Goal: Task Accomplishment & Management: Complete application form

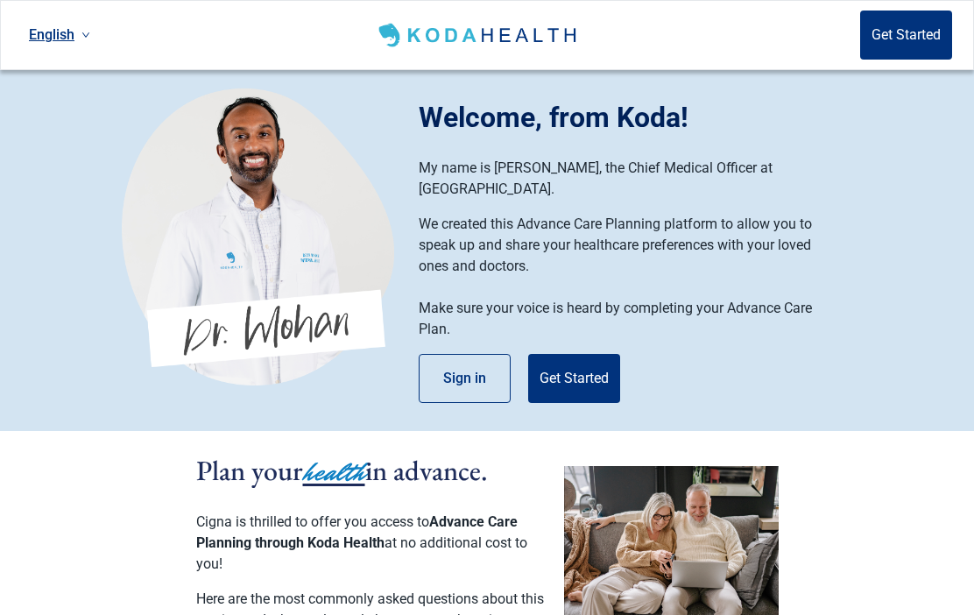
click at [577, 357] on button "Get Started" at bounding box center [574, 378] width 92 height 49
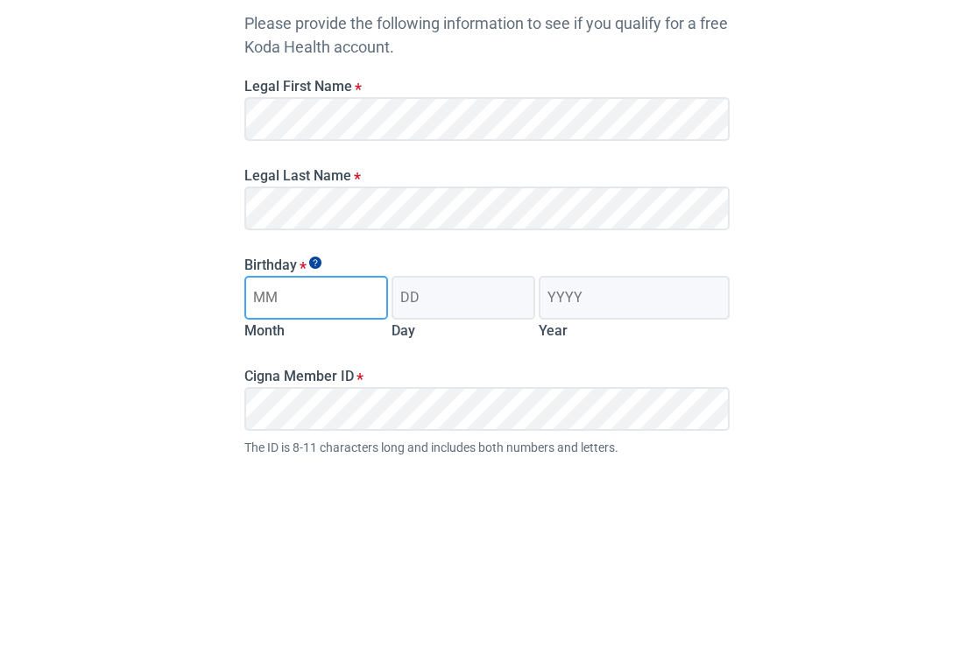
click at [304, 489] on input "Month" at bounding box center [316, 511] width 144 height 44
type input "09"
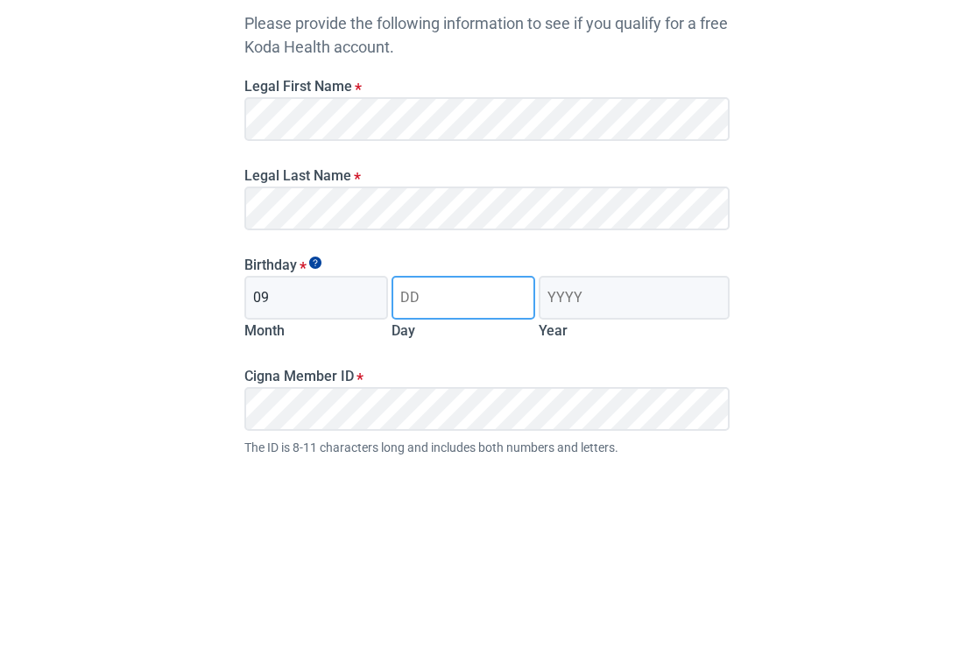
click at [414, 489] on input "Day" at bounding box center [464, 511] width 144 height 44
type input "14"
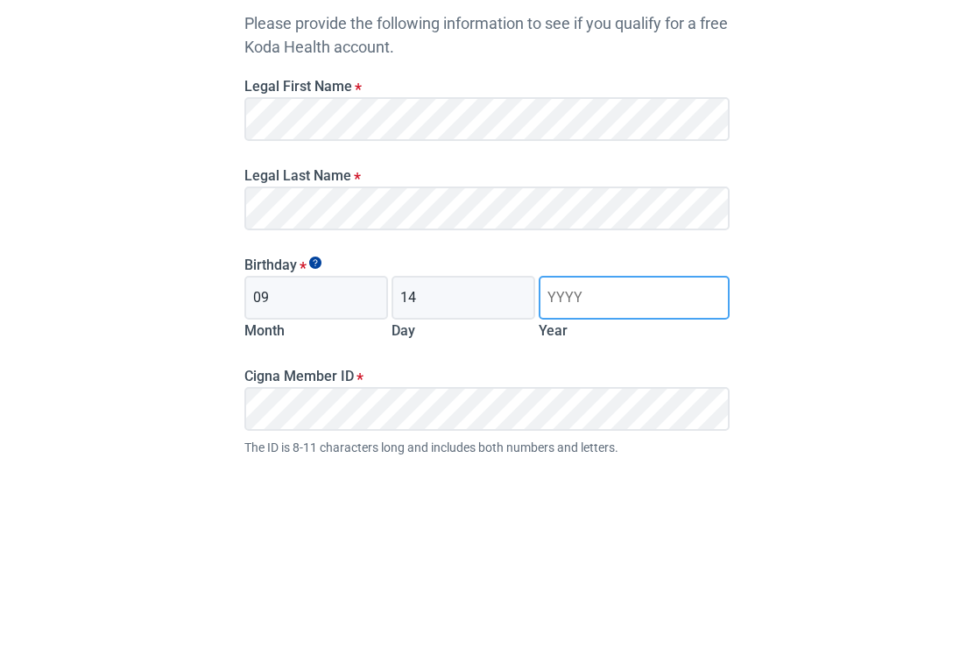
click at [574, 489] on input "Year" at bounding box center [634, 511] width 191 height 44
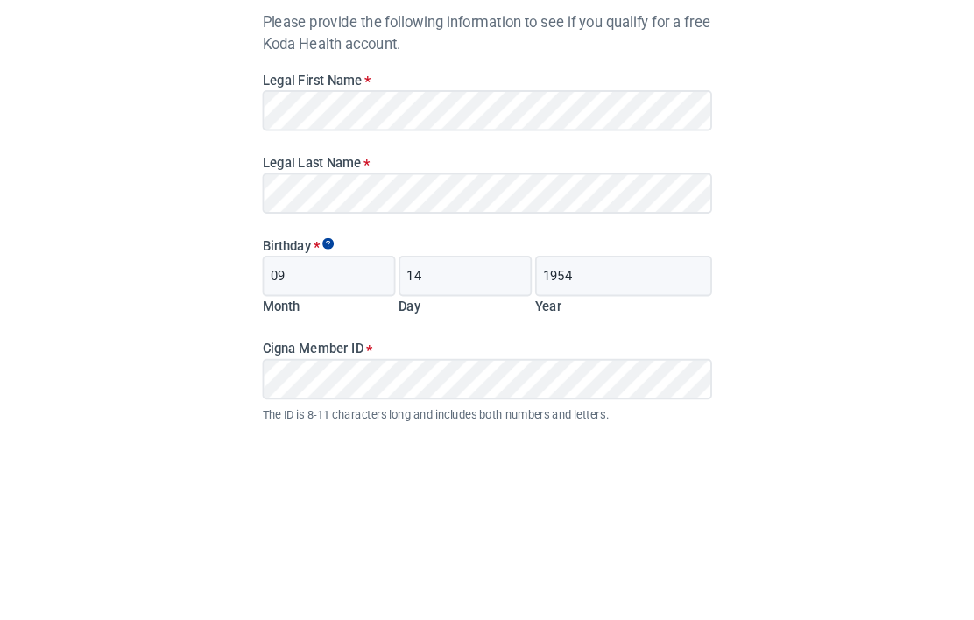
scroll to position [169, 0]
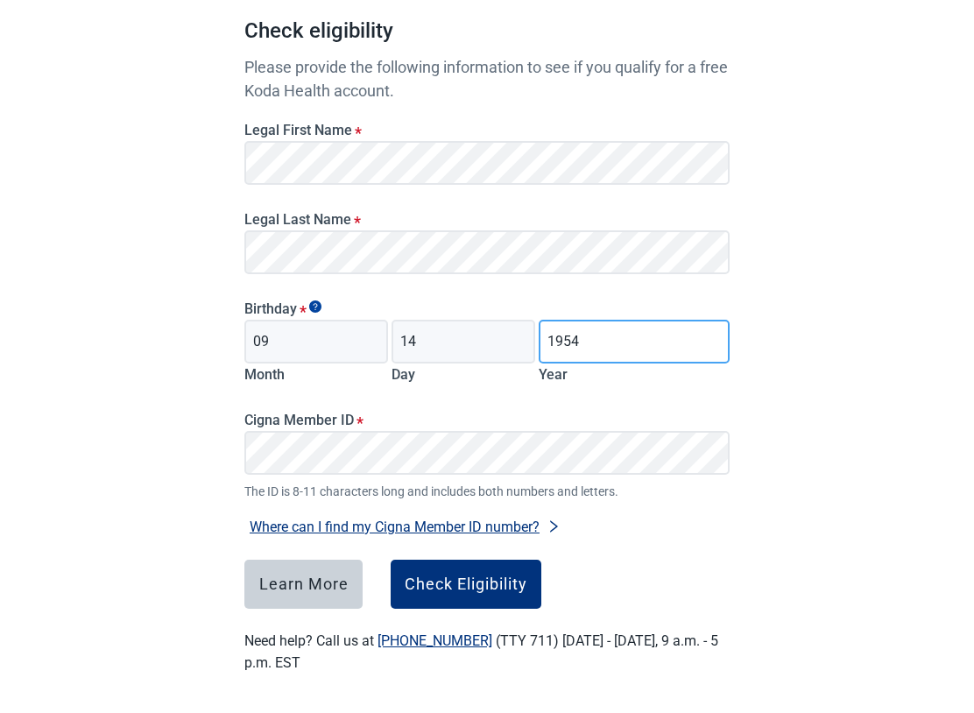
type input "1954"
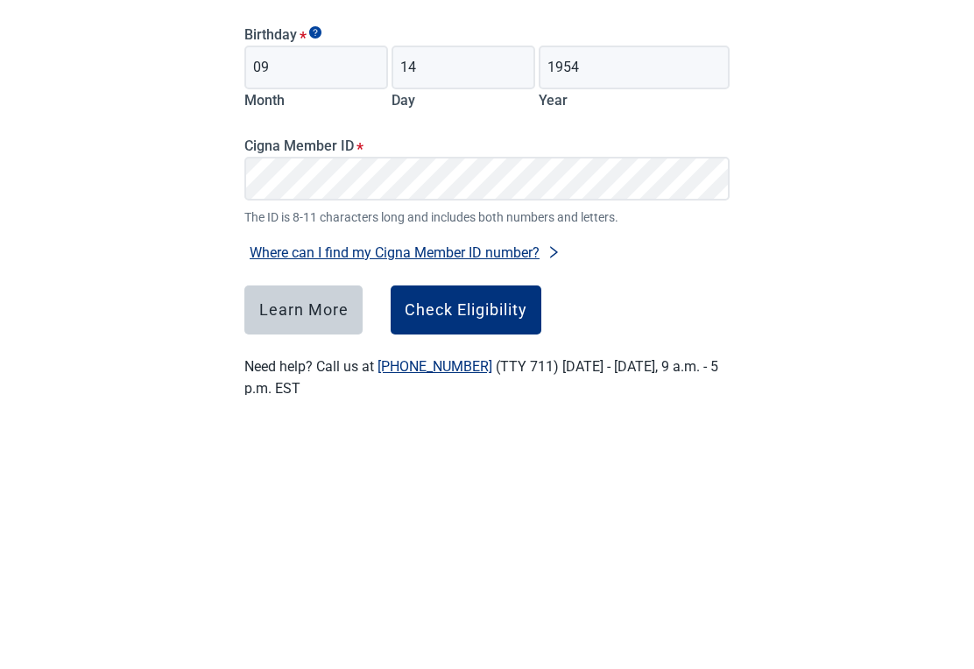
click at [471, 576] on div "Check Eligibility" at bounding box center [466, 585] width 123 height 18
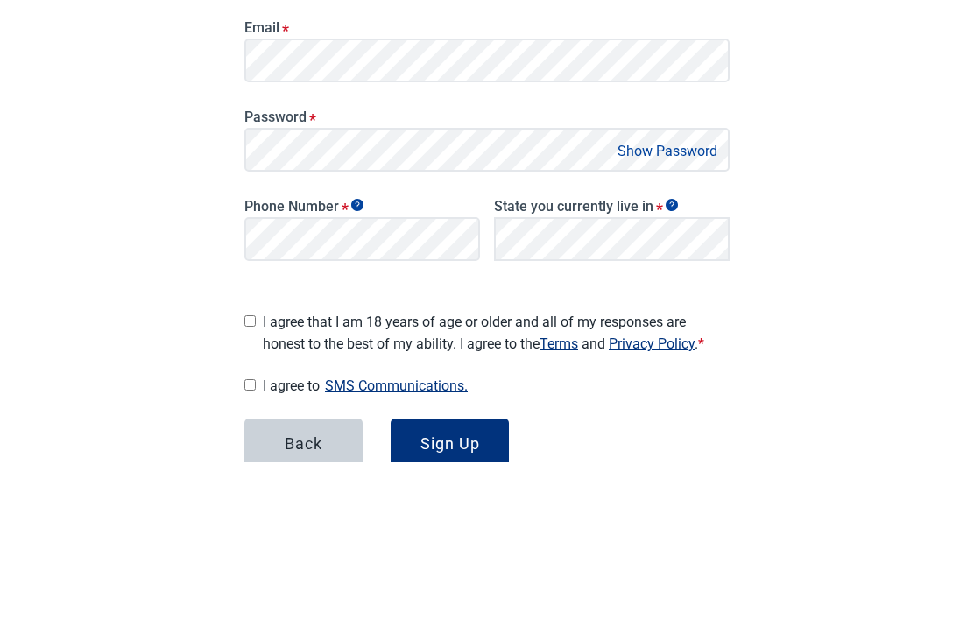
click at [652, 298] on button "Show Password" at bounding box center [667, 310] width 110 height 24
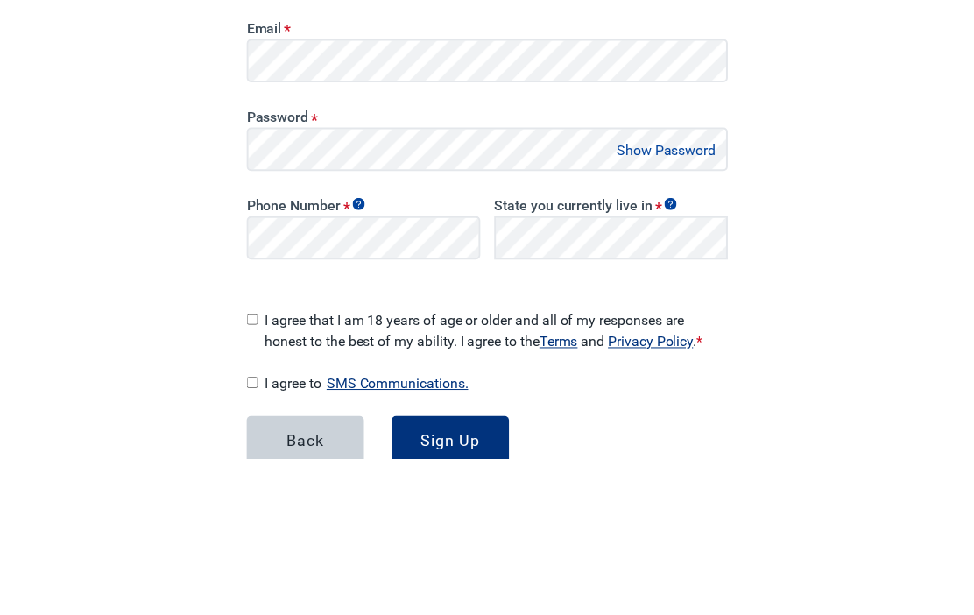
scroll to position [279, 0]
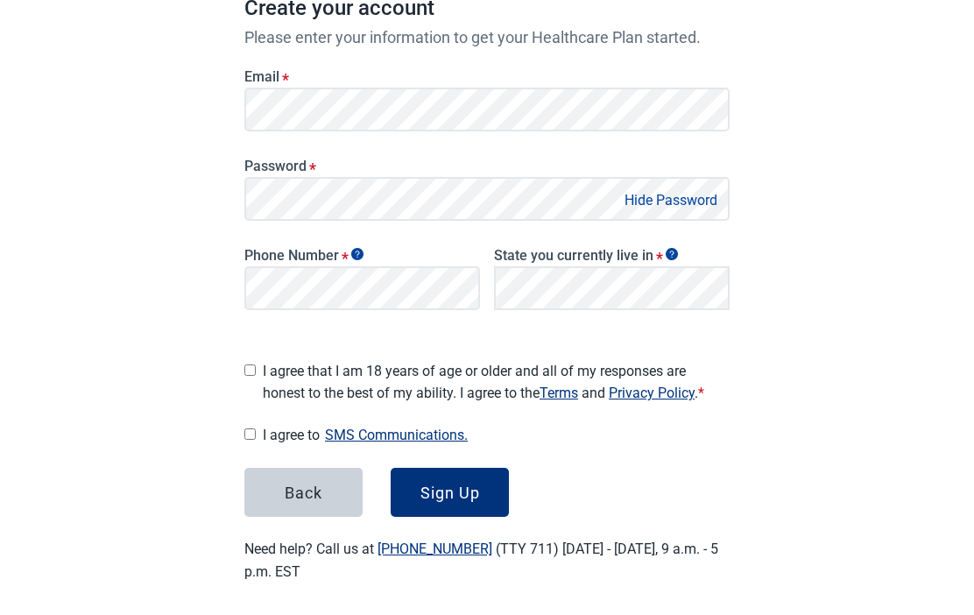
click at [649, 195] on button "Hide Password" at bounding box center [670, 200] width 103 height 24
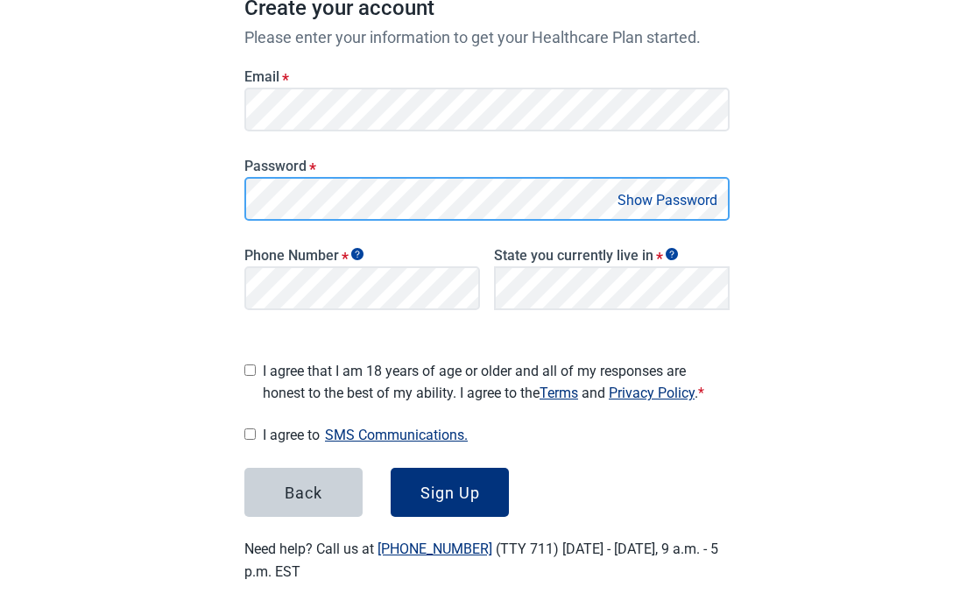
scroll to position [273, 0]
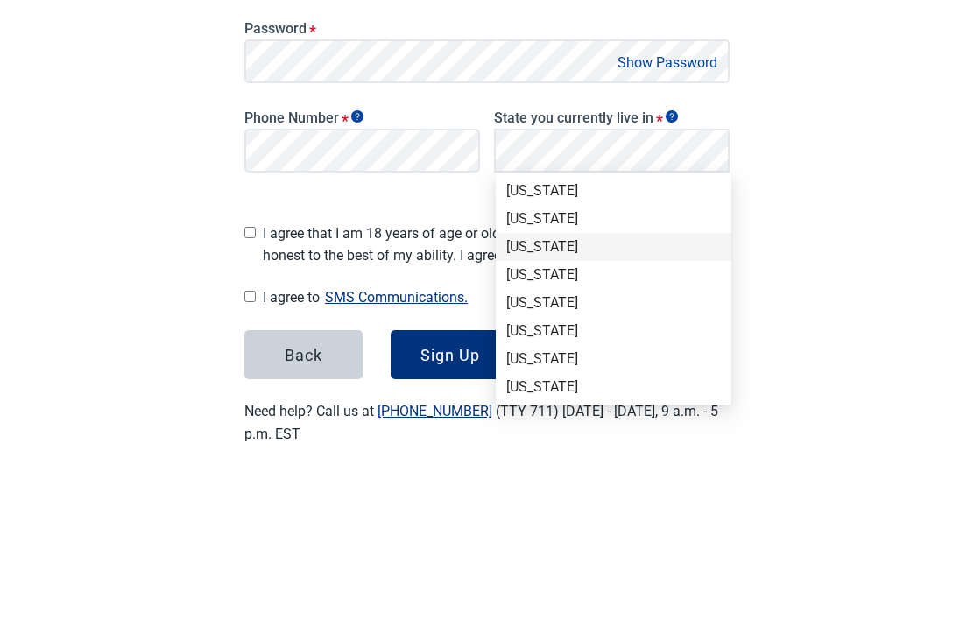
click at [531, 380] on div "[US_STATE]" at bounding box center [613, 389] width 215 height 19
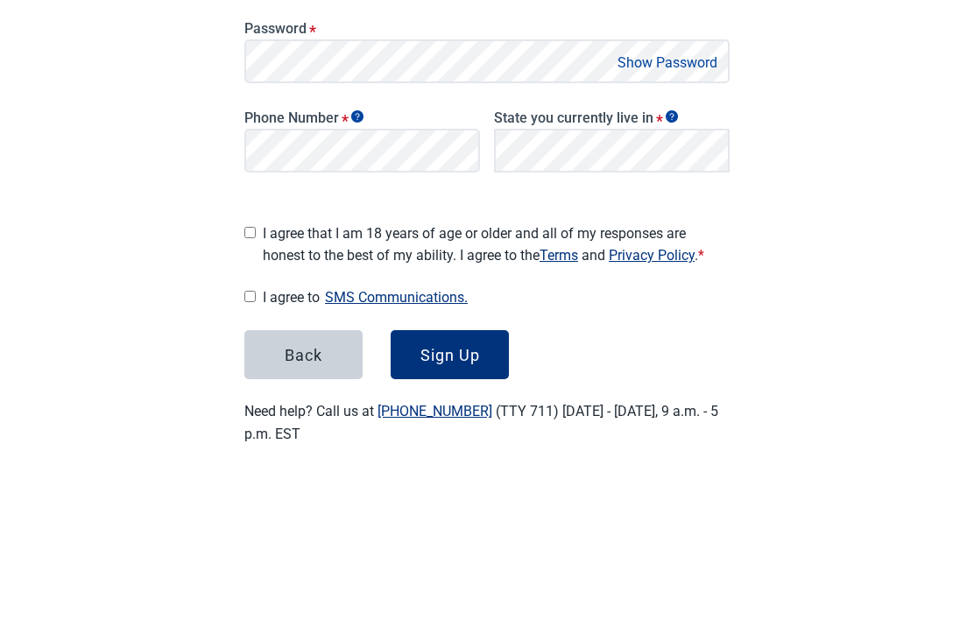
click at [248, 370] on input "I agree that I am 18 years of age or older and all of my responses are honest t…" at bounding box center [249, 375] width 11 height 11
checkbox input "true"
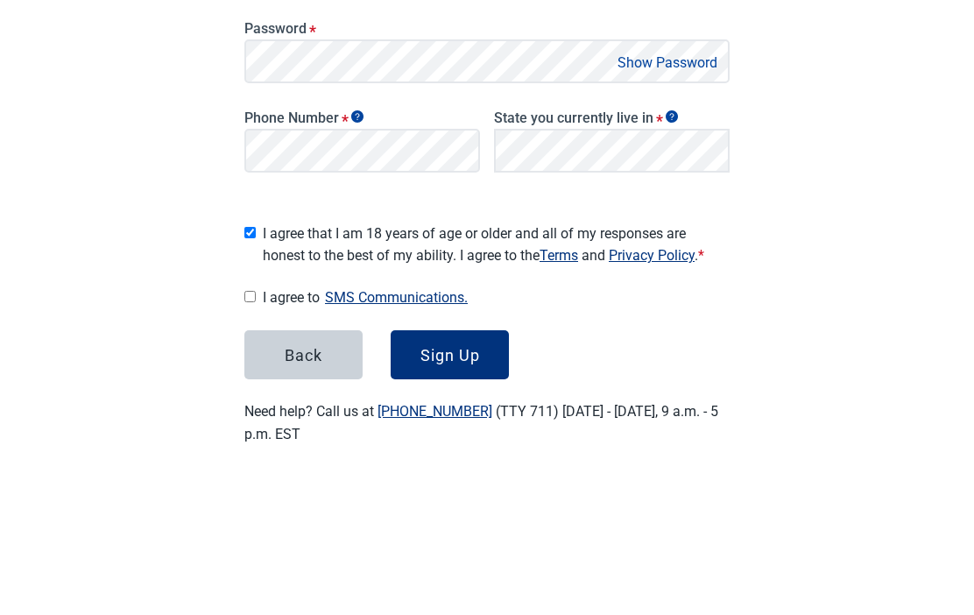
scroll to position [279, 0]
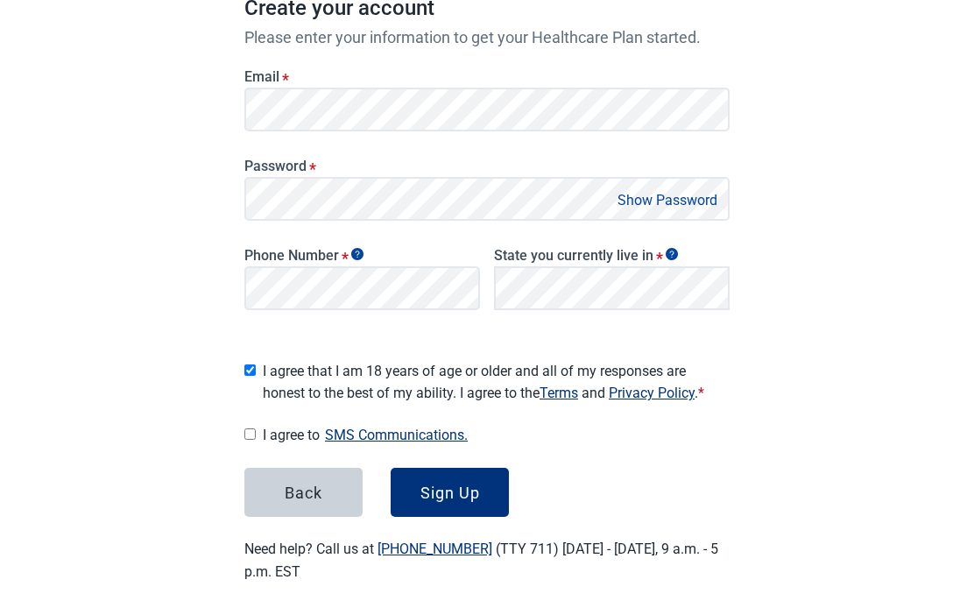
click at [256, 428] on input "I agree to SMS Communications." at bounding box center [249, 433] width 11 height 11
checkbox input "true"
click at [456, 484] on div "Sign Up" at bounding box center [451, 493] width 60 height 18
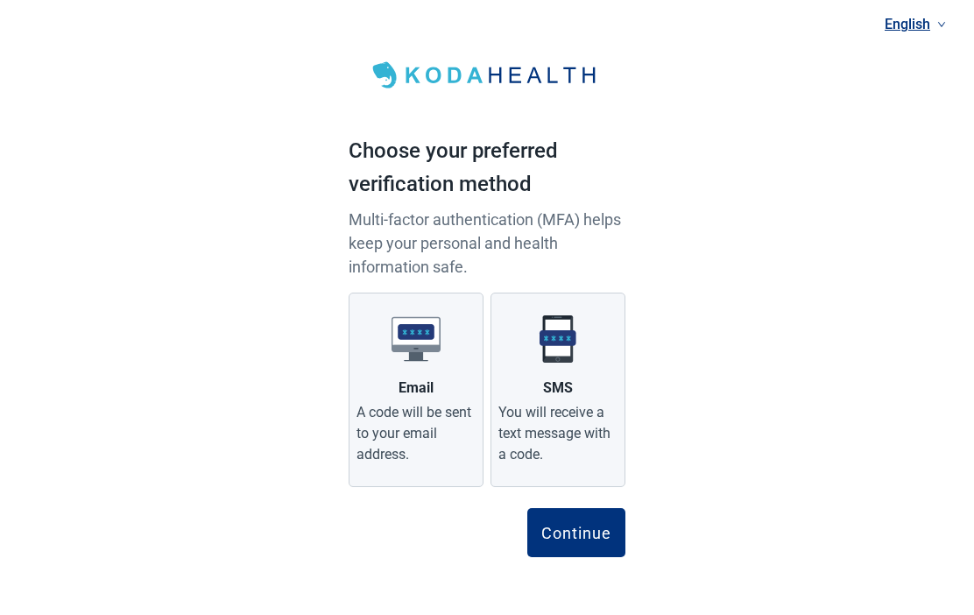
click at [424, 400] on label "Email A code will be sent to your email address." at bounding box center [416, 390] width 135 height 195
click at [0, 0] on input "Email A code will be sent to your email address." at bounding box center [0, 0] width 0 height 0
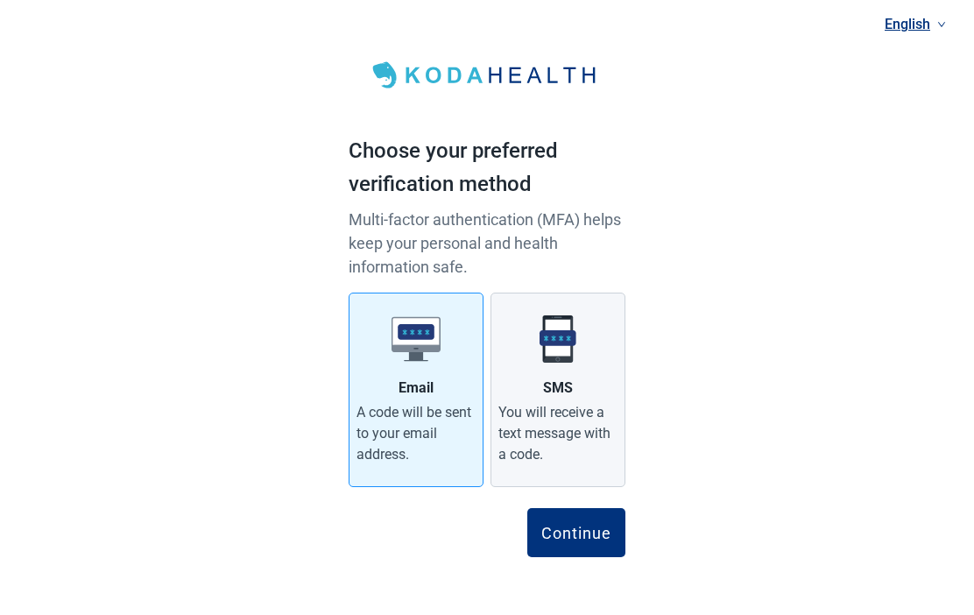
click at [577, 525] on div "Continue" at bounding box center [576, 533] width 70 height 18
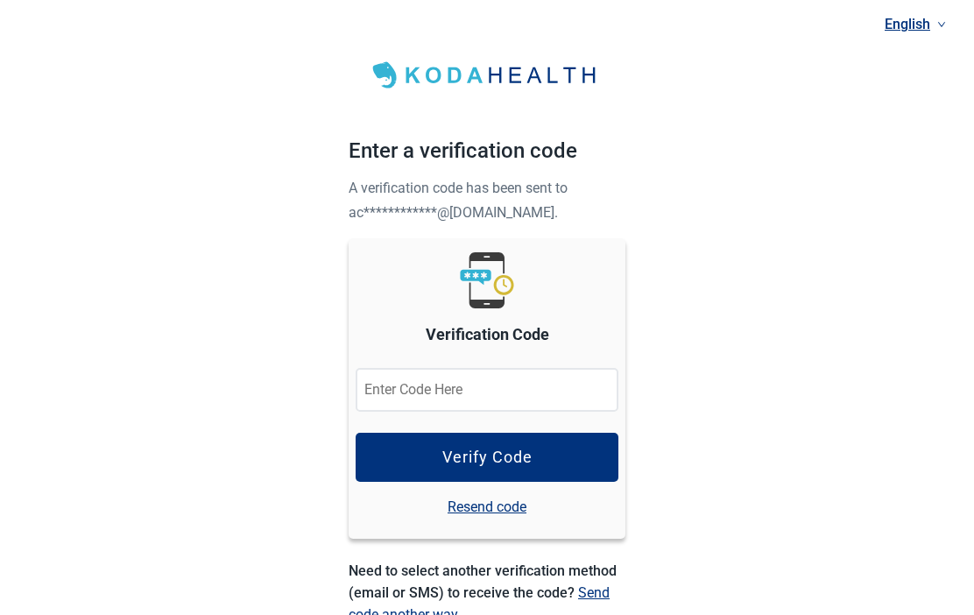
click at [393, 380] on input "Verification Code" at bounding box center [487, 390] width 263 height 44
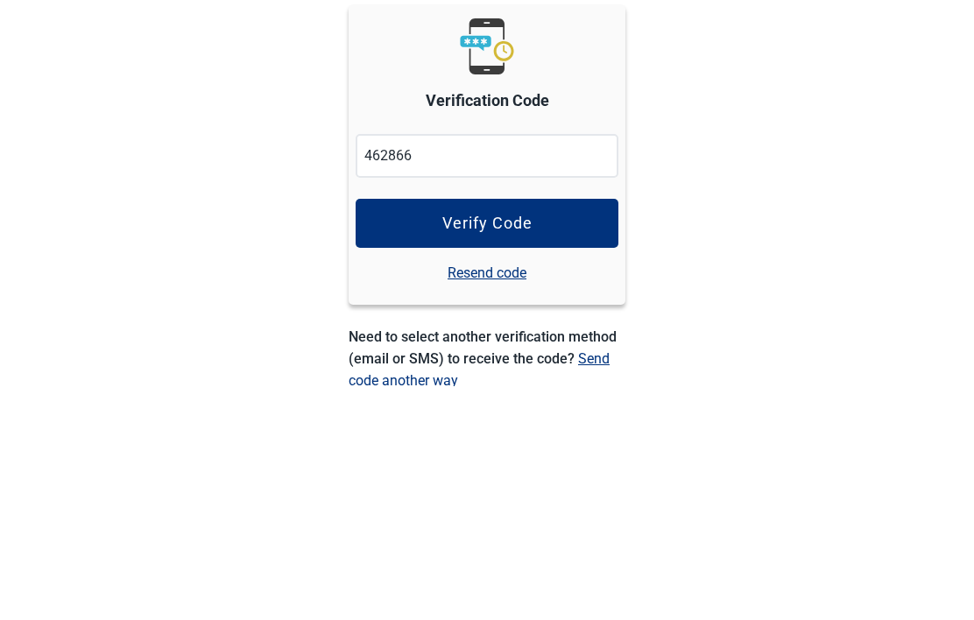
type input "462866"
click at [477, 449] on div "Verify Code" at bounding box center [487, 458] width 90 height 18
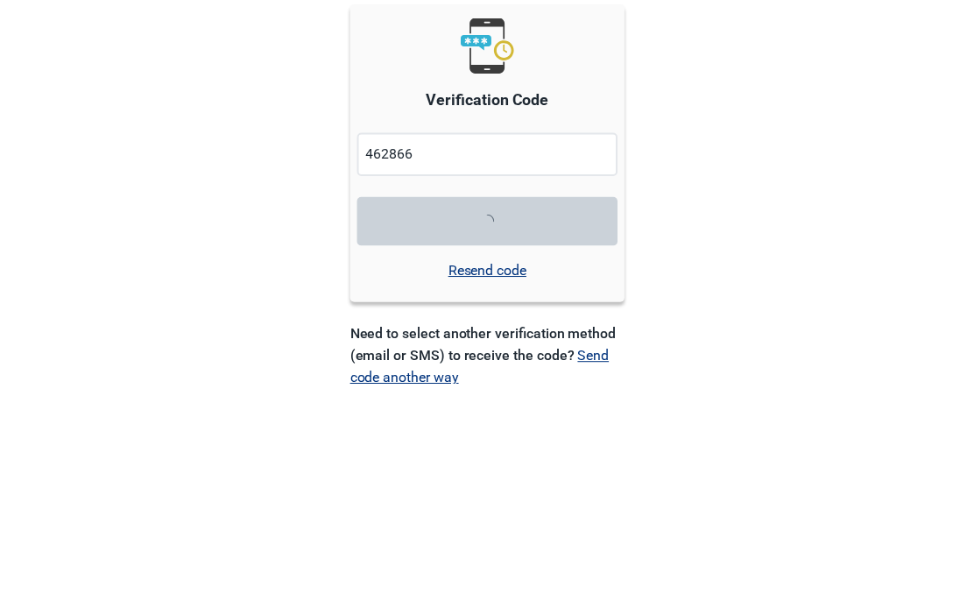
scroll to position [166, 0]
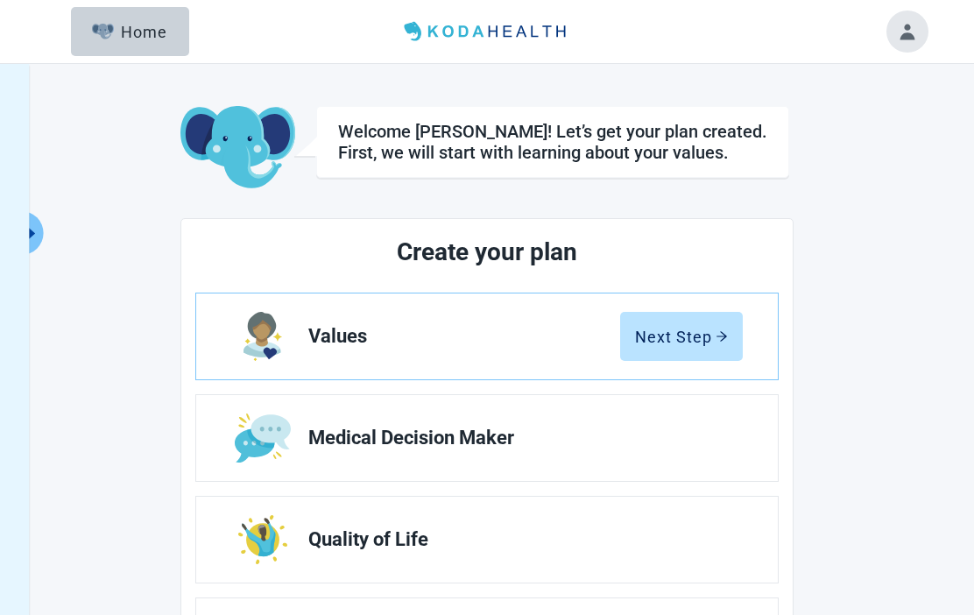
click at [689, 329] on div "Next Step" at bounding box center [681, 337] width 93 height 18
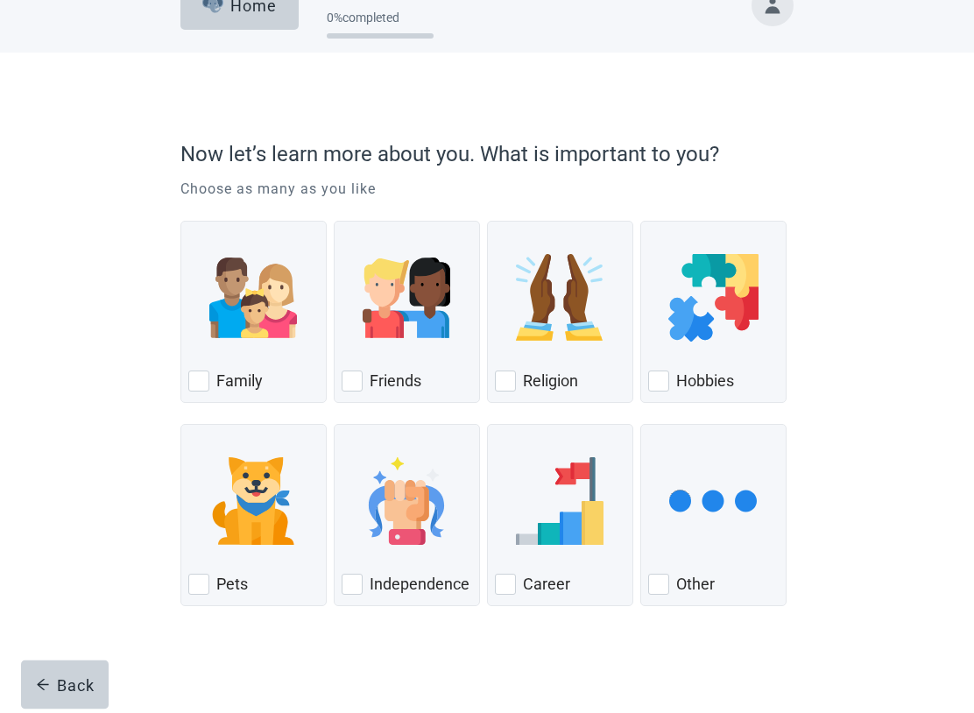
scroll to position [39, 0]
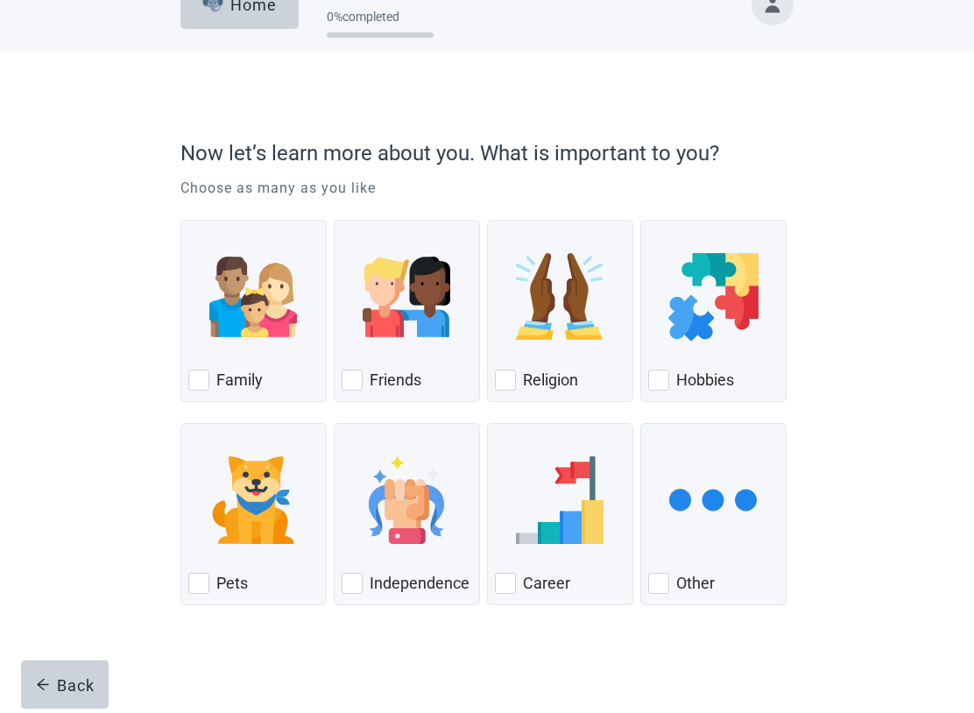
click at [202, 377] on div "Family, checkbox, not checked" at bounding box center [198, 381] width 21 height 21
click at [181, 222] on input "Family" at bounding box center [180, 221] width 1 height 1
checkbox input "true"
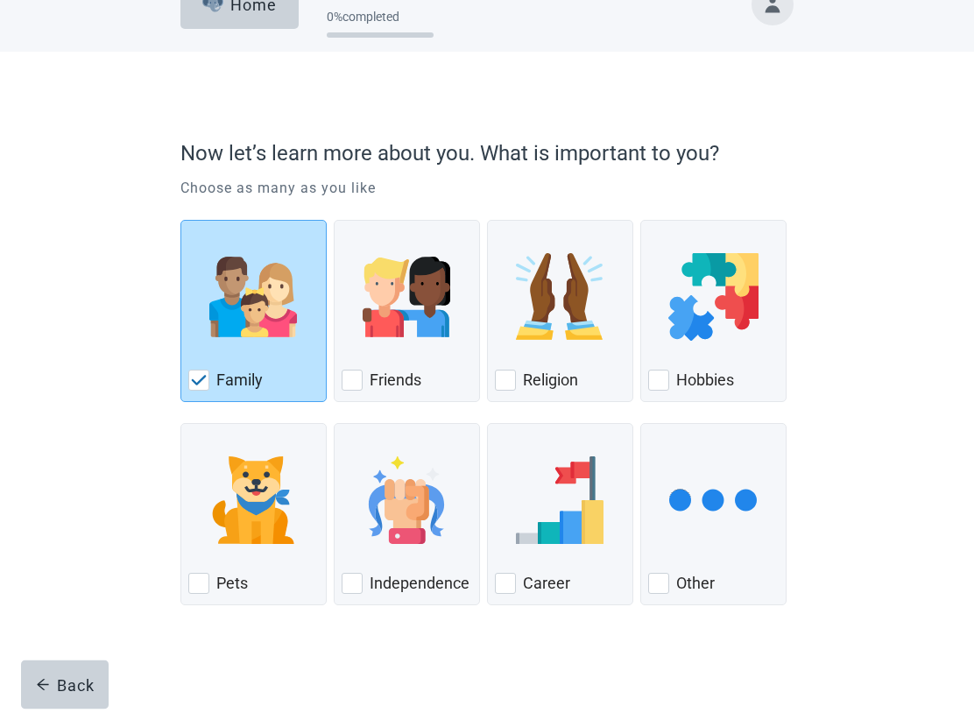
scroll to position [39, 0]
click at [511, 377] on div "Religion, checkbox, not checked" at bounding box center [505, 380] width 21 height 21
click at [488, 221] on input "Religion" at bounding box center [487, 220] width 1 height 1
checkbox input "true"
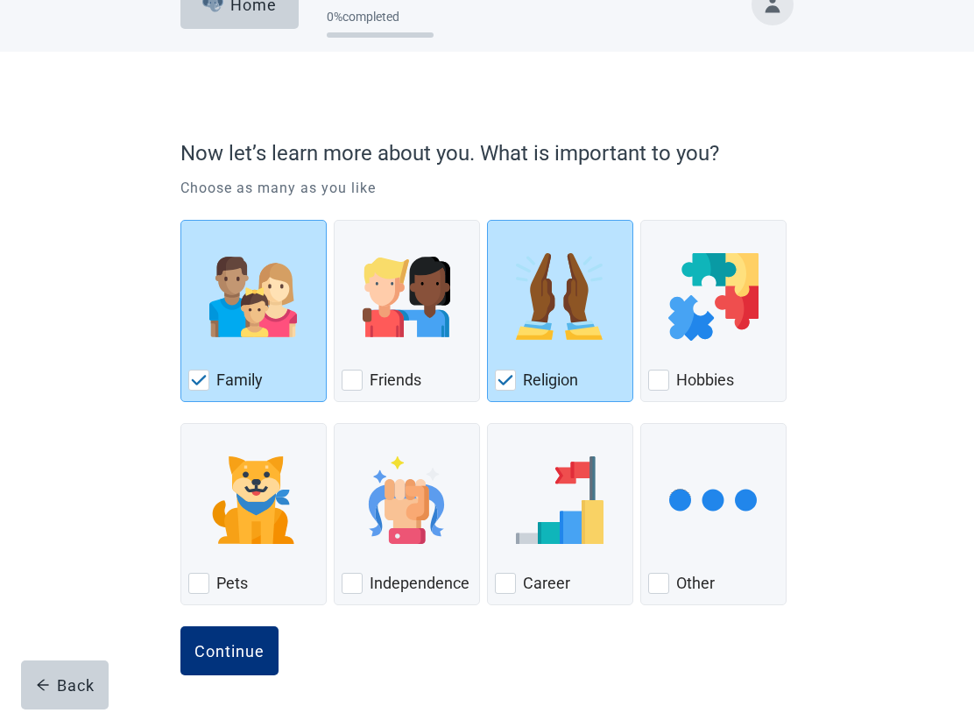
click at [663, 379] on div "Hobbies, checkbox, not checked" at bounding box center [658, 380] width 21 height 21
click at [641, 221] on input "Hobbies" at bounding box center [640, 220] width 1 height 1
checkbox input "true"
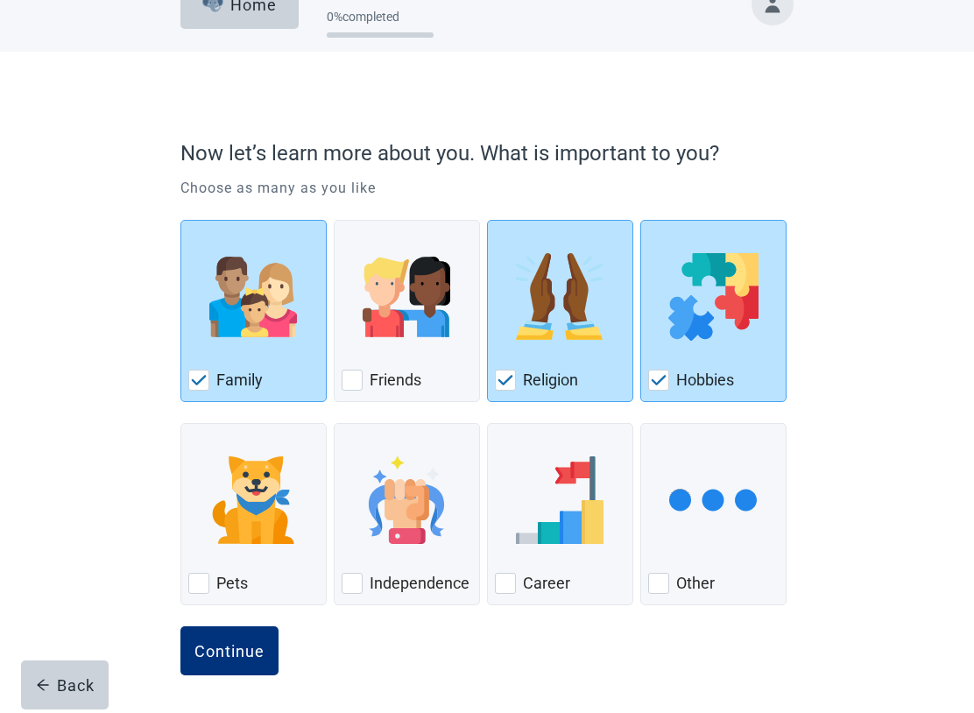
click at [355, 587] on div "Independence, checkbox, not checked" at bounding box center [352, 583] width 21 height 21
click at [335, 424] on input "Independence" at bounding box center [334, 423] width 1 height 1
checkbox input "true"
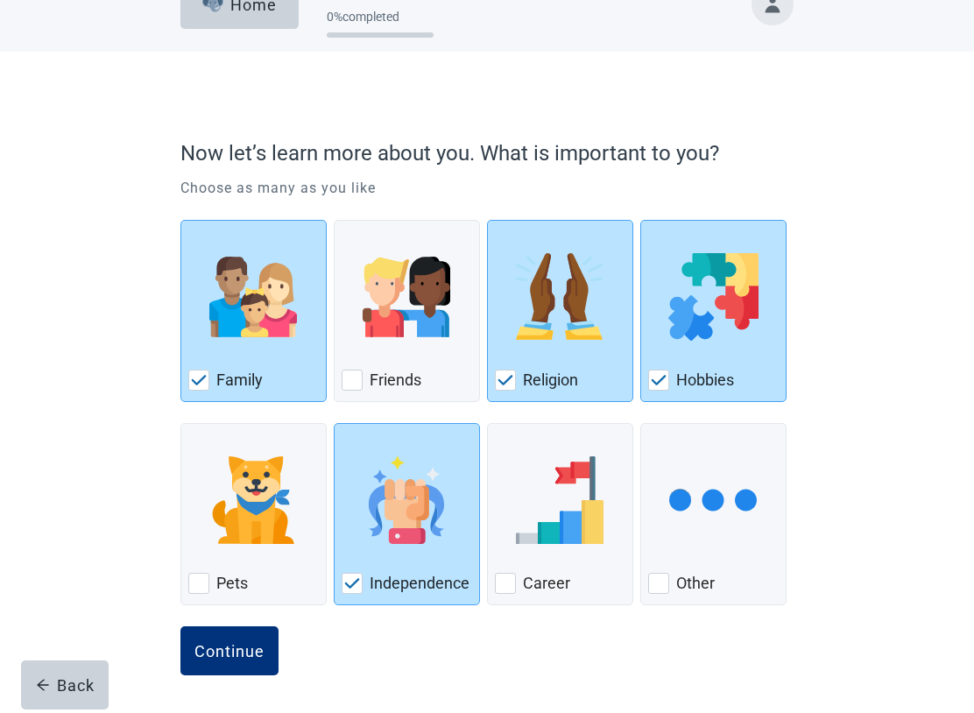
click at [226, 614] on div "Continue" at bounding box center [230, 651] width 70 height 18
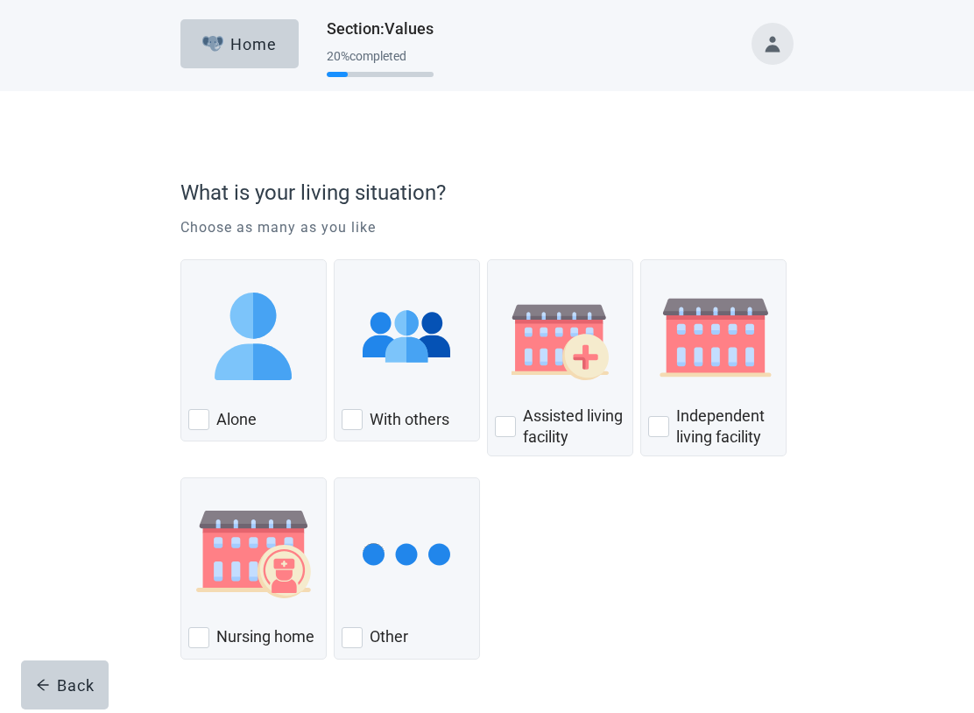
click at [357, 411] on div "With Others, checkbox, not checked" at bounding box center [352, 419] width 21 height 21
click at [335, 260] on input "With others" at bounding box center [334, 259] width 1 height 1
checkbox input "true"
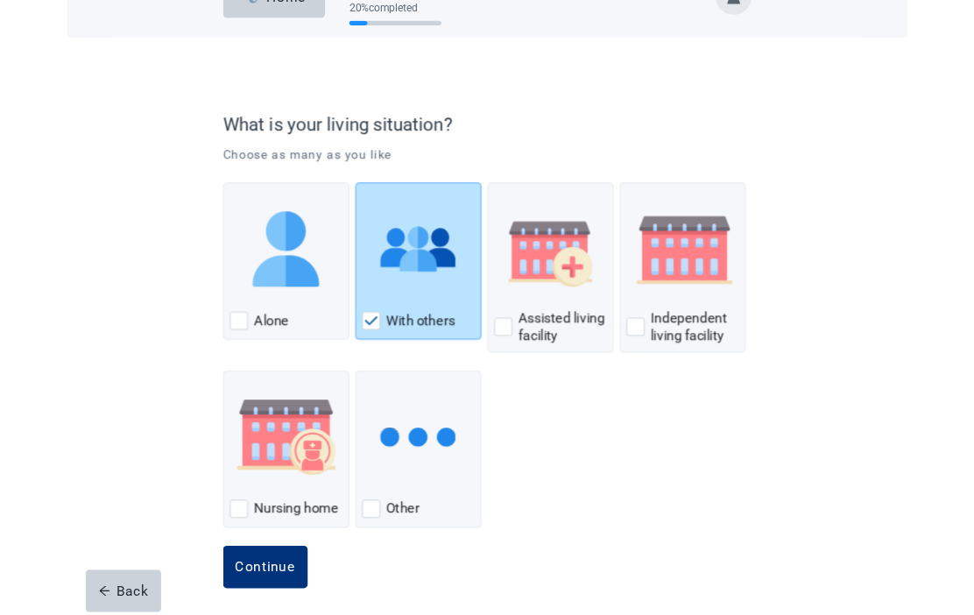
scroll to position [152, 0]
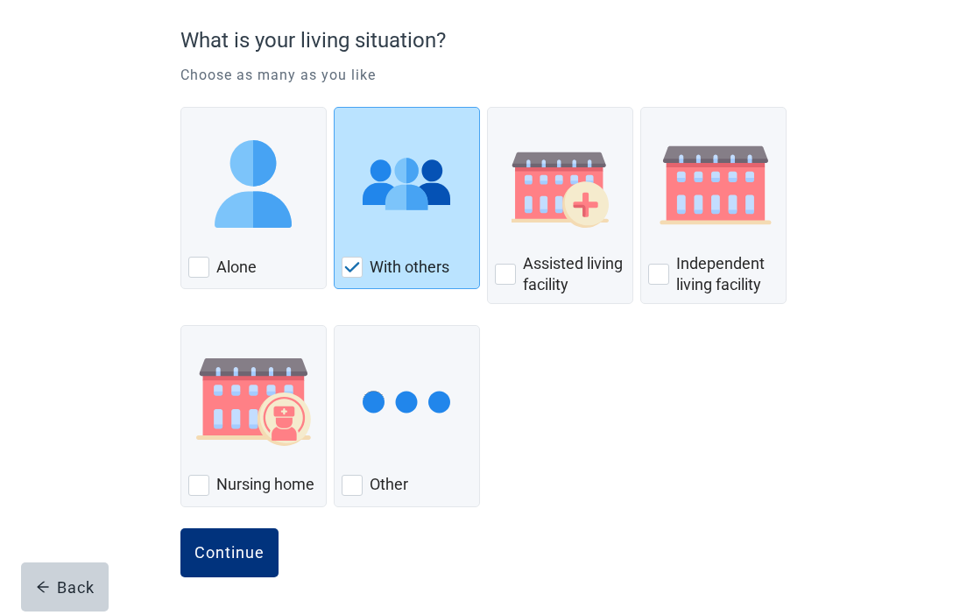
click at [224, 551] on div "Continue" at bounding box center [230, 553] width 70 height 18
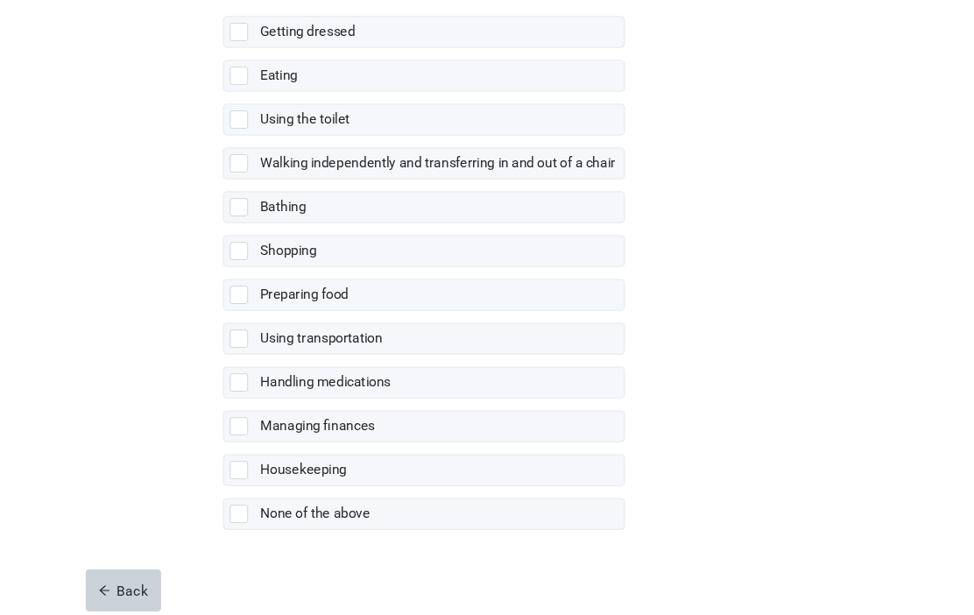
scroll to position [354, 0]
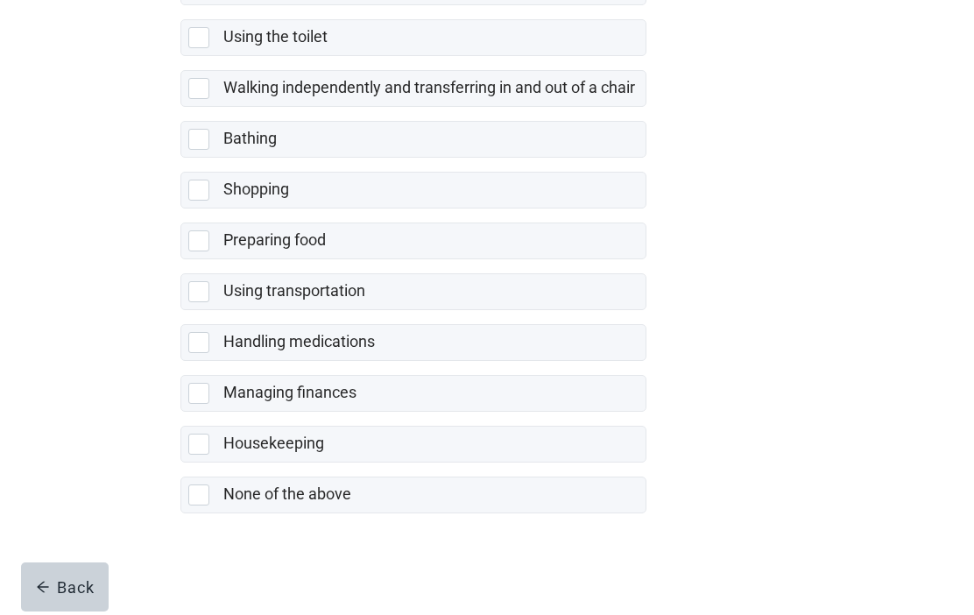
click at [200, 504] on div "None of the above, checkbox, not selected" at bounding box center [198, 495] width 21 height 21
click at [181, 464] on input "None of the above" at bounding box center [180, 463] width 1 height 1
checkbox input "true"
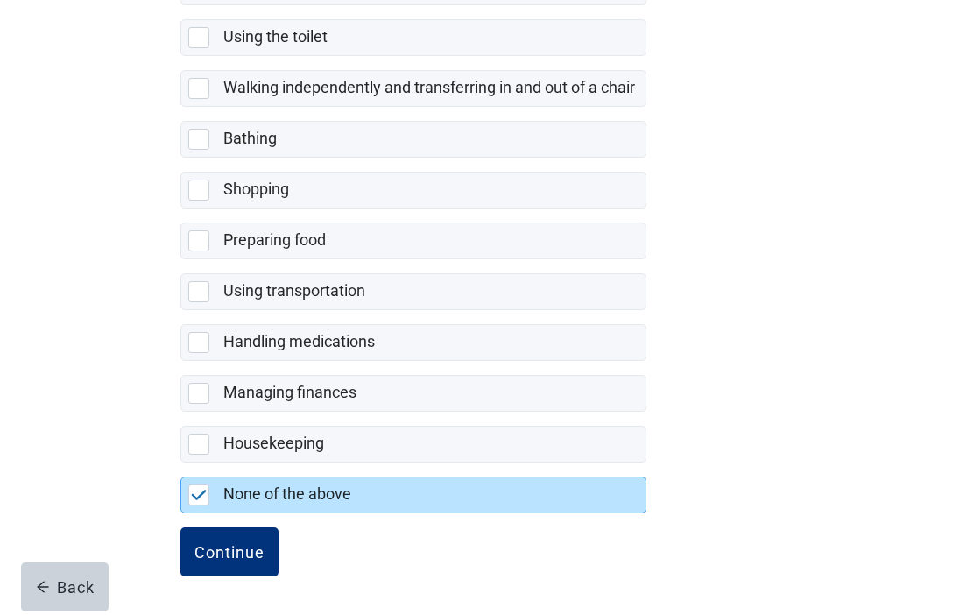
click at [225, 553] on div "Continue" at bounding box center [230, 552] width 70 height 18
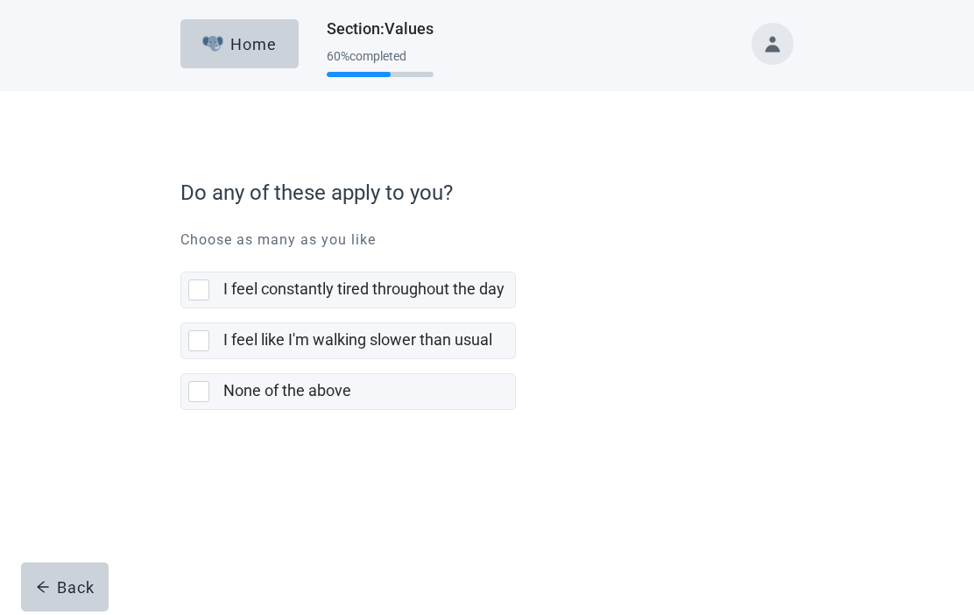
click at [208, 401] on div "None of the above, checkbox, not selected" at bounding box center [198, 391] width 21 height 21
click at [181, 360] on input "None of the above" at bounding box center [180, 359] width 1 height 1
checkbox input "true"
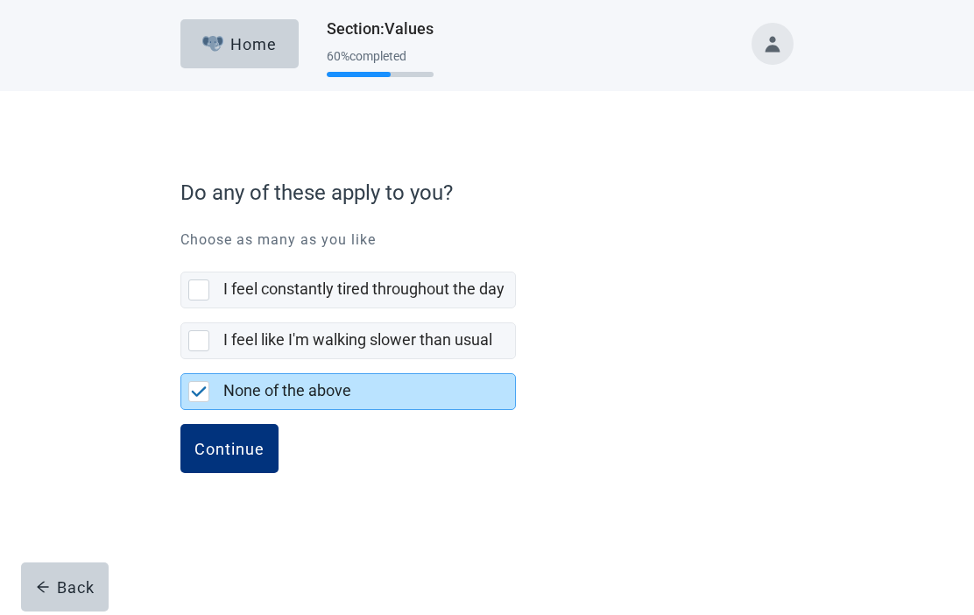
click at [224, 457] on div "Continue" at bounding box center [230, 449] width 70 height 18
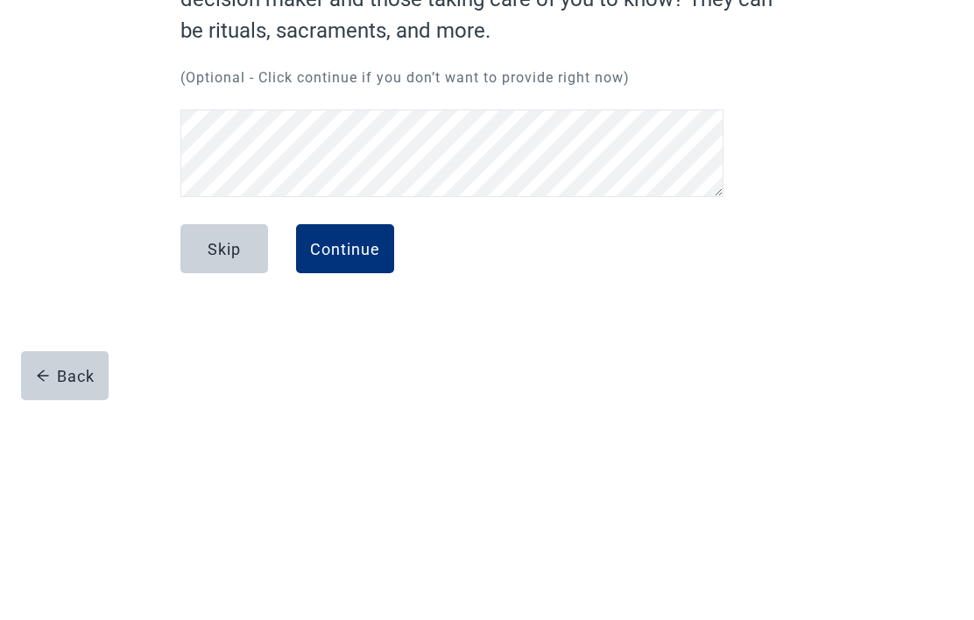
click at [350, 456] on div "Continue" at bounding box center [345, 465] width 70 height 18
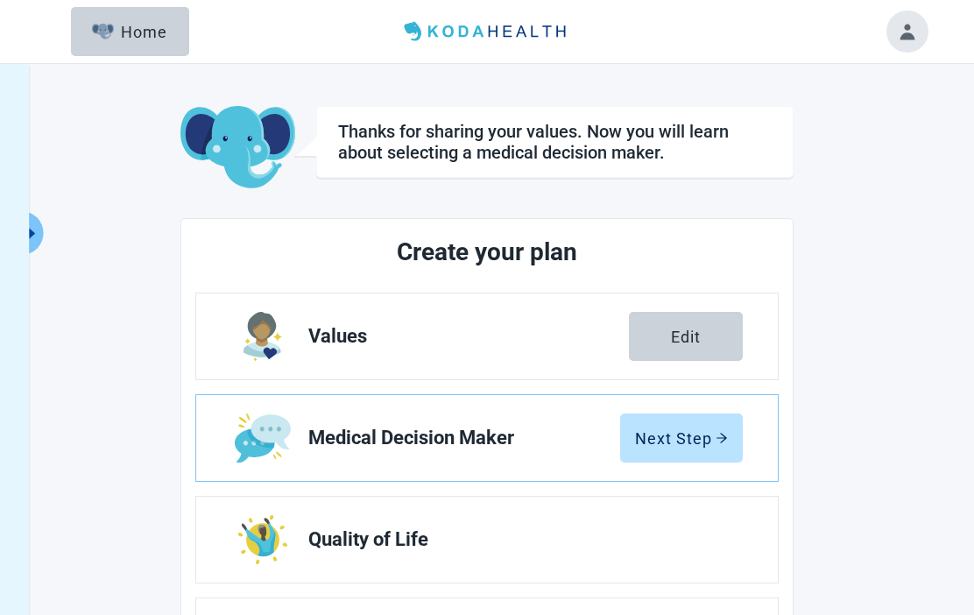
click at [686, 429] on div "Next Step" at bounding box center [681, 438] width 93 height 18
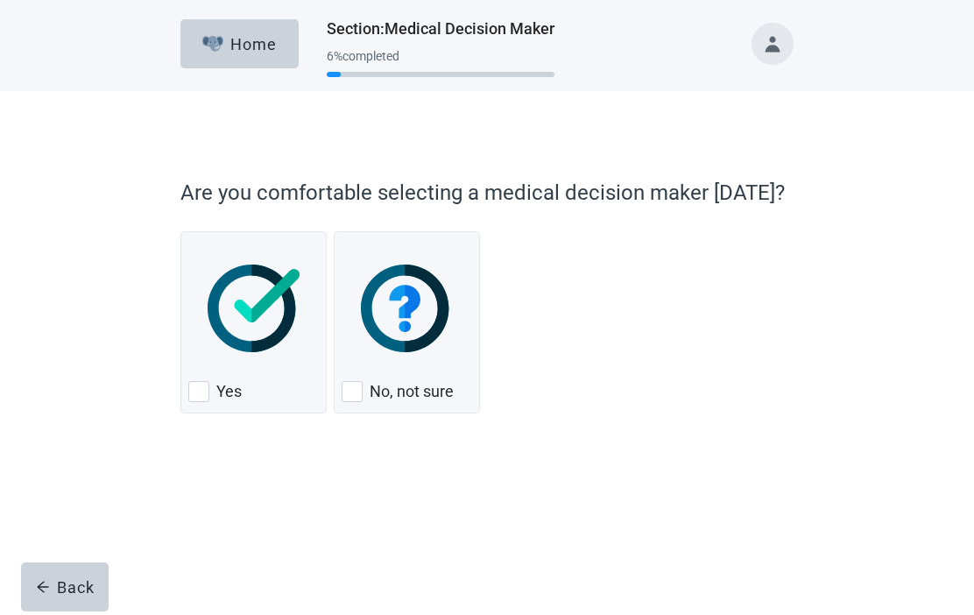
click at [199, 389] on div "Yes, checkbox, not checked" at bounding box center [198, 391] width 21 height 21
click at [181, 232] on input "Yes" at bounding box center [180, 231] width 1 height 1
checkbox input "true"
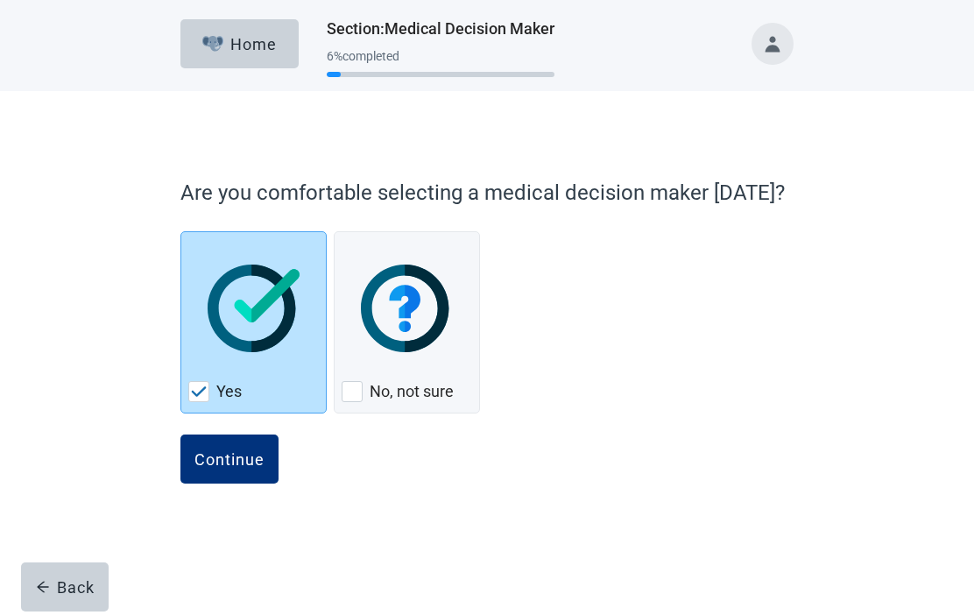
click at [231, 454] on div "Continue" at bounding box center [230, 459] width 70 height 18
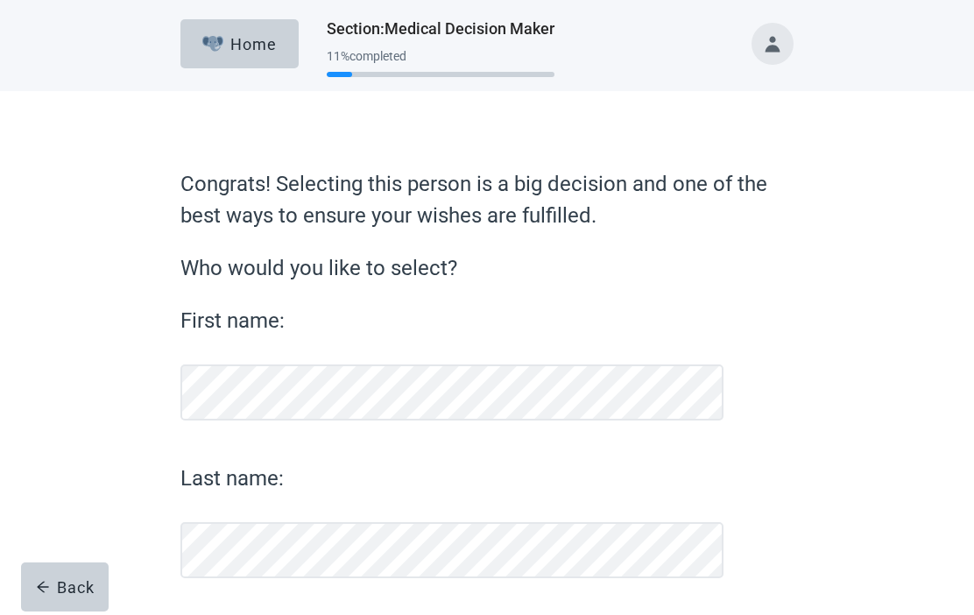
click at [234, 421] on div "First name:" at bounding box center [451, 363] width 543 height 116
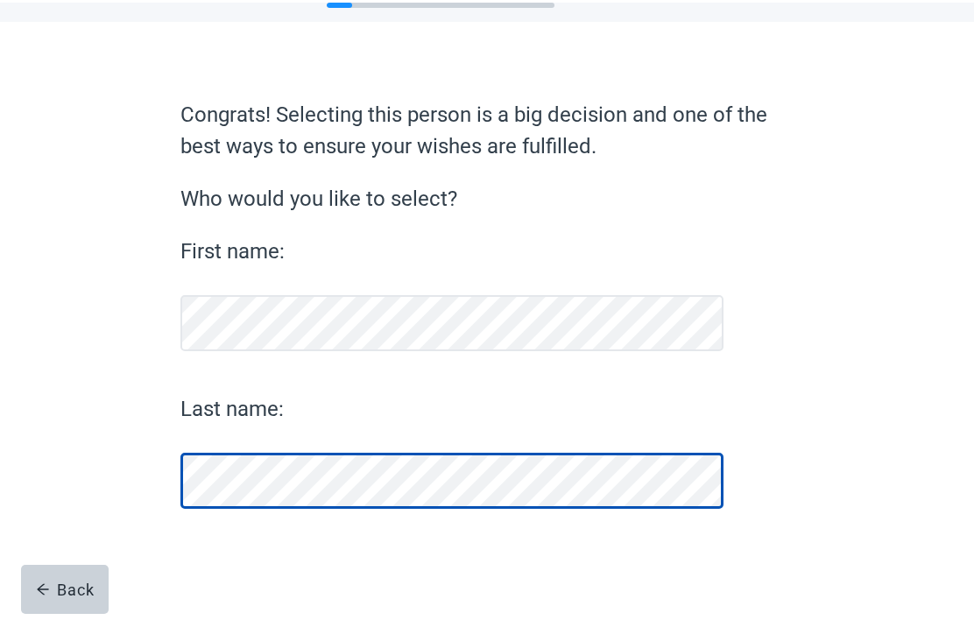
scroll to position [67, 0]
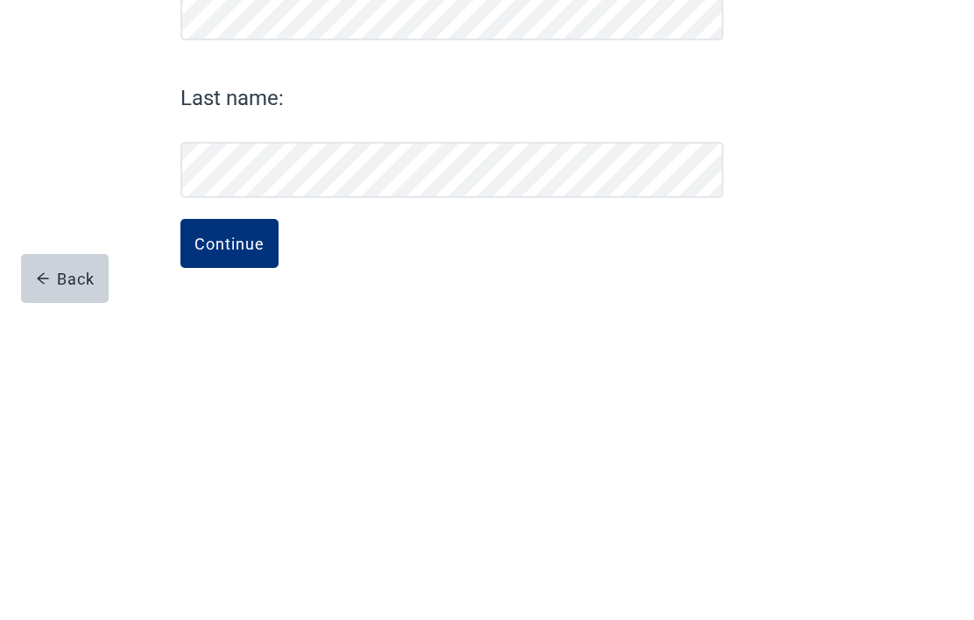
click at [235, 548] on div "Continue" at bounding box center [230, 557] width 70 height 18
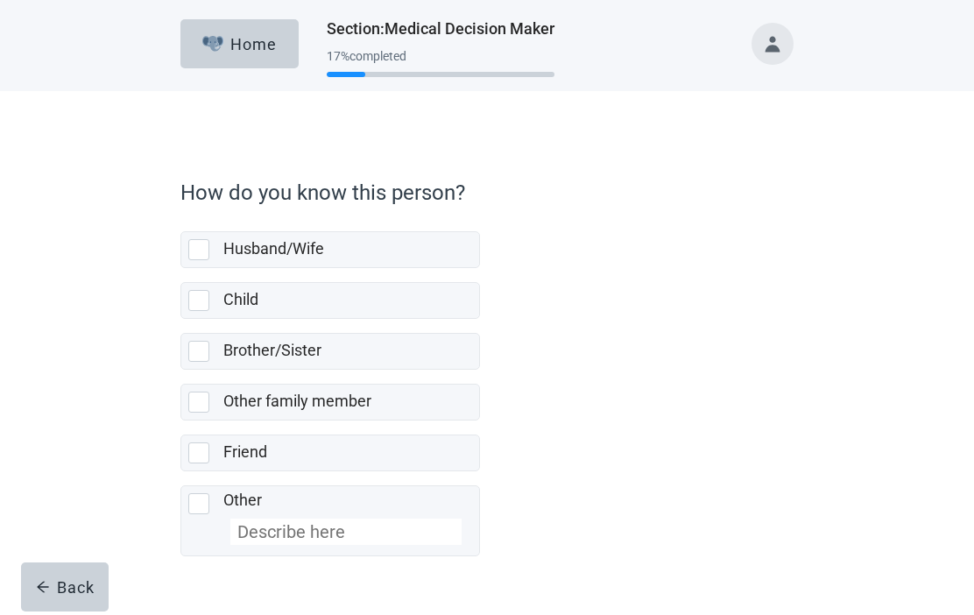
click at [206, 248] on div "Husband/Wife, checkbox, not selected" at bounding box center [198, 249] width 21 height 21
click at [181, 218] on input "Husband/Wife" at bounding box center [180, 217] width 1 height 1
checkbox input "true"
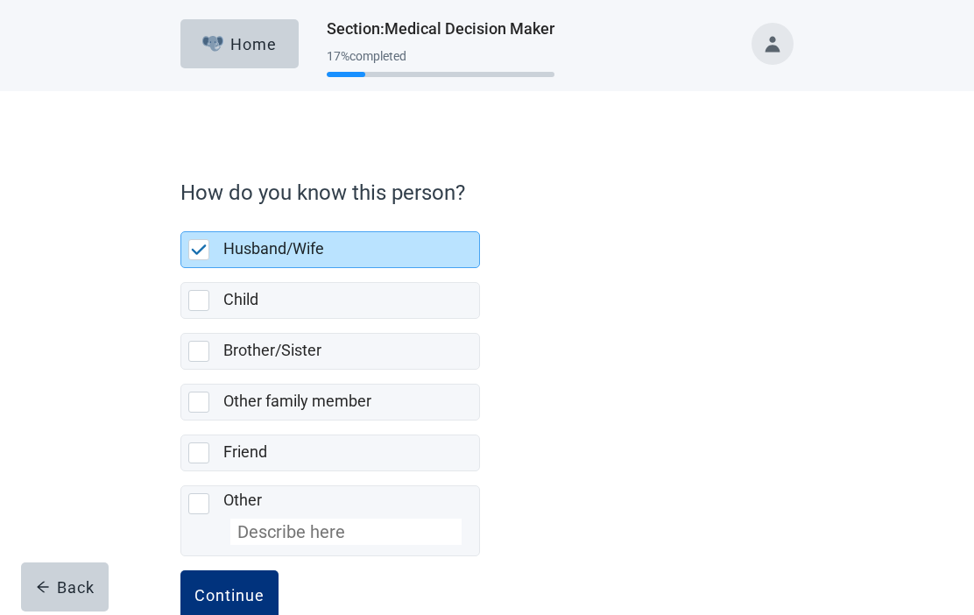
click at [235, 600] on div "Continue" at bounding box center [230, 595] width 70 height 18
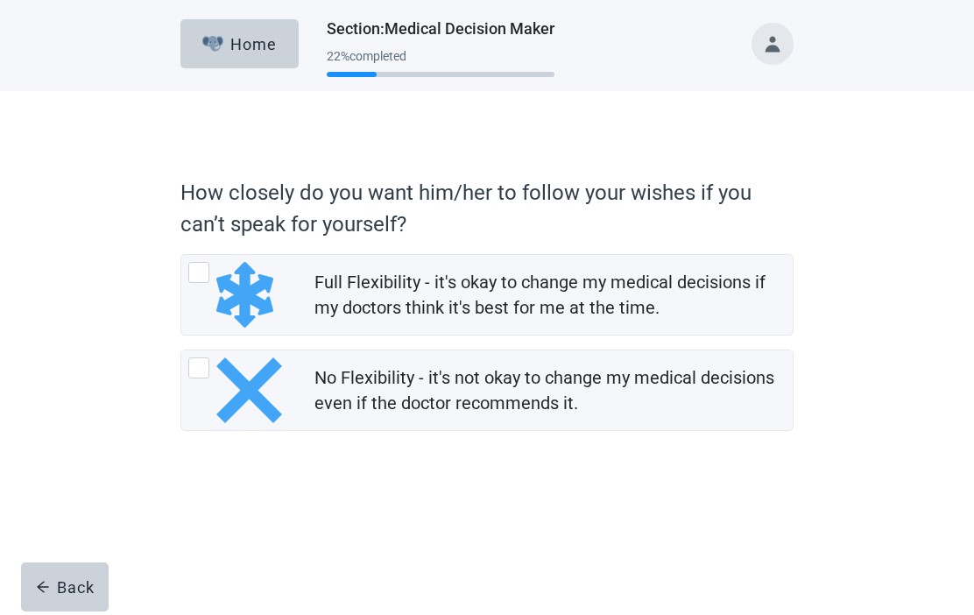
click at [201, 272] on div "Full Flexibility - it's okay to change my medical decisions if my doctors think…" at bounding box center [198, 272] width 21 height 21
click at [181, 255] on input "Full Flexibility - it's okay to change my medical decisions if my doctors think…" at bounding box center [180, 254] width 1 height 1
radio input "true"
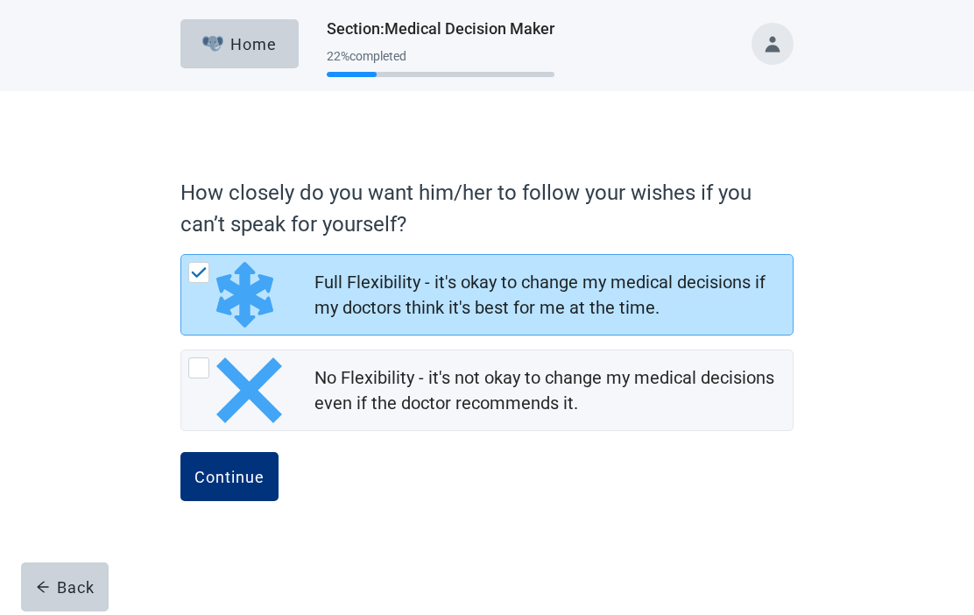
click at [234, 477] on div "Continue" at bounding box center [230, 477] width 70 height 18
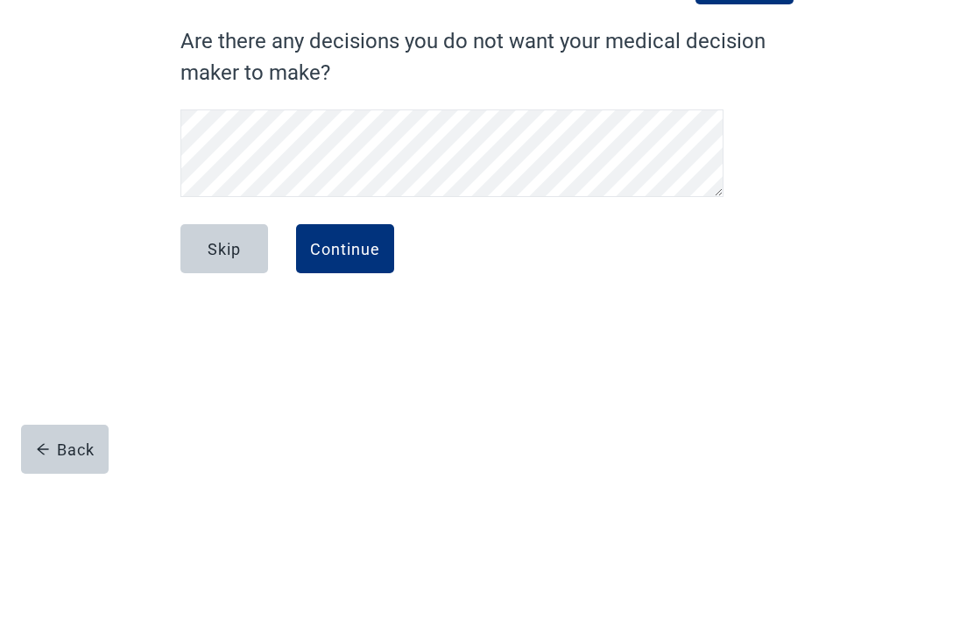
click at [334, 383] on div "Continue" at bounding box center [345, 392] width 70 height 18
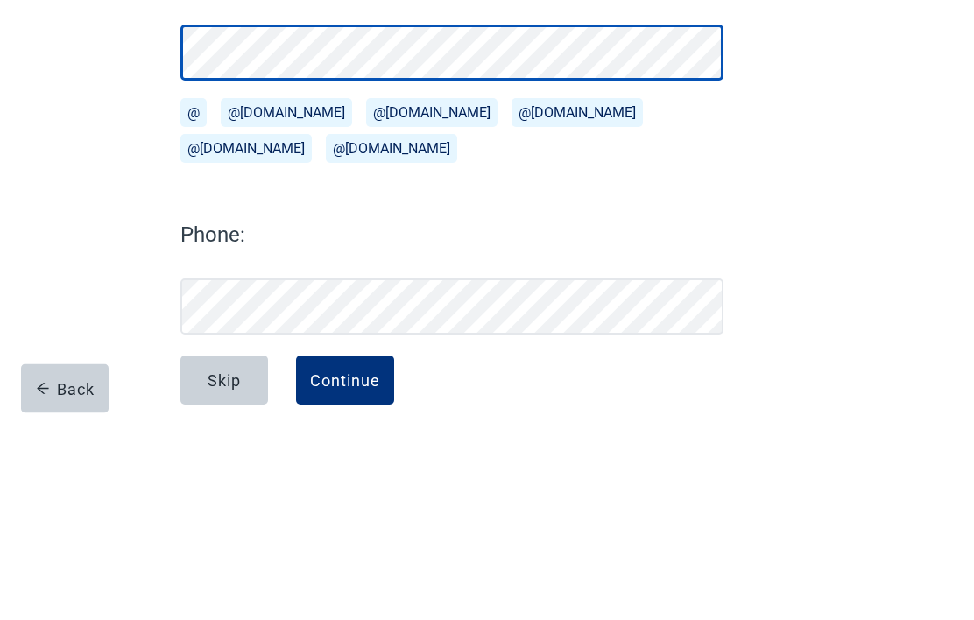
scroll to position [115, 0]
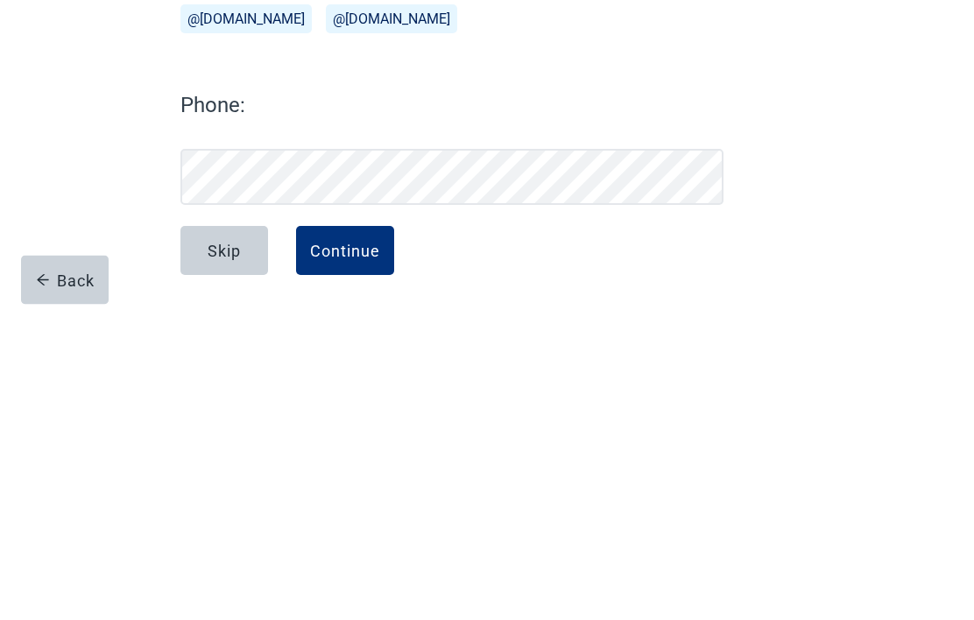
click at [347, 555] on div "Continue" at bounding box center [345, 564] width 70 height 18
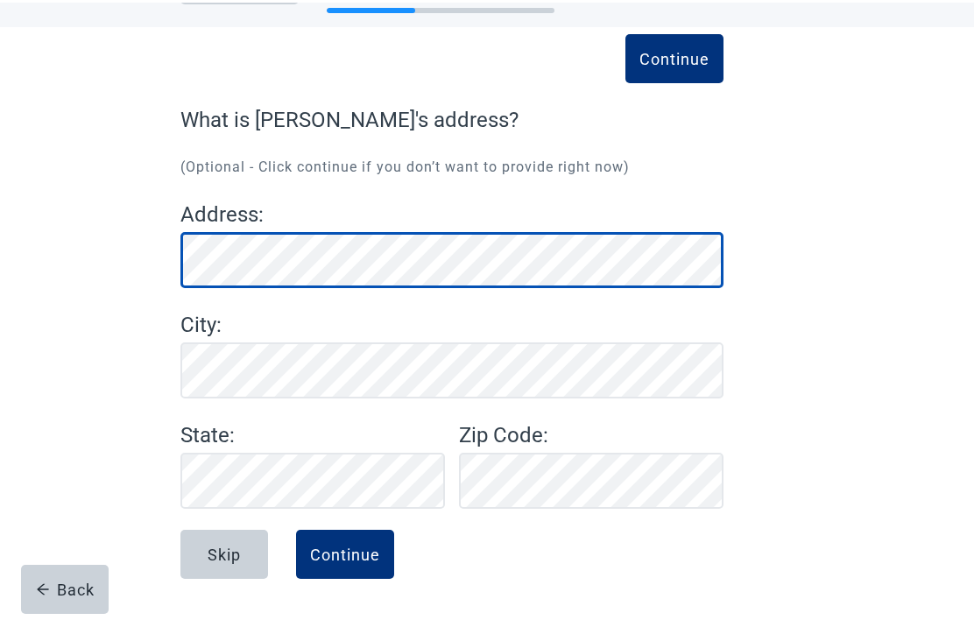
scroll to position [61, 0]
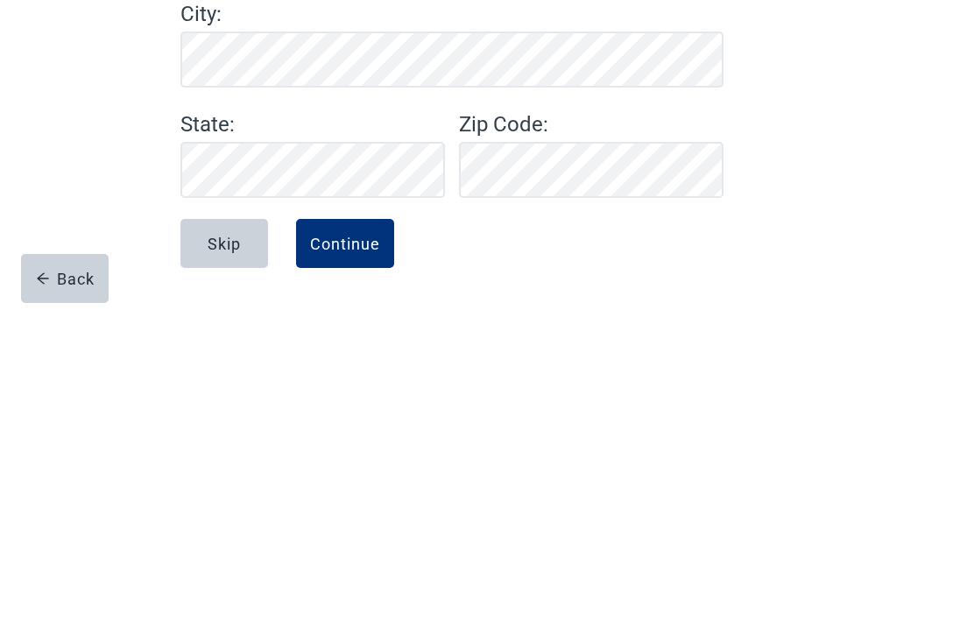
click at [336, 533] on button "Continue" at bounding box center [345, 557] width 98 height 49
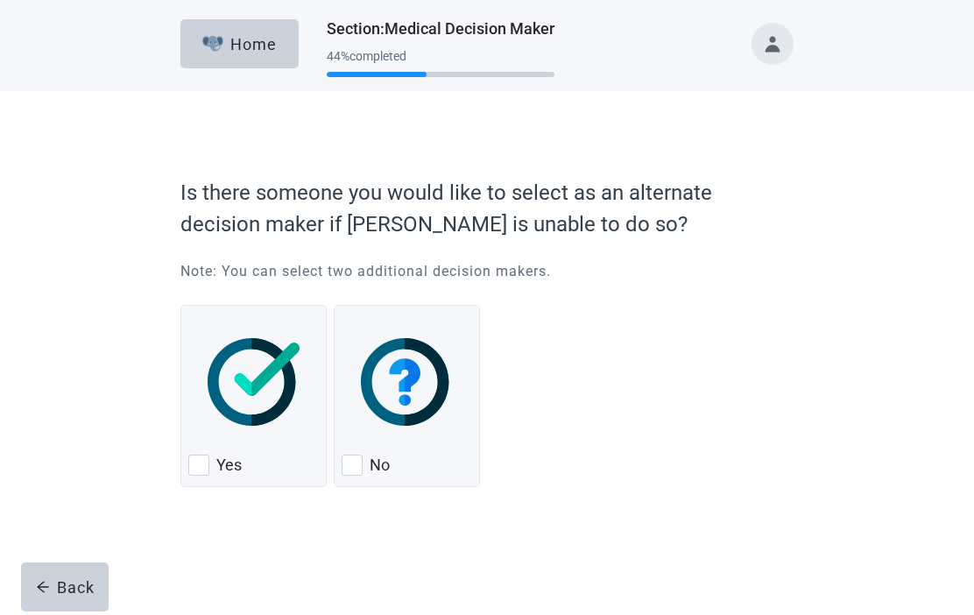
click at [356, 470] on div "No, checkbox, not checked" at bounding box center [352, 465] width 21 height 21
click at [335, 306] on input "No" at bounding box center [334, 305] width 1 height 1
checkbox input "true"
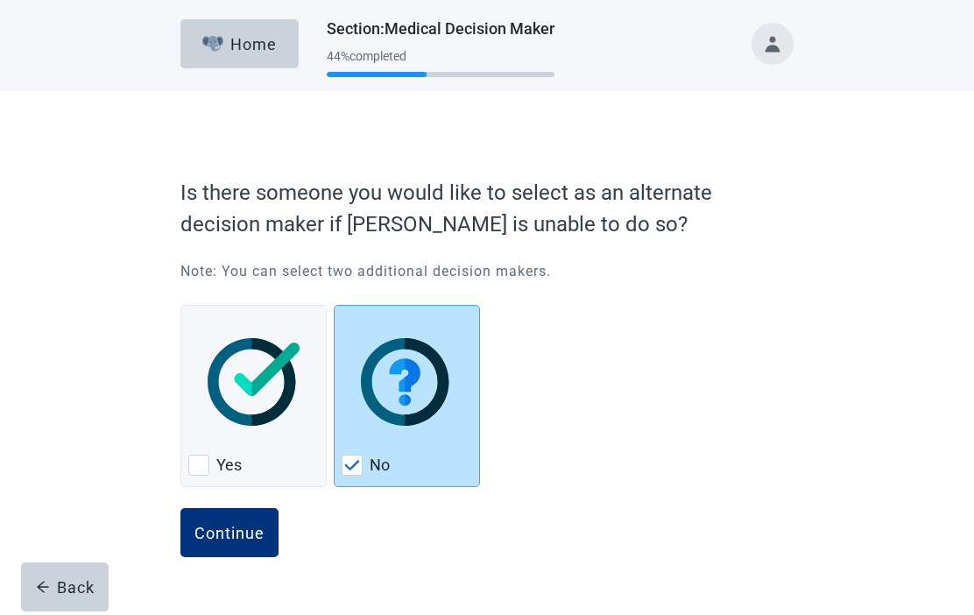
click at [223, 530] on div "Continue" at bounding box center [230, 533] width 70 height 18
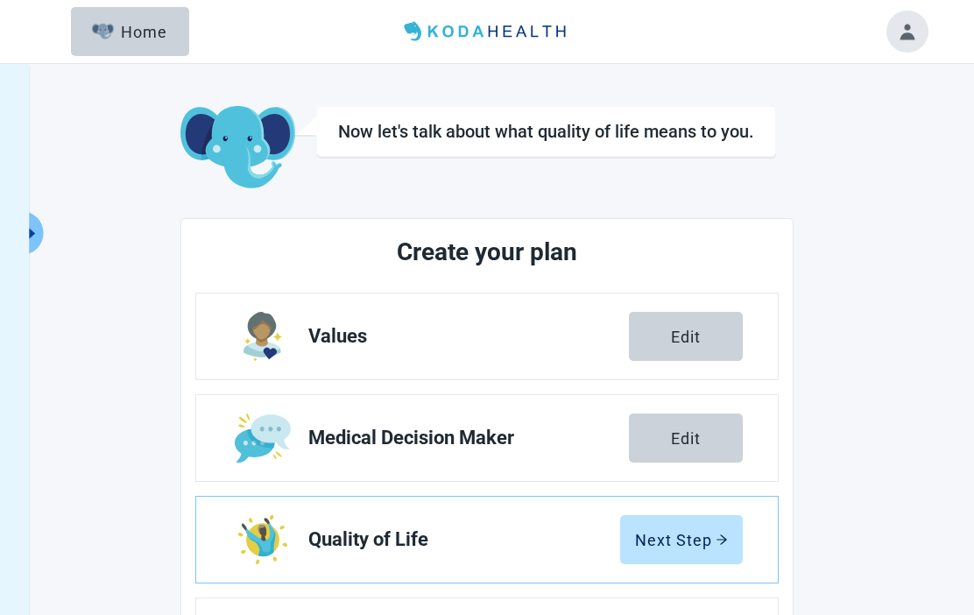
click at [686, 536] on div "Next Step" at bounding box center [681, 540] width 93 height 18
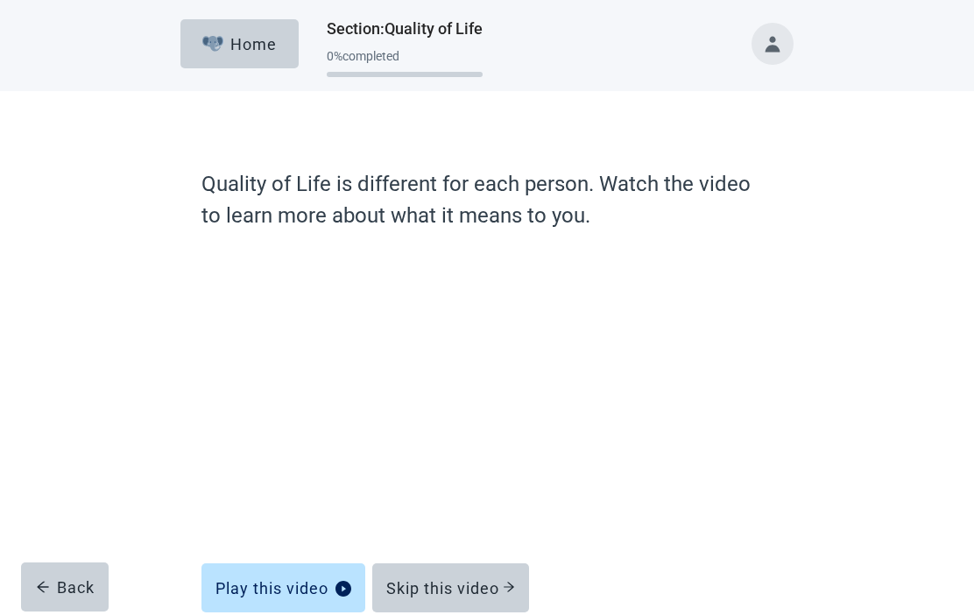
click at [337, 584] on icon "play-circle" at bounding box center [344, 589] width 16 height 16
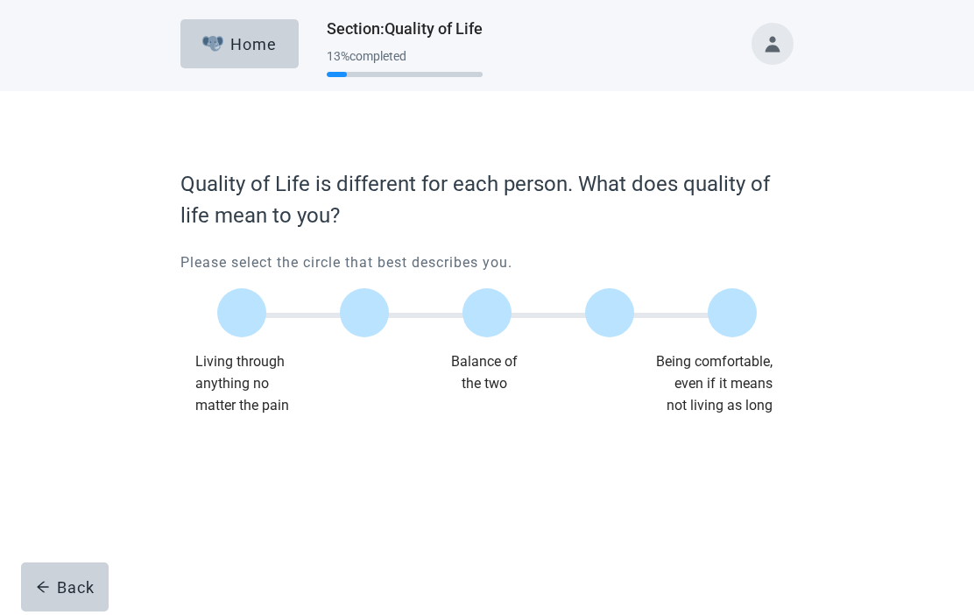
click at [482, 350] on div "Main content" at bounding box center [487, 312] width 123 height 79
click at [479, 309] on label "Main content" at bounding box center [487, 312] width 49 height 49
click at [487, 313] on input "Quality of life scale: 50 out of 100. Balance of the two" at bounding box center [487, 313] width 0 height 0
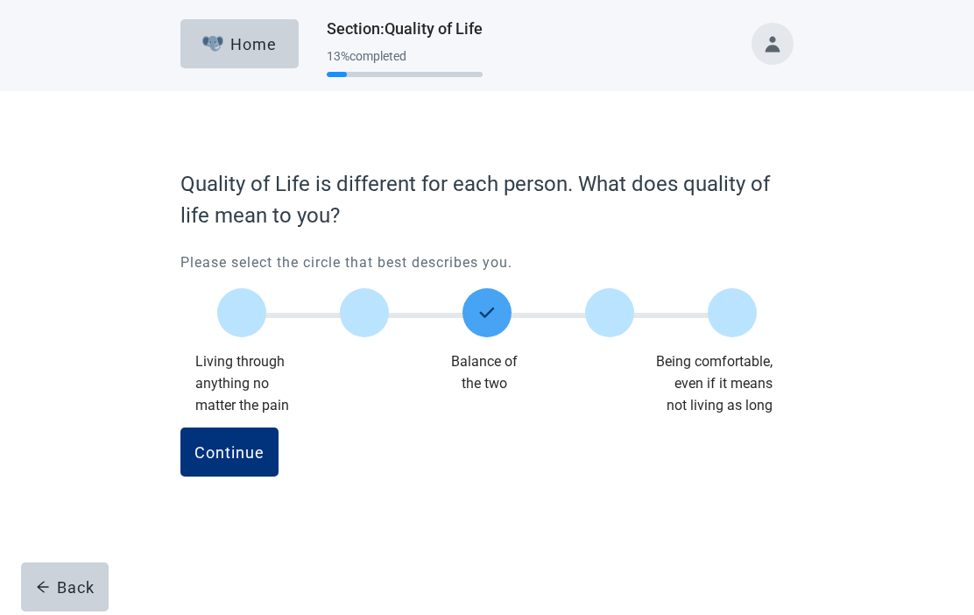
click at [236, 450] on div "Continue" at bounding box center [230, 452] width 70 height 18
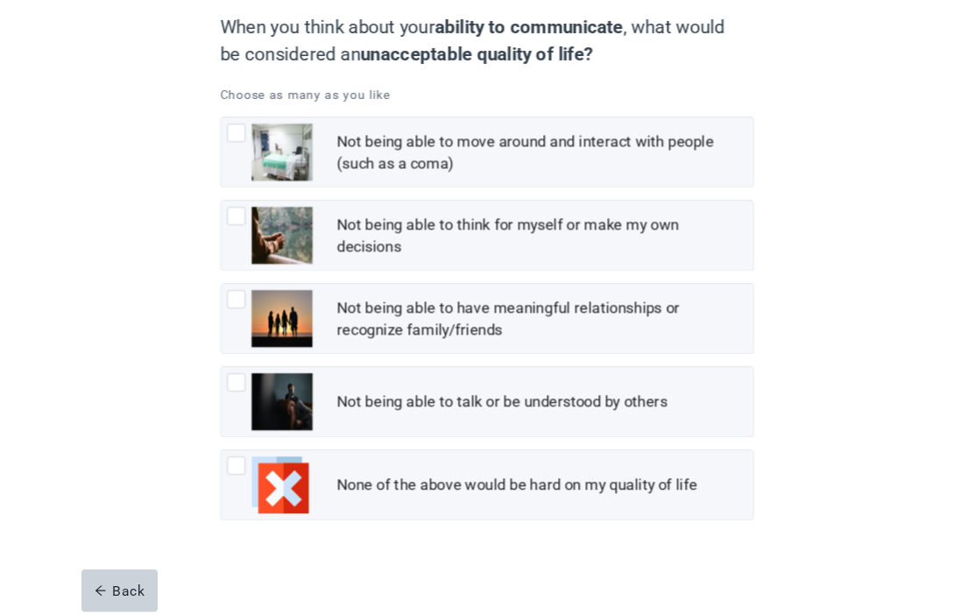
scroll to position [155, 0]
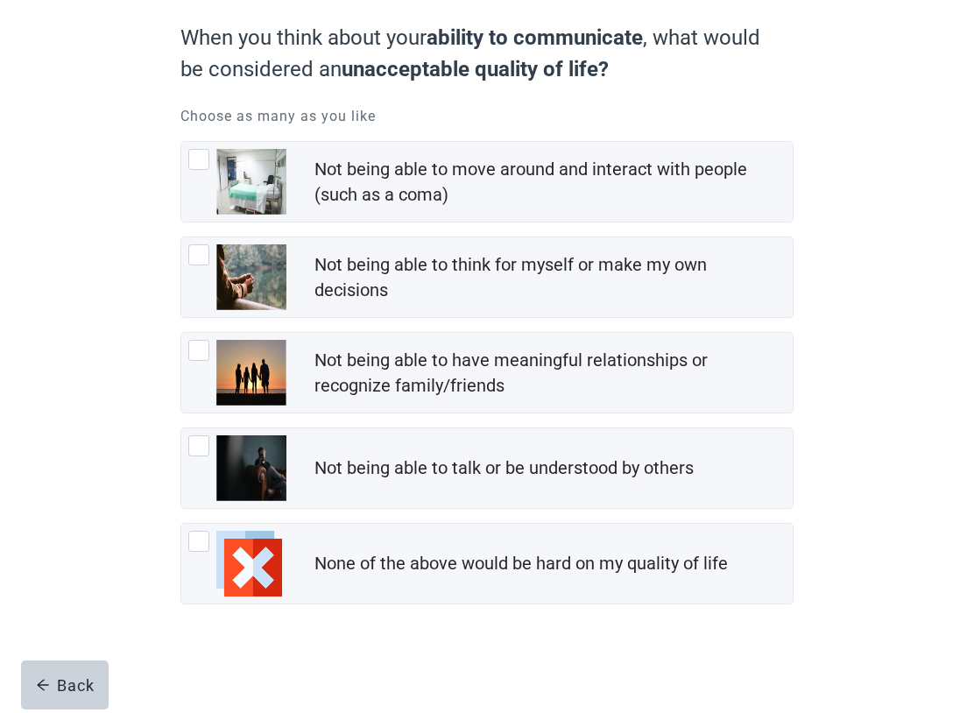
click at [207, 147] on div "Not being able to move around and interact with people (such as a coma)" at bounding box center [487, 182] width 612 height 80
click at [181, 142] on input "Not being able to move around and interact with people (such as a coma)" at bounding box center [180, 141] width 1 height 1
checkbox input "true"
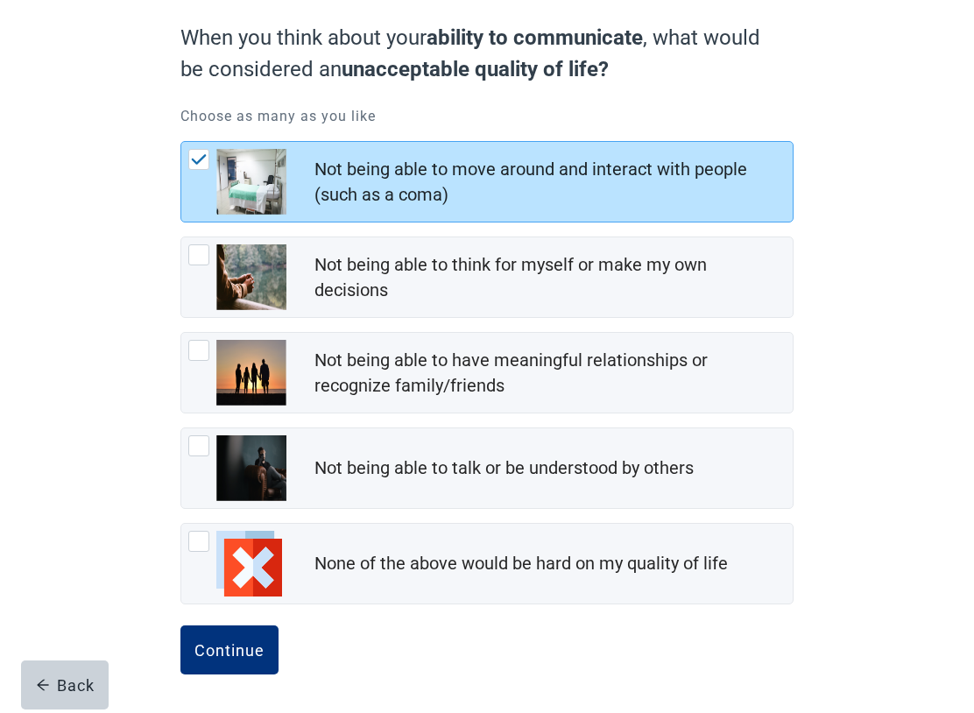
click at [192, 262] on div "Not being able to think for myself or make my own decisions, checkbox, not chec…" at bounding box center [198, 254] width 21 height 21
click at [181, 237] on input "Not being able to think for myself or make my own decisions" at bounding box center [180, 237] width 1 height 1
checkbox input "true"
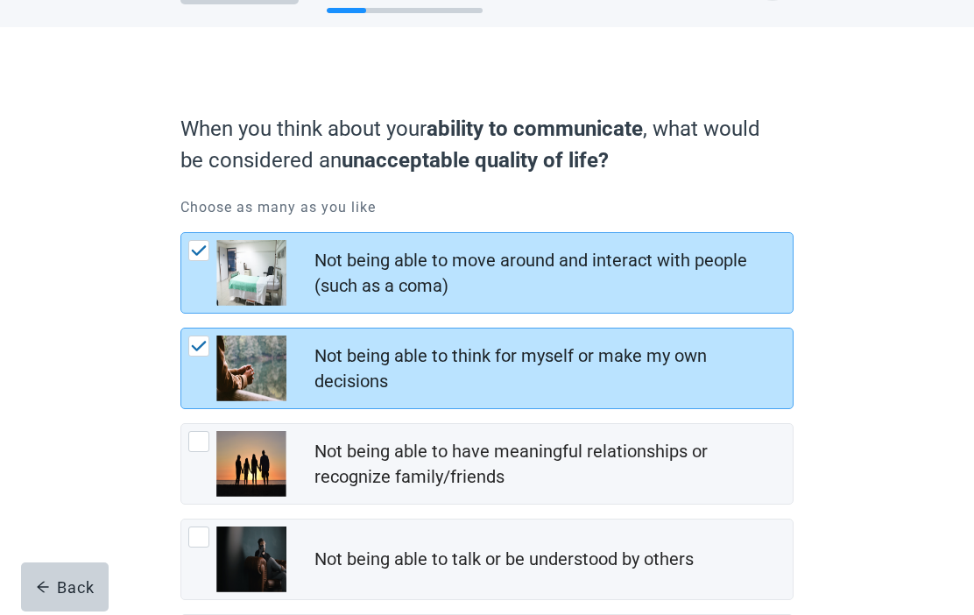
scroll to position [253, 0]
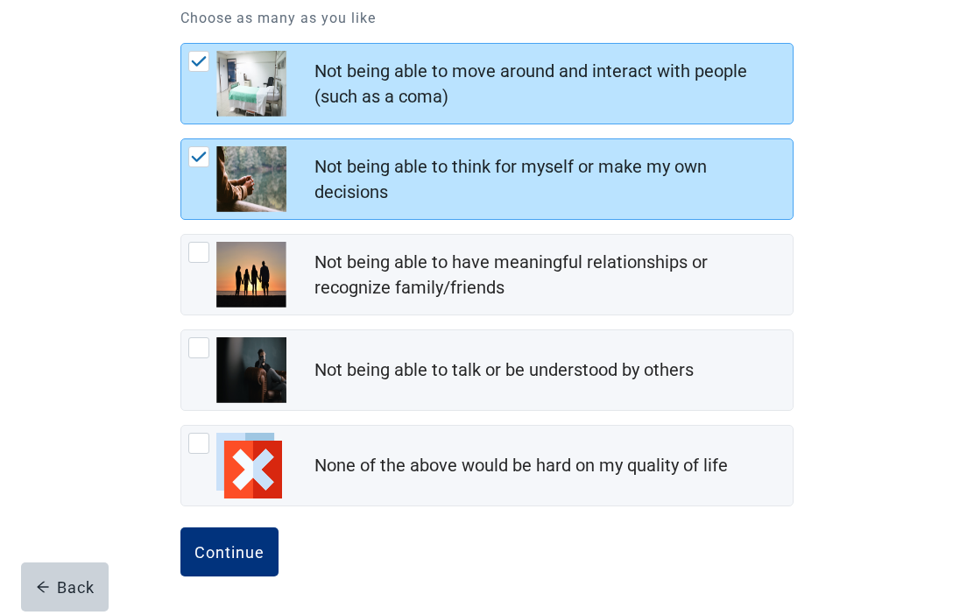
click at [196, 268] on div "Not being able to have meaningful relationships or recognize family/friends, ch…" at bounding box center [237, 275] width 98 height 66
click at [181, 235] on input "Not being able to have meaningful relationships or recognize family/friends" at bounding box center [180, 234] width 1 height 1
checkbox input "true"
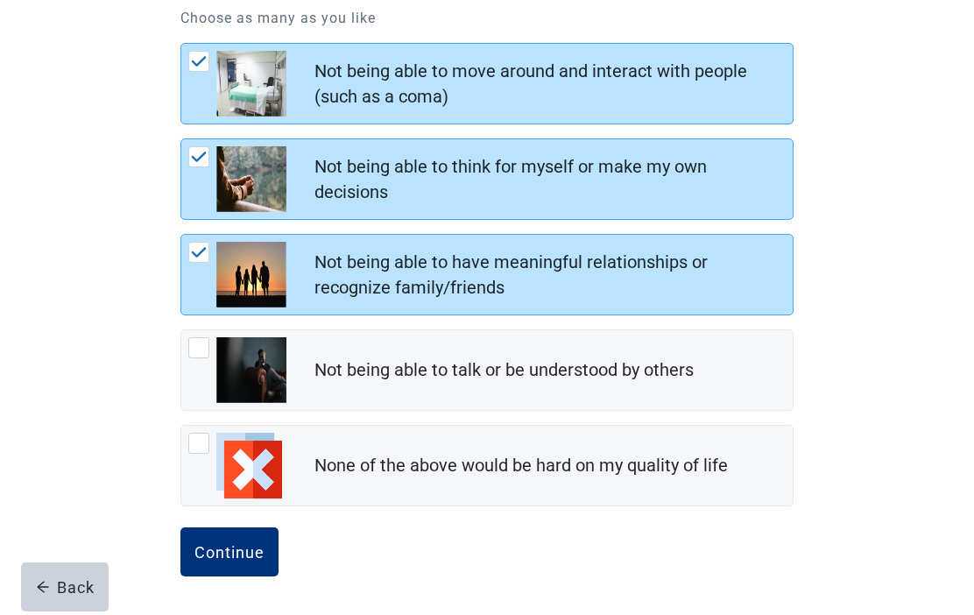
click at [202, 352] on div "Not being able to talk or be understood by others, checkbox, not checked" at bounding box center [198, 347] width 21 height 21
click at [181, 330] on input "Not being able to talk or be understood by others" at bounding box center [180, 329] width 1 height 1
checkbox input "true"
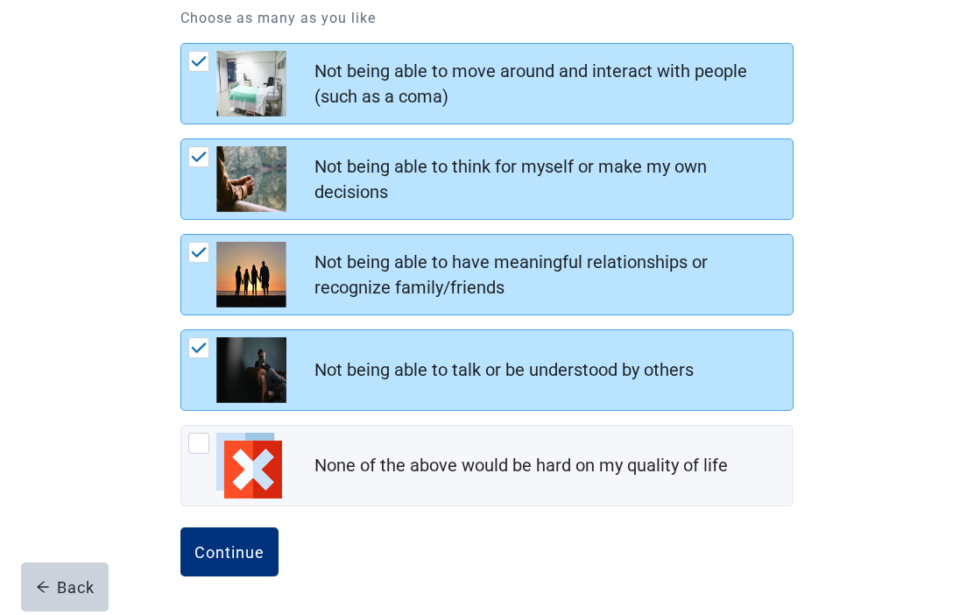
click at [239, 547] on div "Continue" at bounding box center [230, 552] width 70 height 18
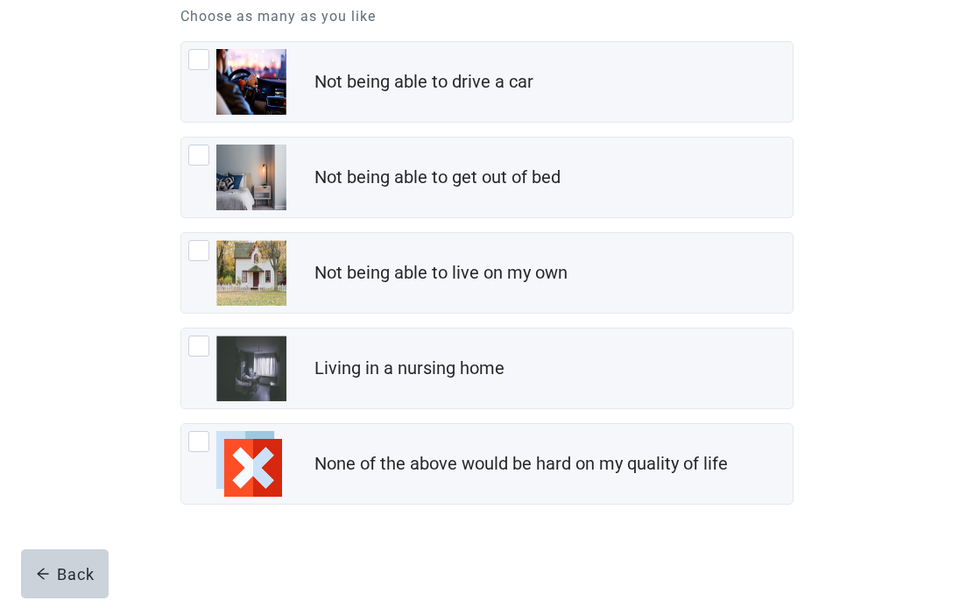
scroll to position [253, 0]
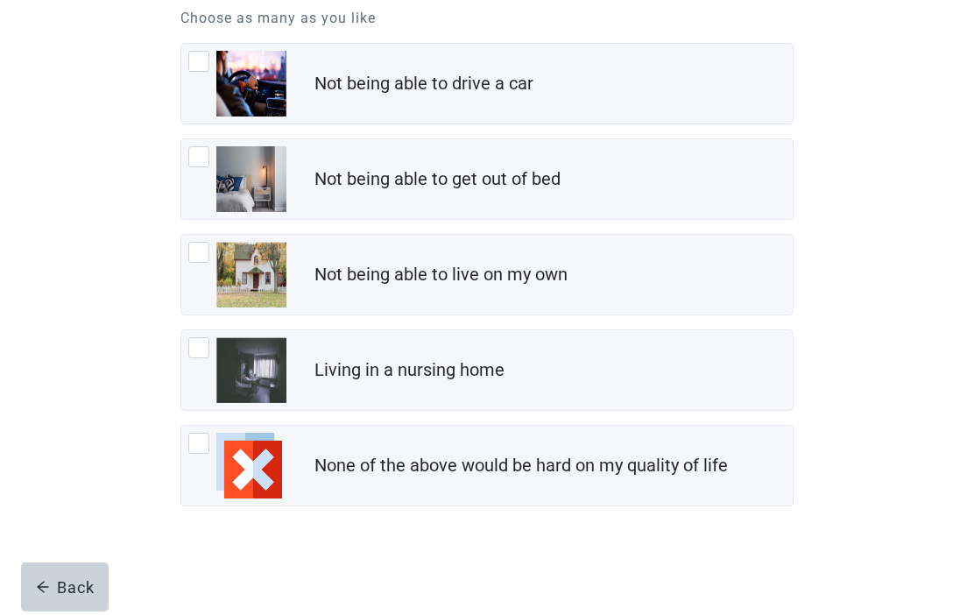
click at [197, 443] on div "None of the above would be hard on my quality of life, checkbox, not checked" at bounding box center [198, 443] width 21 height 21
click at [181, 426] on input "None of the above would be hard on my quality of life" at bounding box center [180, 425] width 1 height 1
checkbox input "true"
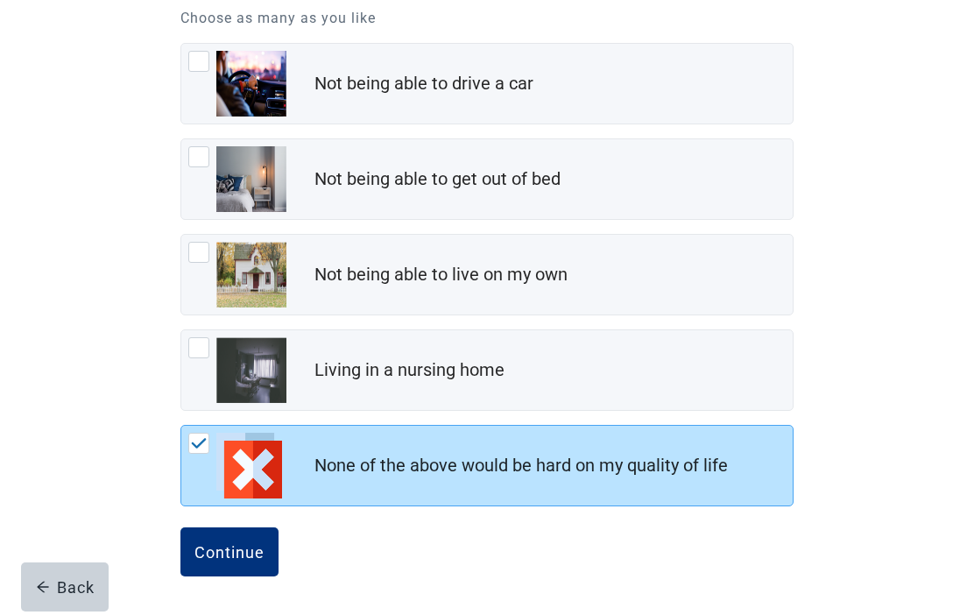
click at [223, 553] on div "Continue" at bounding box center [230, 552] width 70 height 18
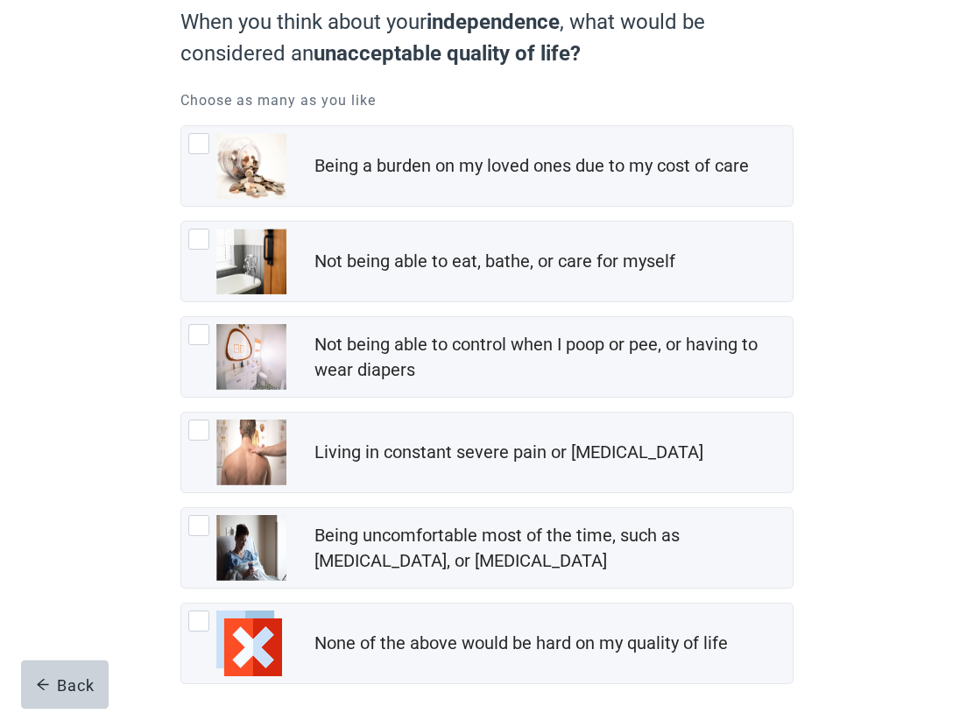
scroll to position [172, 0]
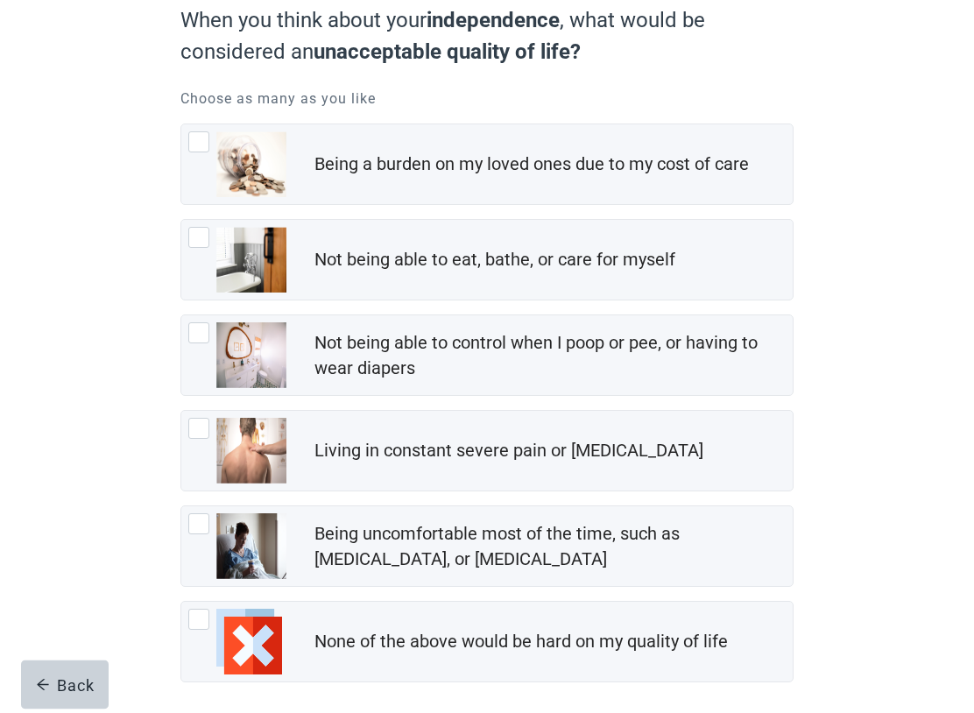
click at [201, 614] on div "None of the above would be hard on my quality of life, checkbox, not checked" at bounding box center [198, 620] width 21 height 21
click at [181, 603] on input "None of the above would be hard on my quality of life" at bounding box center [180, 602] width 1 height 1
checkbox input "true"
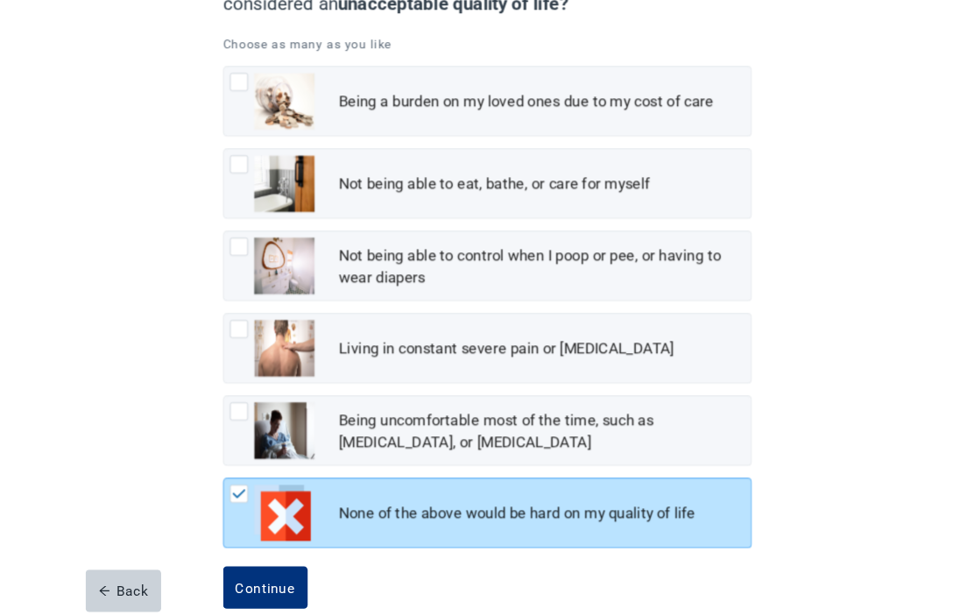
scroll to position [349, 0]
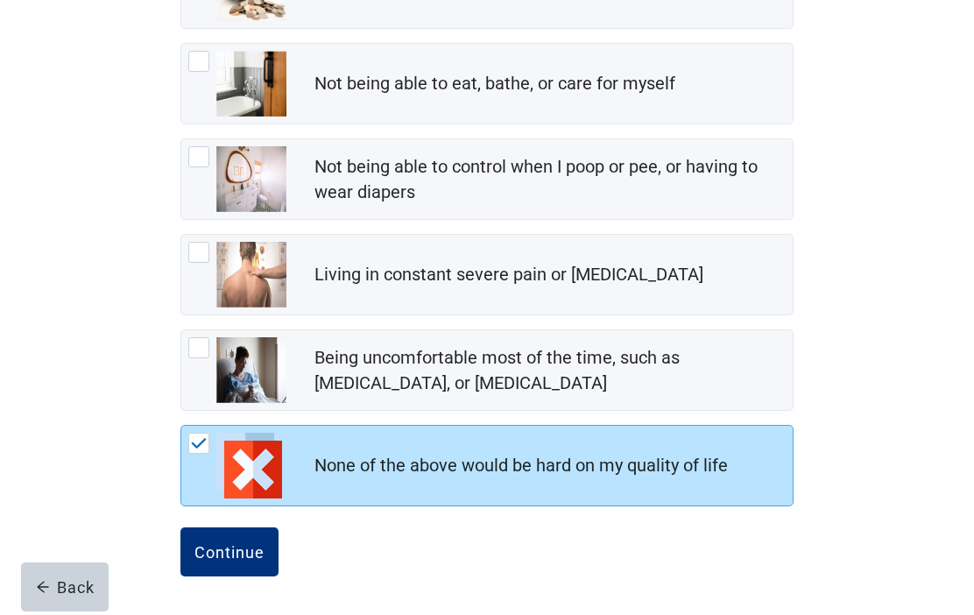
click at [230, 556] on div "Continue" at bounding box center [230, 552] width 70 height 18
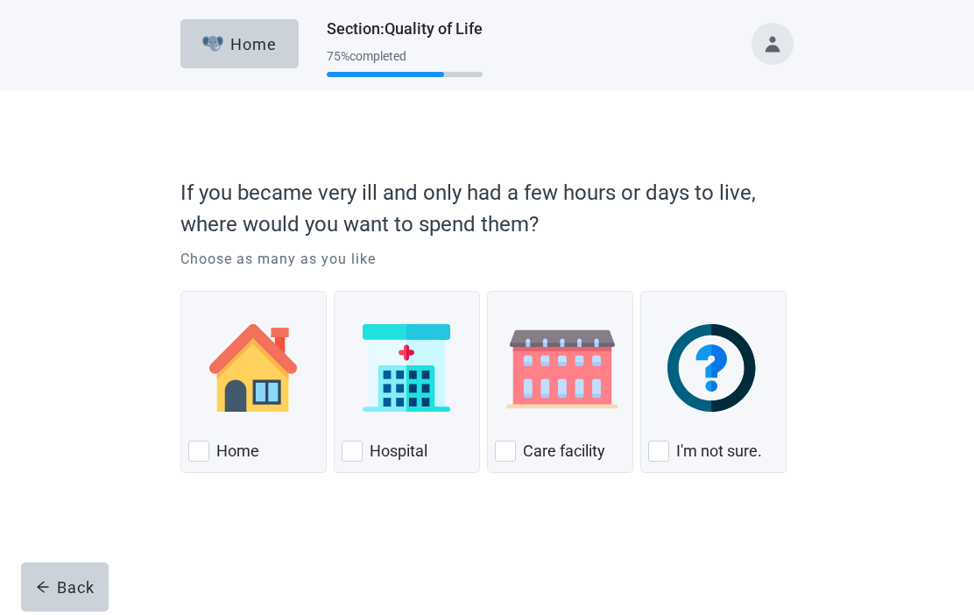
click at [204, 446] on div "Home, checkbox, not checked" at bounding box center [198, 451] width 21 height 21
click at [181, 292] on input "Home" at bounding box center [180, 291] width 1 height 1
checkbox input "true"
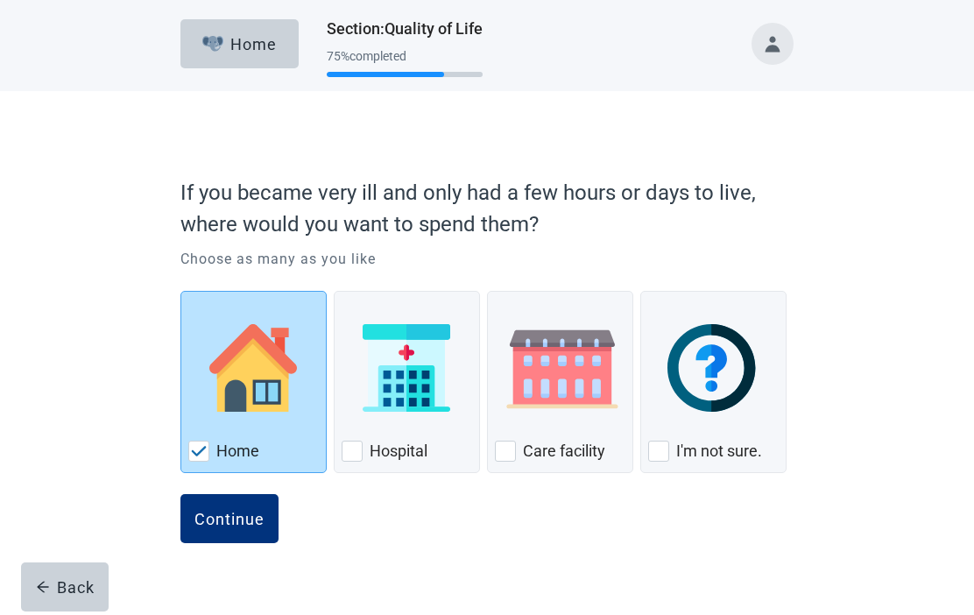
click at [224, 514] on div "Continue" at bounding box center [230, 519] width 70 height 18
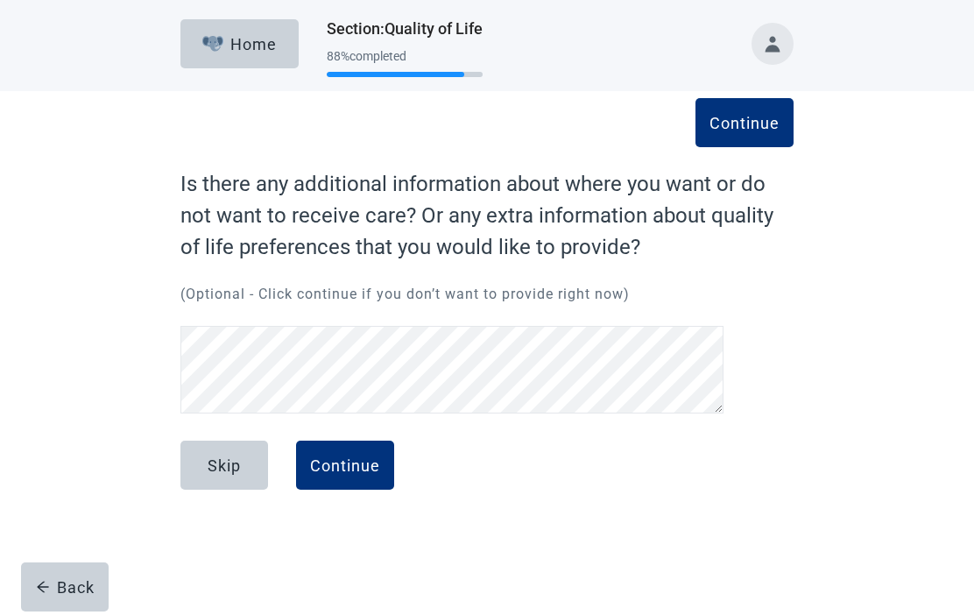
click at [343, 465] on div "Continue" at bounding box center [345, 465] width 70 height 18
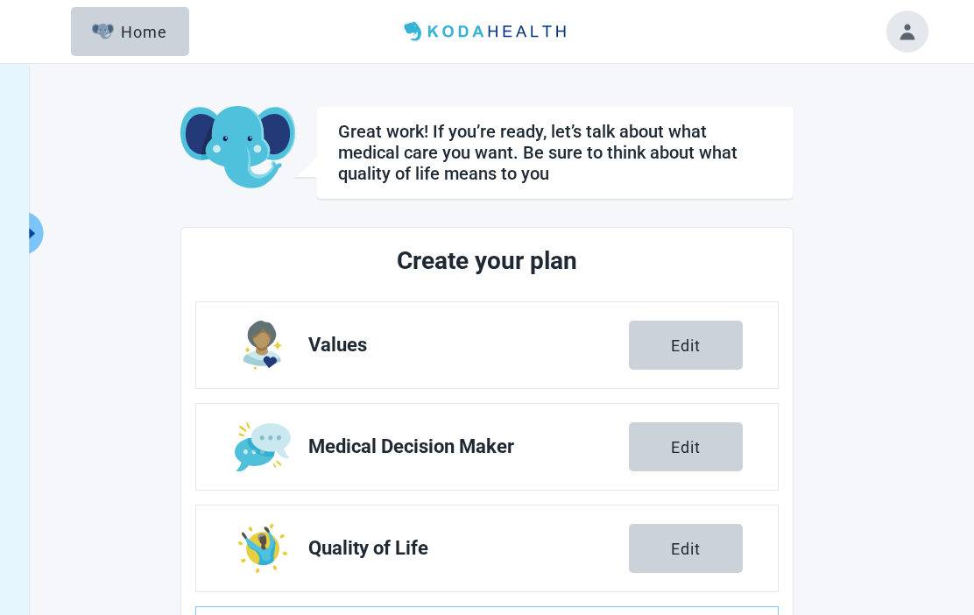
click at [679, 449] on div "Edit" at bounding box center [686, 447] width 30 height 18
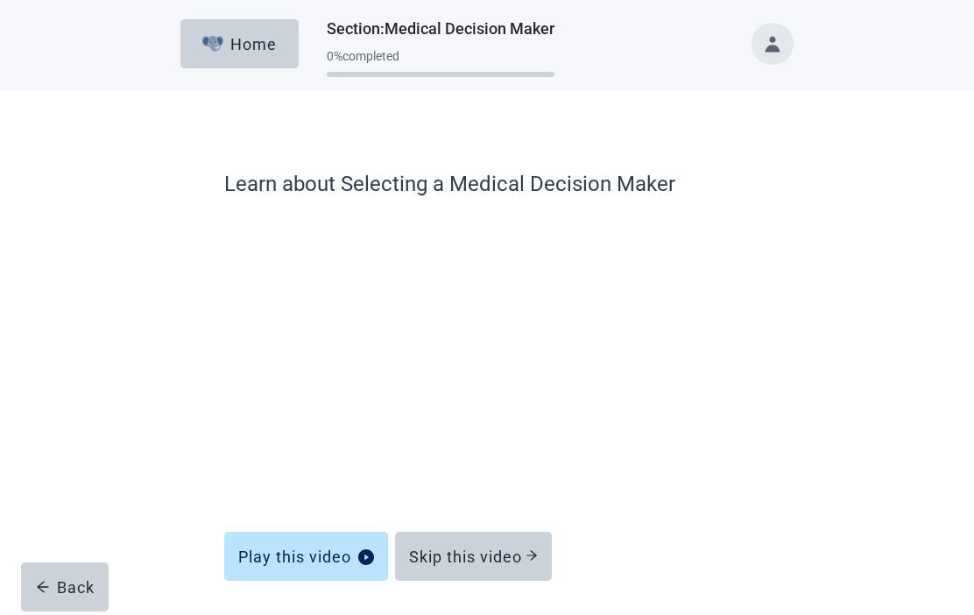
click at [480, 545] on button "Skip this video" at bounding box center [473, 556] width 157 height 49
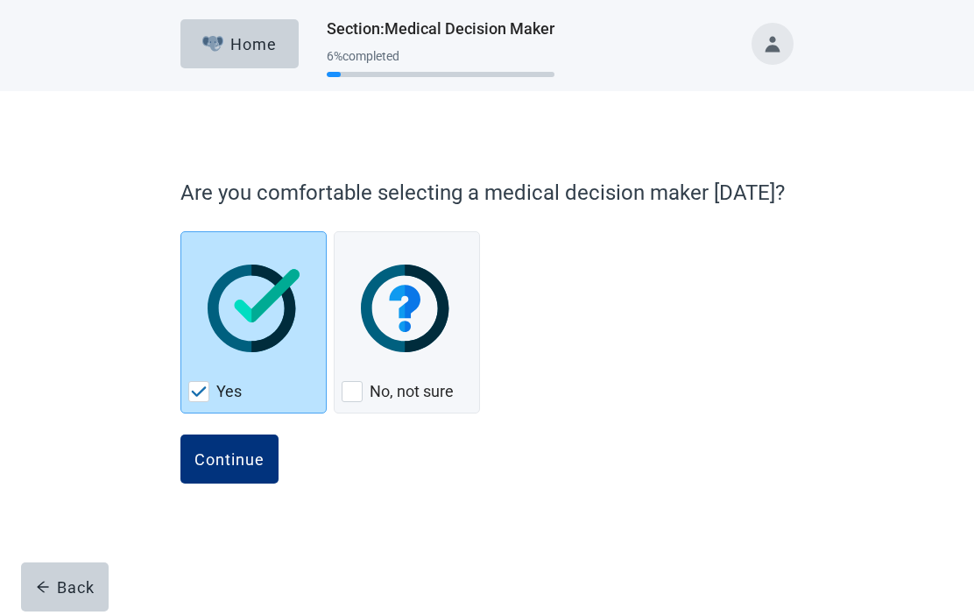
click at [237, 461] on div "Continue" at bounding box center [230, 459] width 70 height 18
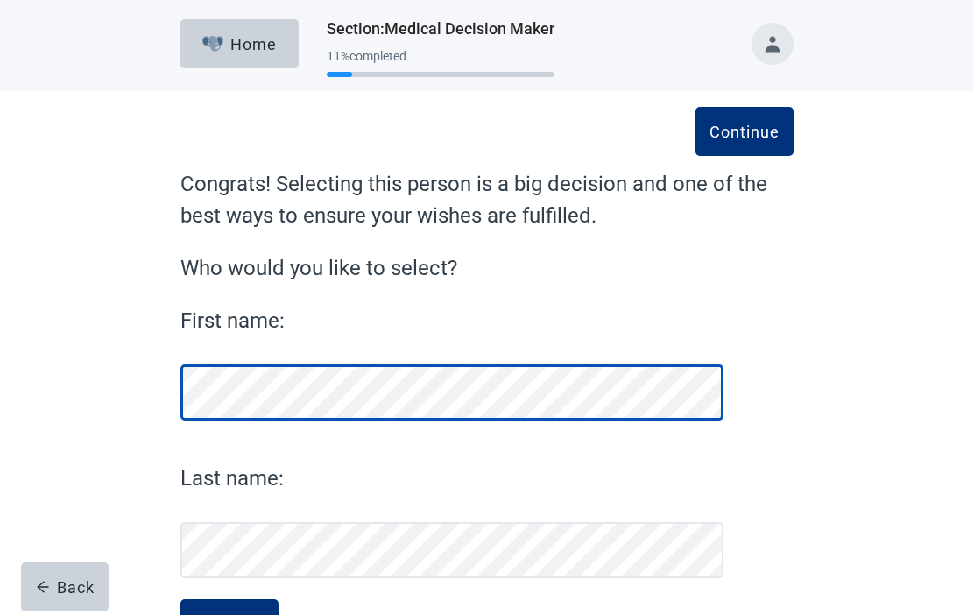
scroll to position [72, 0]
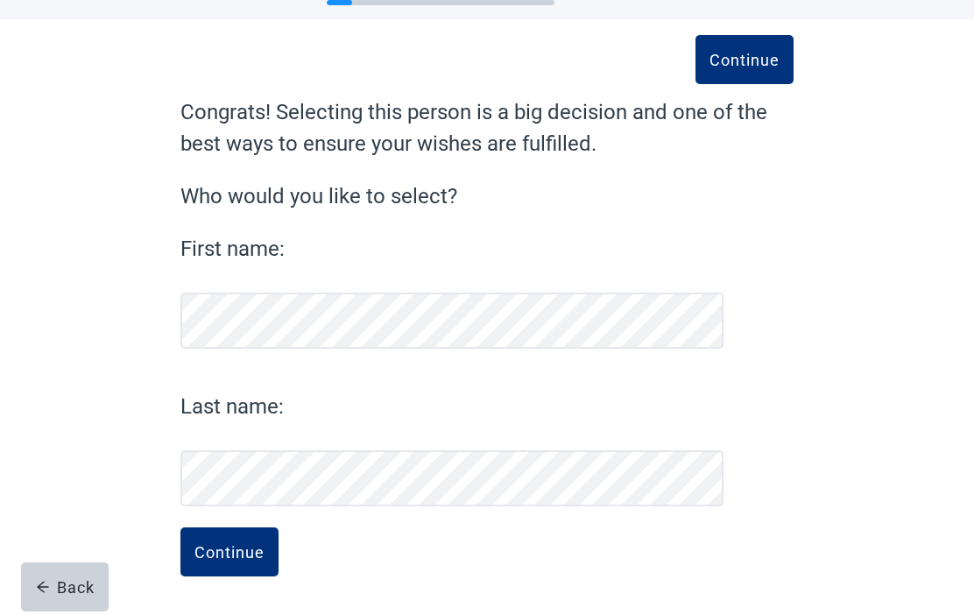
click at [226, 549] on div "Continue" at bounding box center [230, 552] width 70 height 18
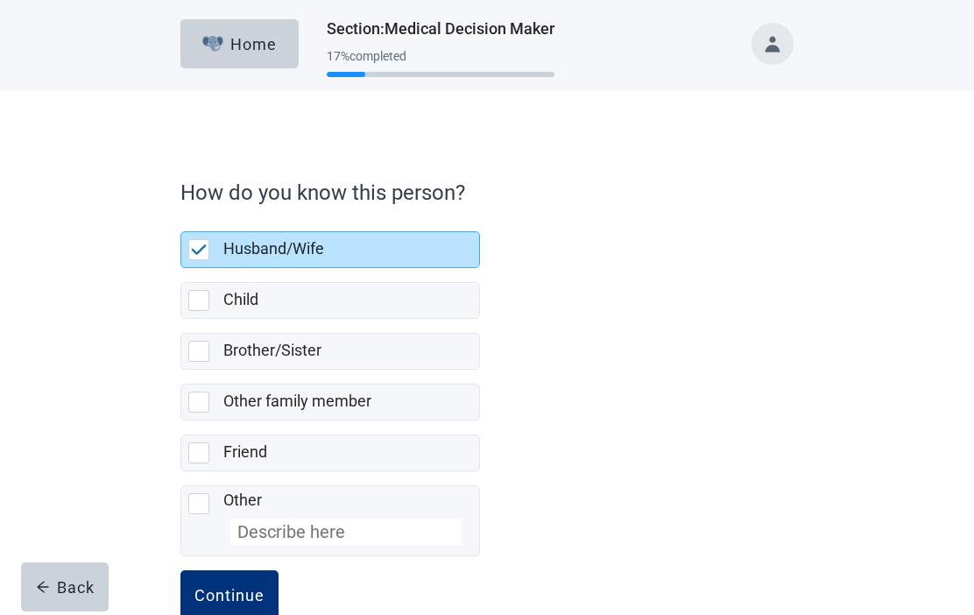
click at [230, 599] on div "Continue" at bounding box center [230, 595] width 70 height 18
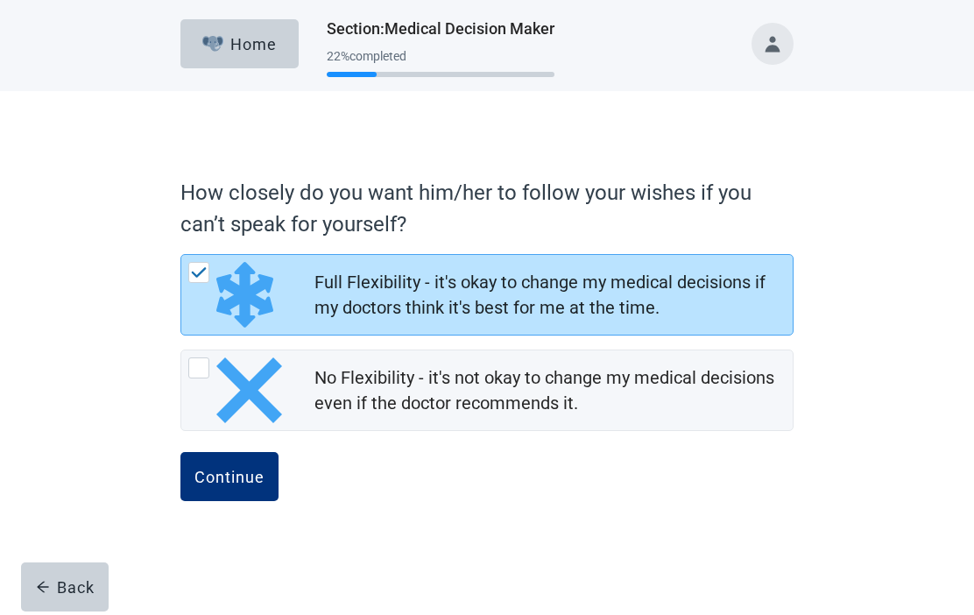
click at [230, 474] on div "Continue" at bounding box center [230, 477] width 70 height 18
click at [237, 480] on div "Continue" at bounding box center [230, 477] width 70 height 18
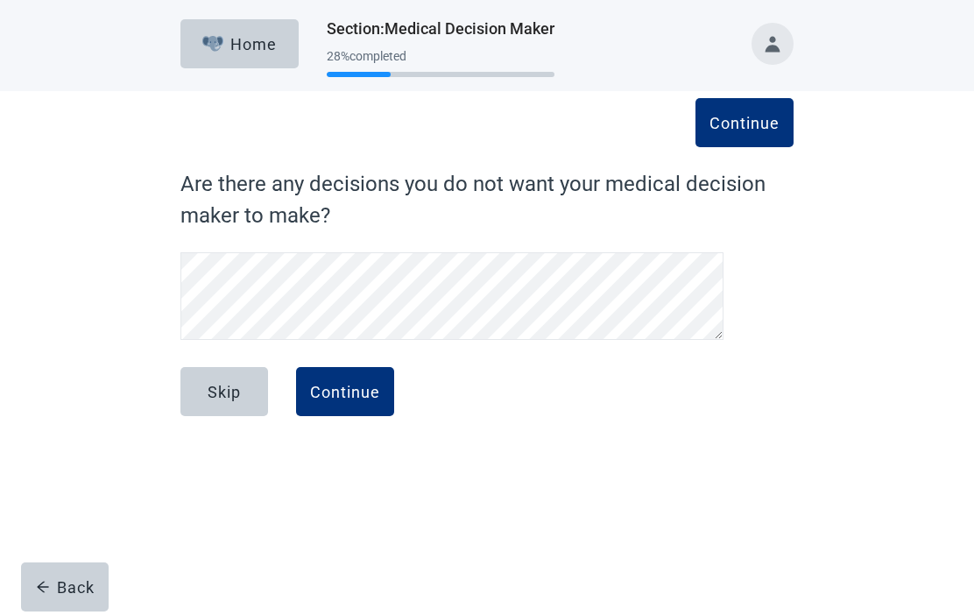
click at [344, 390] on div "Continue" at bounding box center [345, 392] width 70 height 18
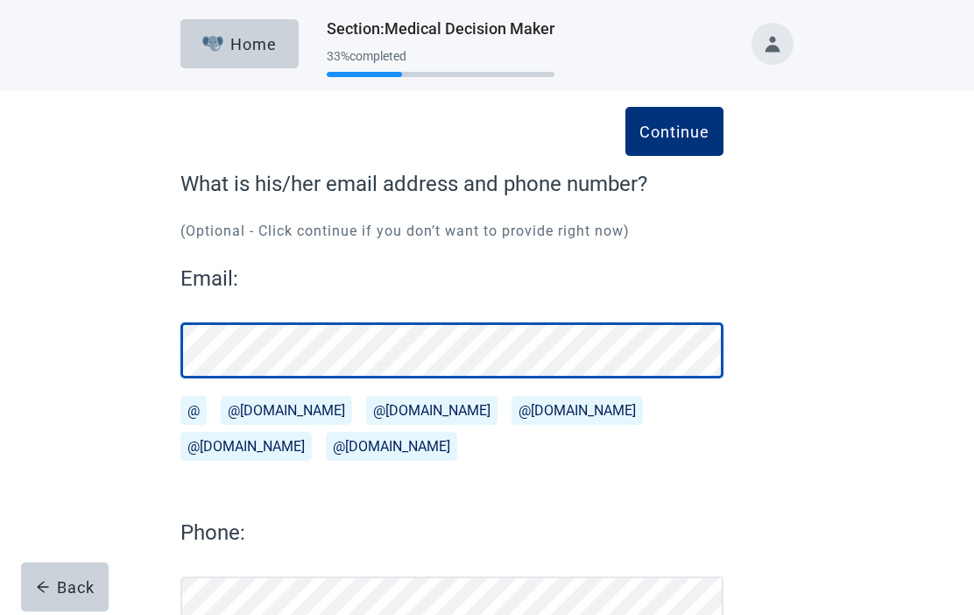
scroll to position [126, 0]
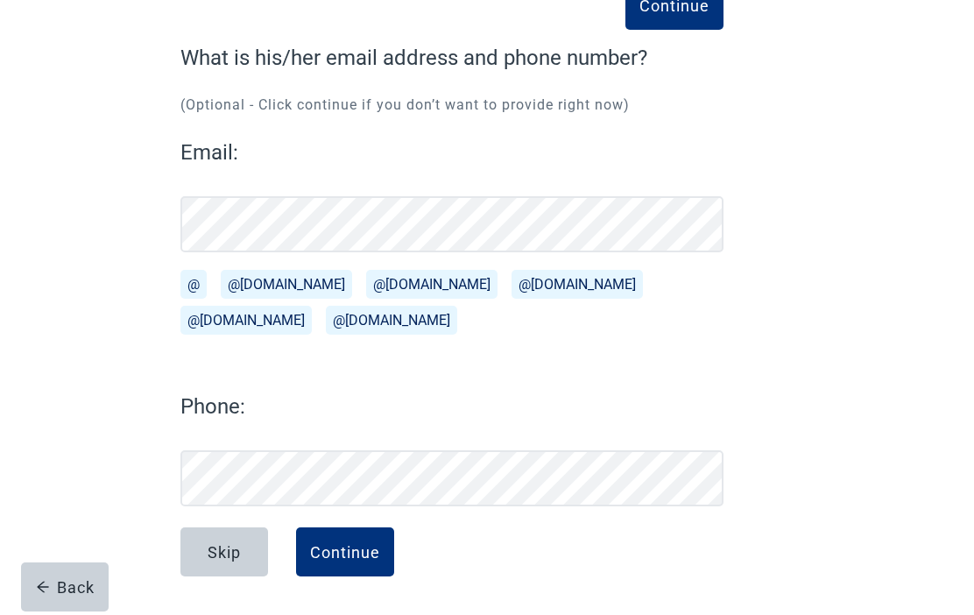
click at [347, 544] on div "Continue" at bounding box center [345, 552] width 70 height 18
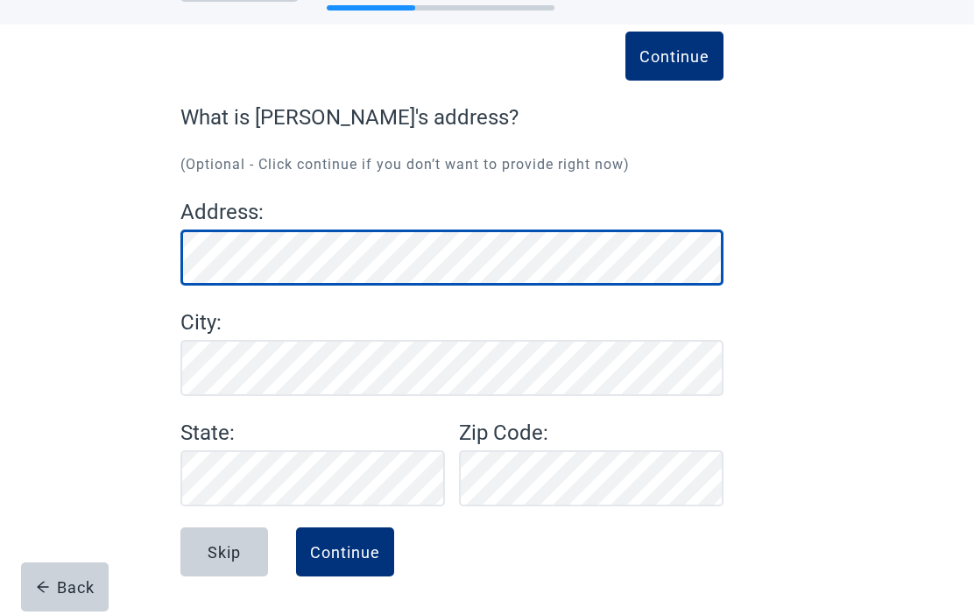
scroll to position [67, 0]
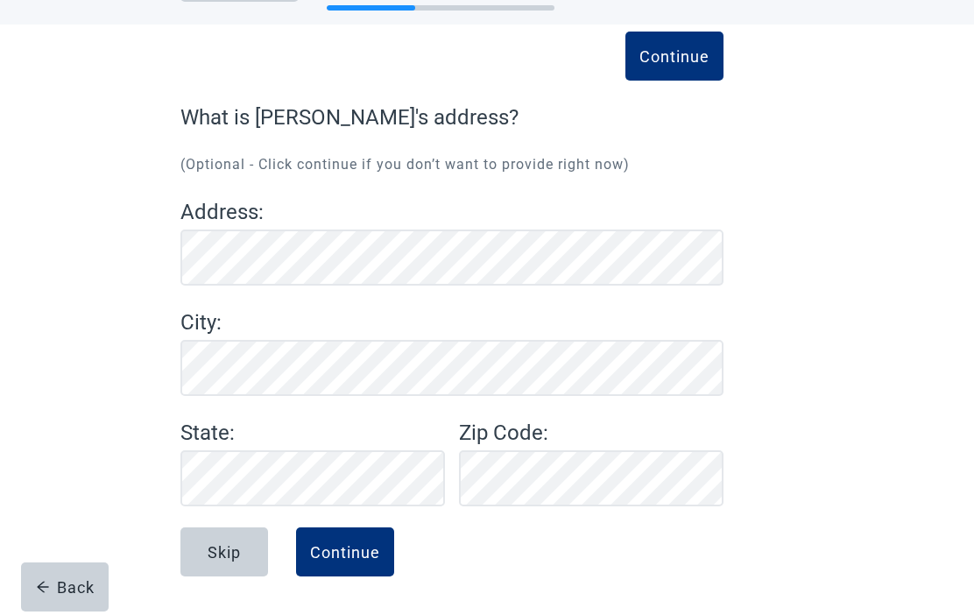
click at [349, 554] on div "Continue" at bounding box center [345, 552] width 70 height 18
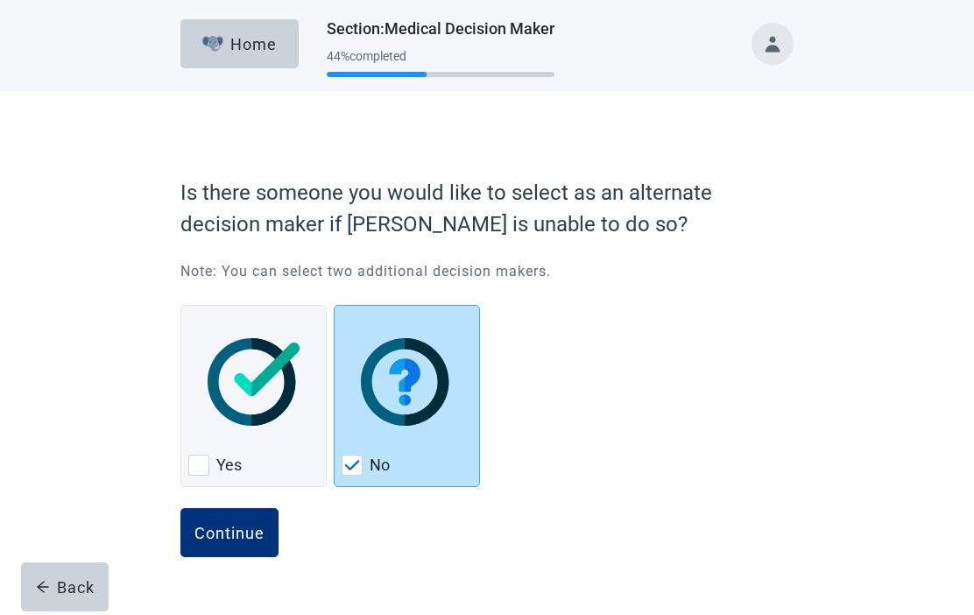
click at [238, 529] on div "Continue" at bounding box center [230, 533] width 70 height 18
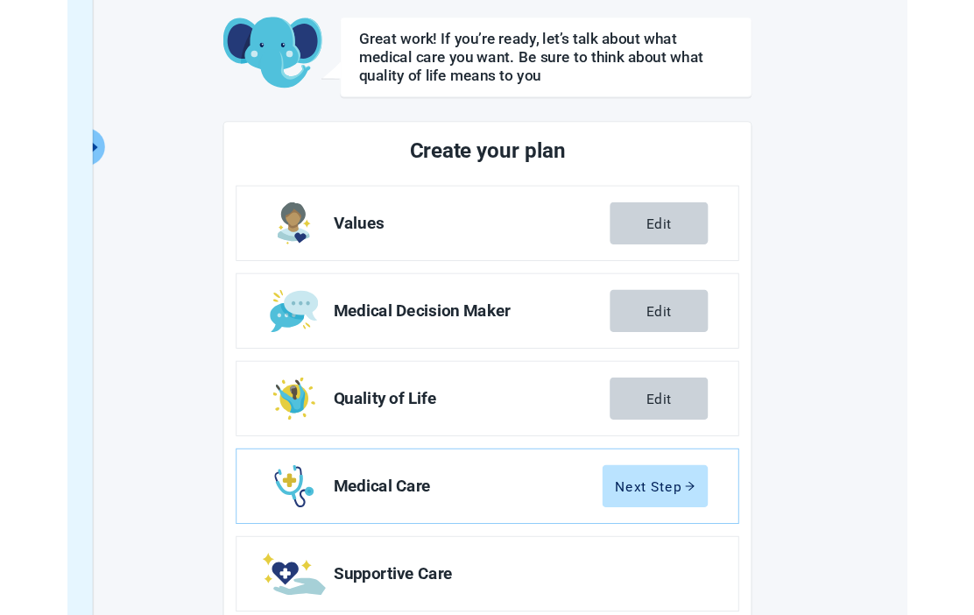
scroll to position [325, 0]
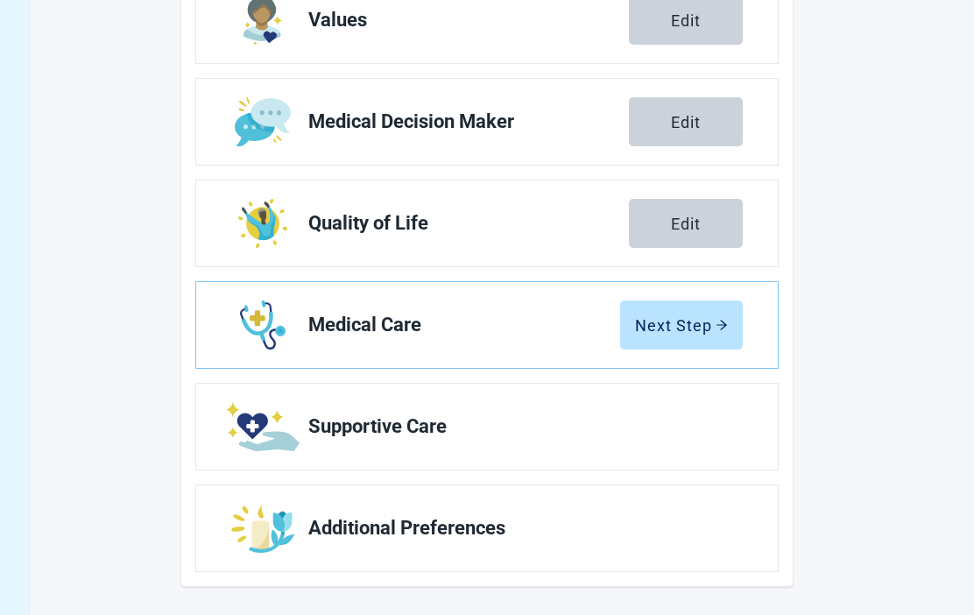
click at [718, 322] on icon "arrow-right" at bounding box center [722, 325] width 12 height 12
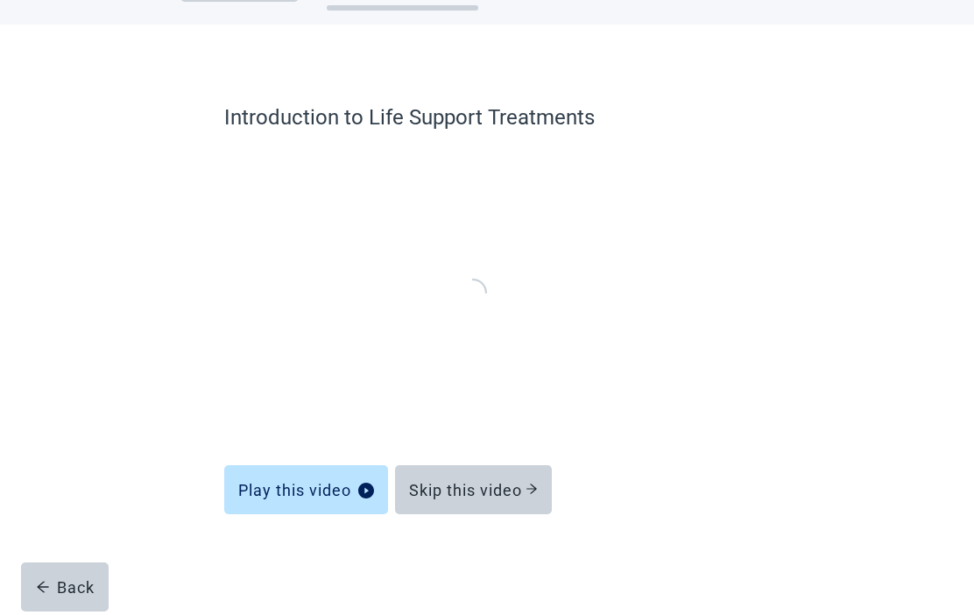
scroll to position [60, 0]
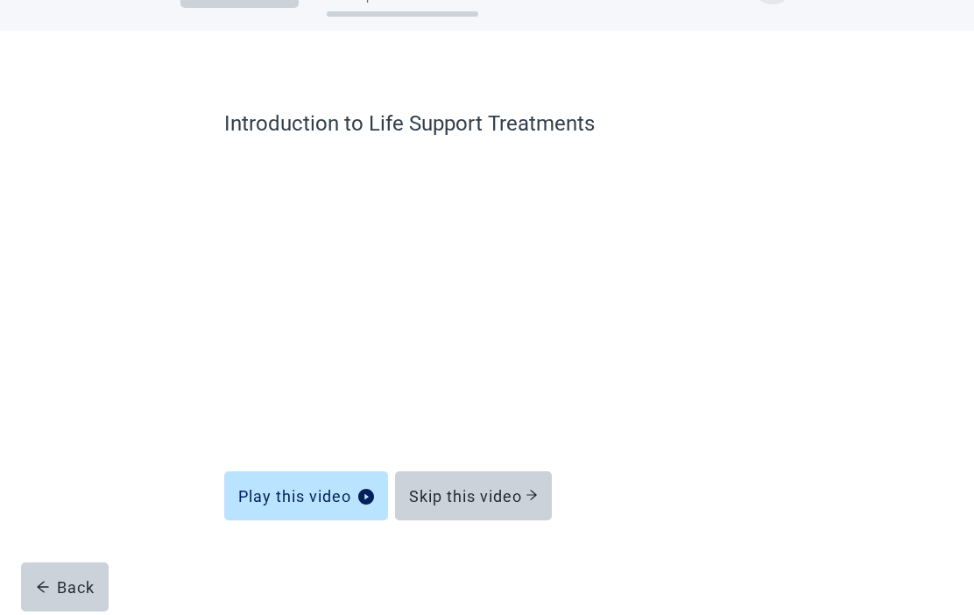
click at [484, 489] on div "Skip this video" at bounding box center [473, 496] width 129 height 18
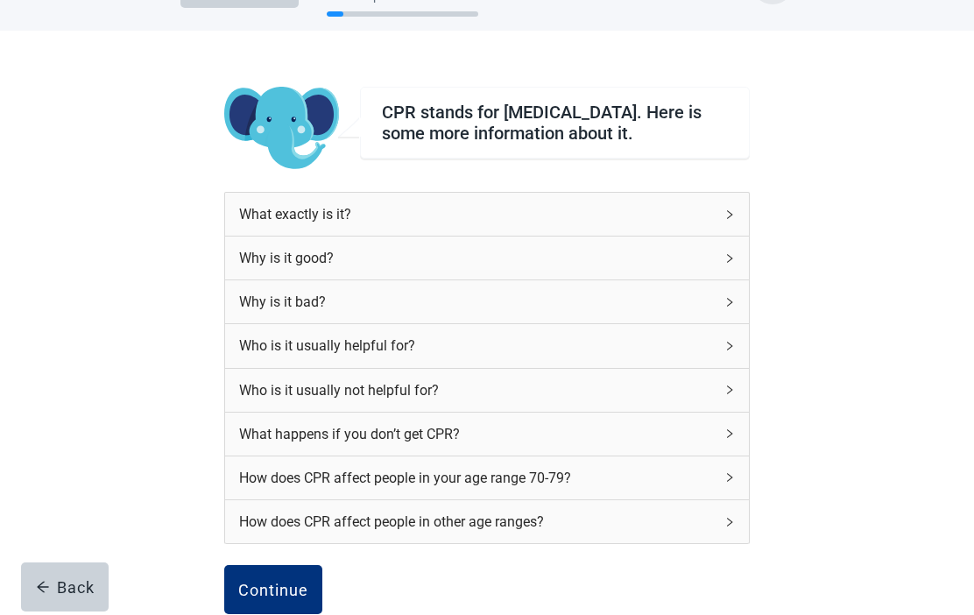
click at [271, 589] on div "Continue" at bounding box center [273, 590] width 70 height 18
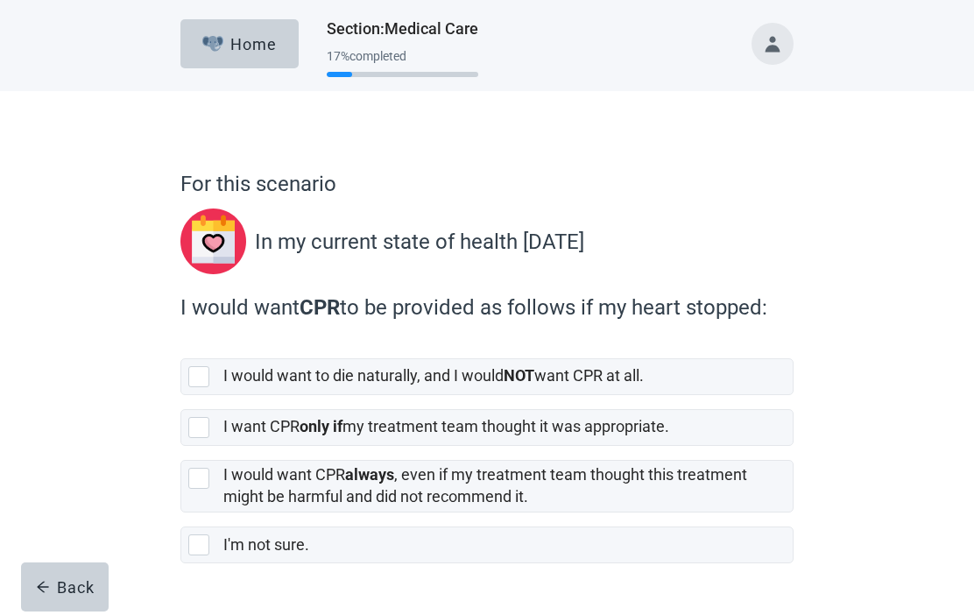
click at [197, 434] on div "[object Object], checkbox, not selected" at bounding box center [198, 427] width 21 height 21
click at [181, 396] on input "I want CPR only if my treatment team thought it was appropriate." at bounding box center [180, 395] width 1 height 1
checkbox input "true"
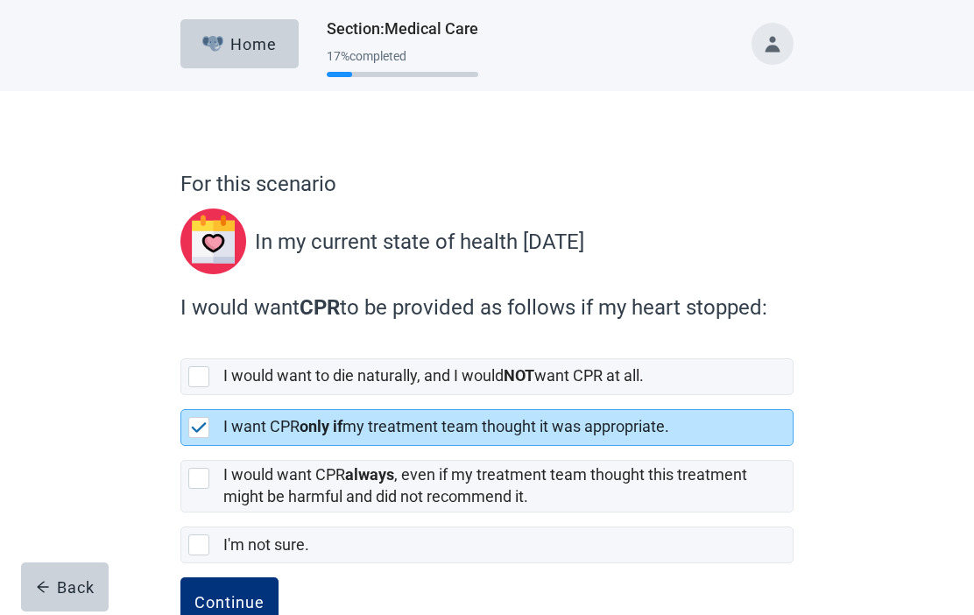
click at [232, 598] on div "Continue" at bounding box center [230, 602] width 70 height 18
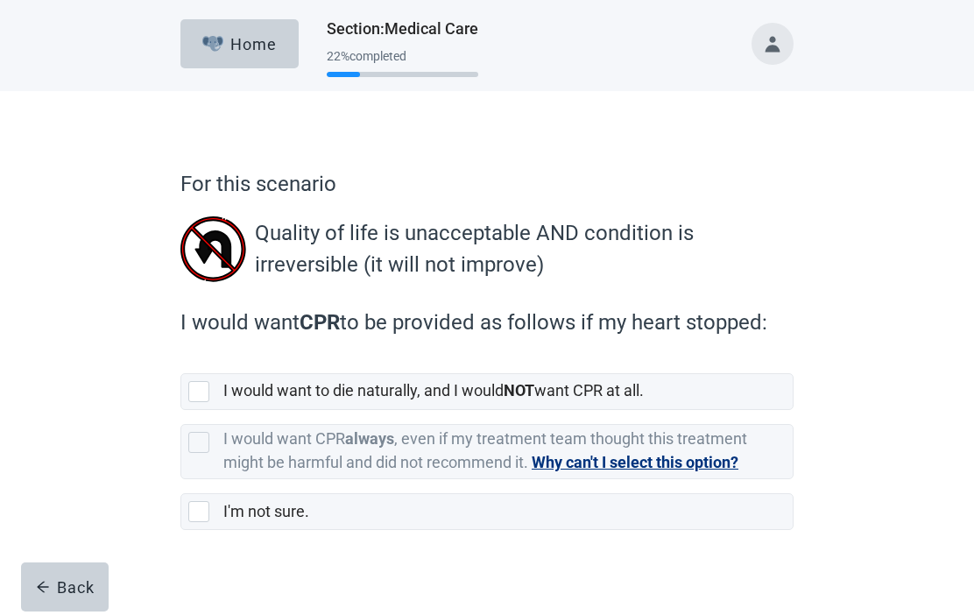
scroll to position [17, 0]
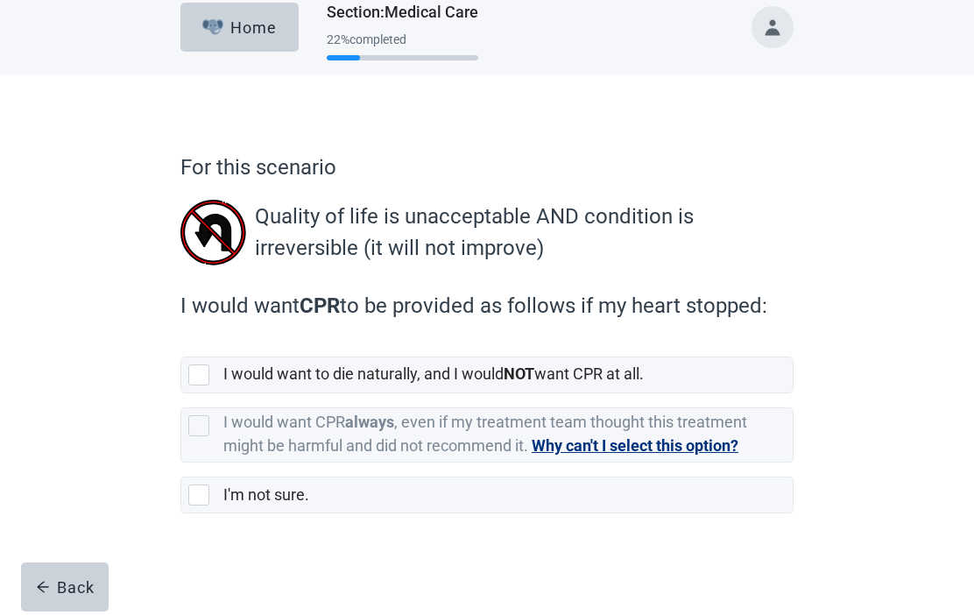
click at [655, 442] on button "Why can't I select this option?" at bounding box center [635, 446] width 207 height 25
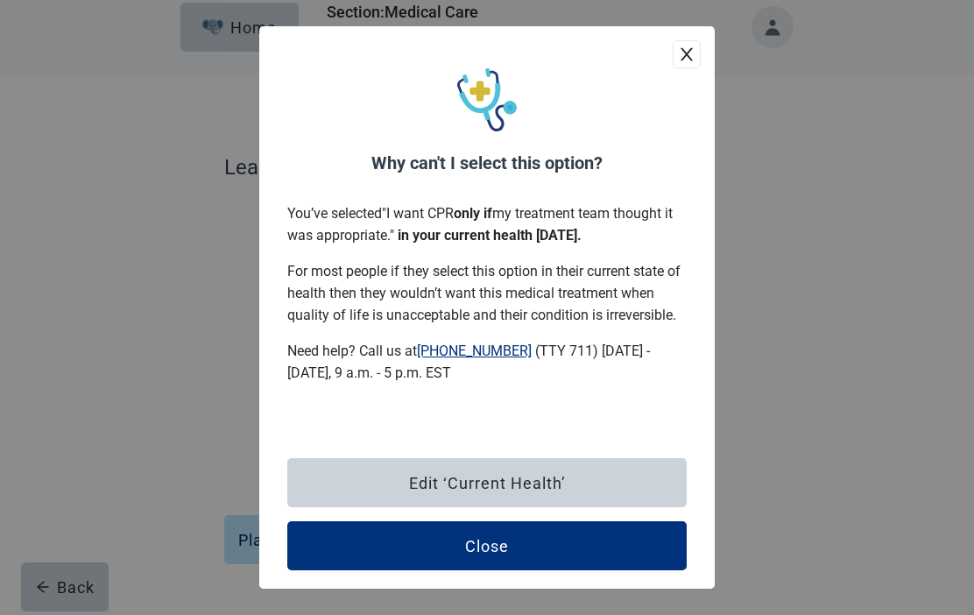
click at [495, 547] on div "Close" at bounding box center [487, 546] width 44 height 18
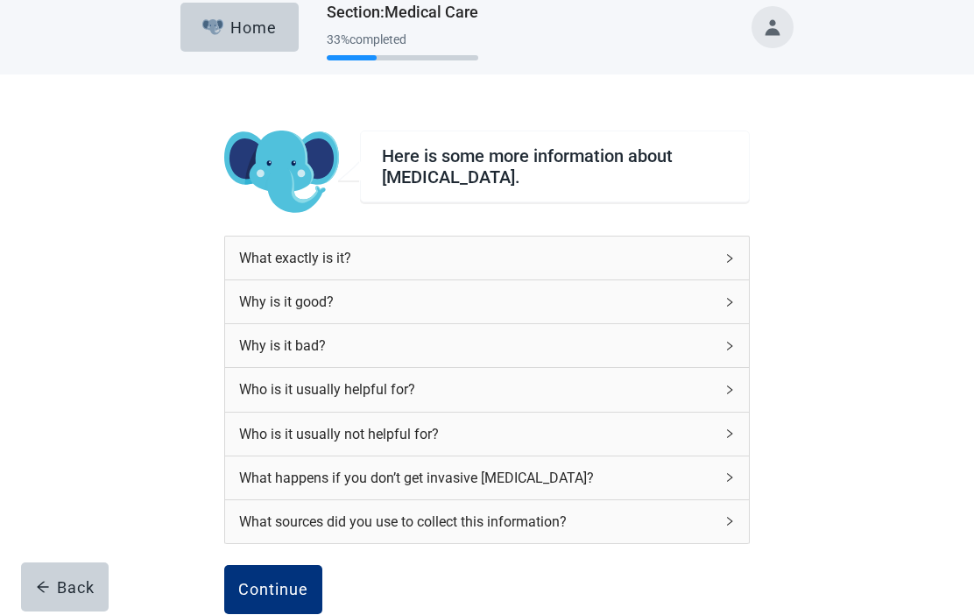
click at [270, 581] on div "Continue" at bounding box center [273, 590] width 70 height 18
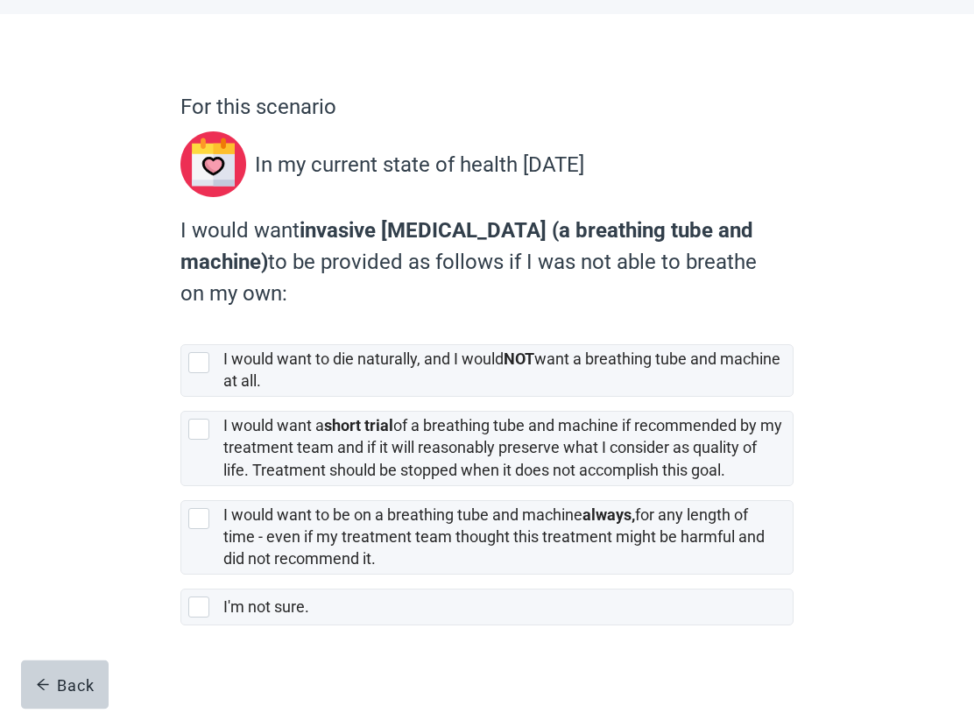
scroll to position [77, 0]
click at [202, 435] on div "[object Object], checkbox, not selected" at bounding box center [198, 429] width 21 height 21
click at [181, 398] on input "I would want a short trial of a breathing tube and machine if recommended by my…" at bounding box center [180, 397] width 1 height 1
checkbox input "true"
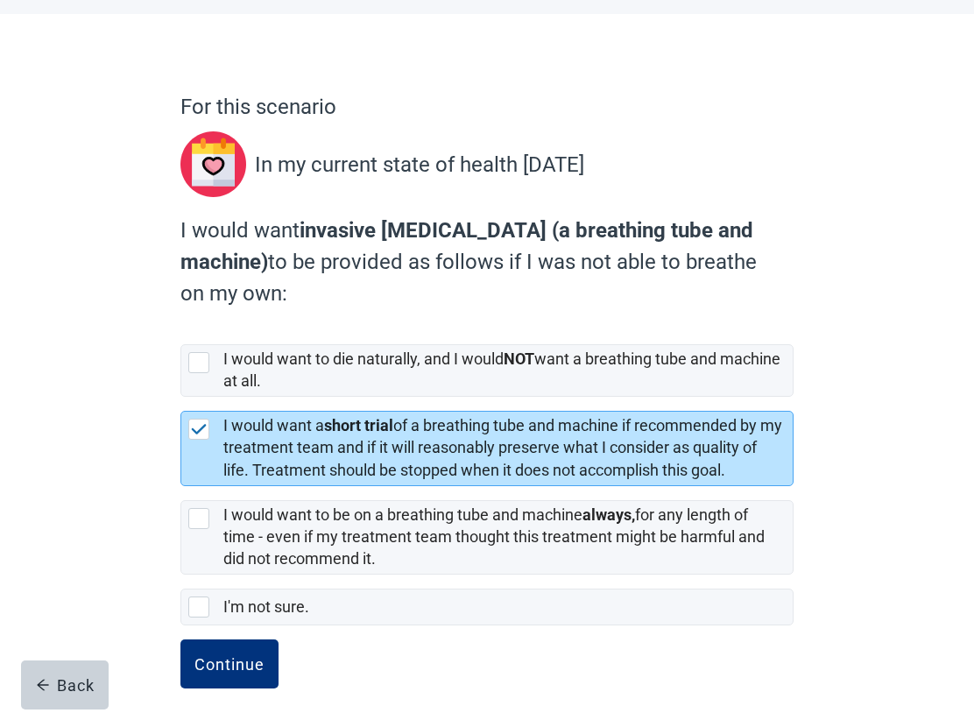
click at [232, 614] on div "Continue" at bounding box center [230, 664] width 70 height 18
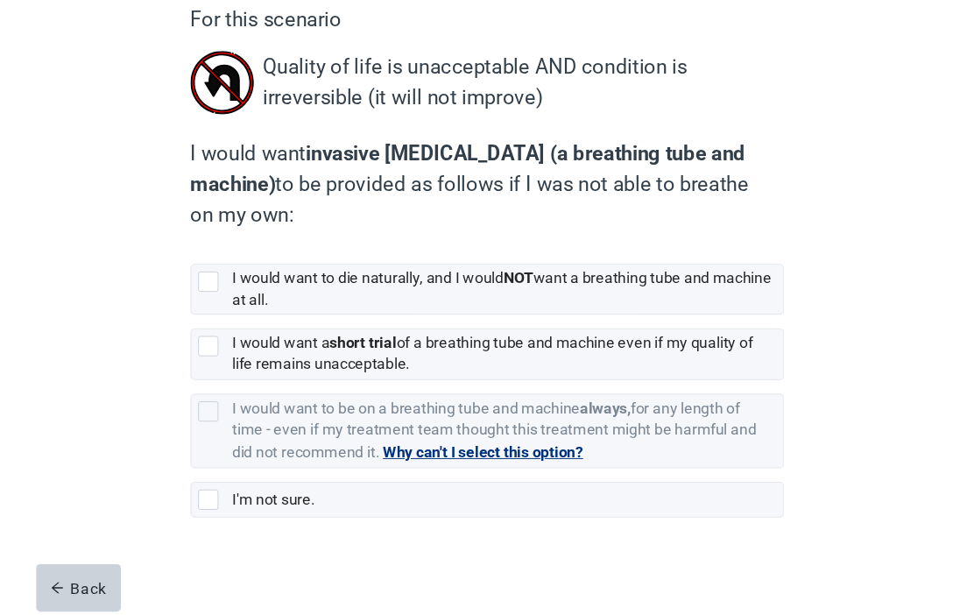
scroll to position [173, 0]
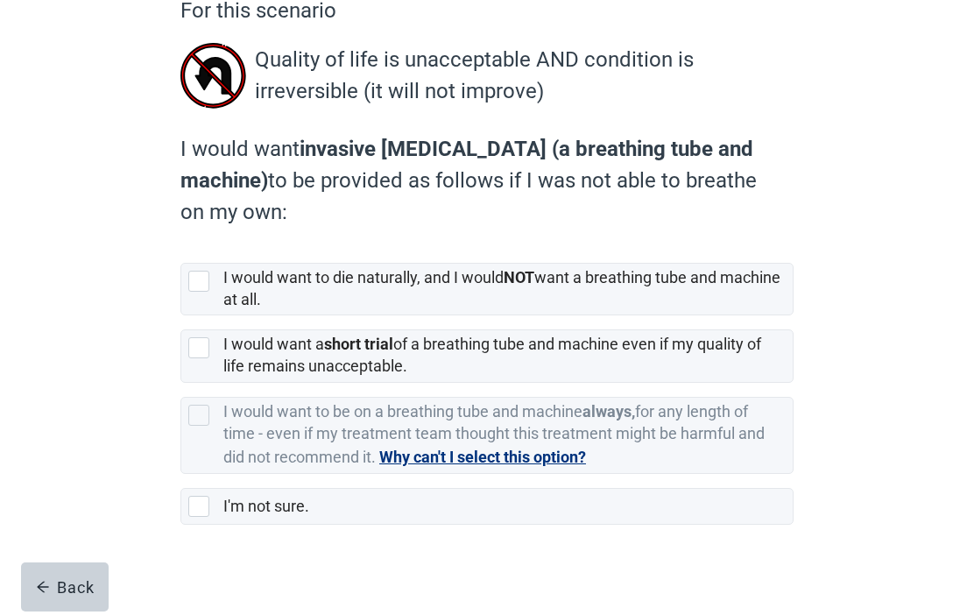
click at [197, 352] on div "[object Object], checkbox, not selected" at bounding box center [198, 347] width 21 height 21
click at [181, 316] on input "I would want a short trial of a breathing tube and machine even if my quality o…" at bounding box center [180, 315] width 1 height 1
checkbox input "true"
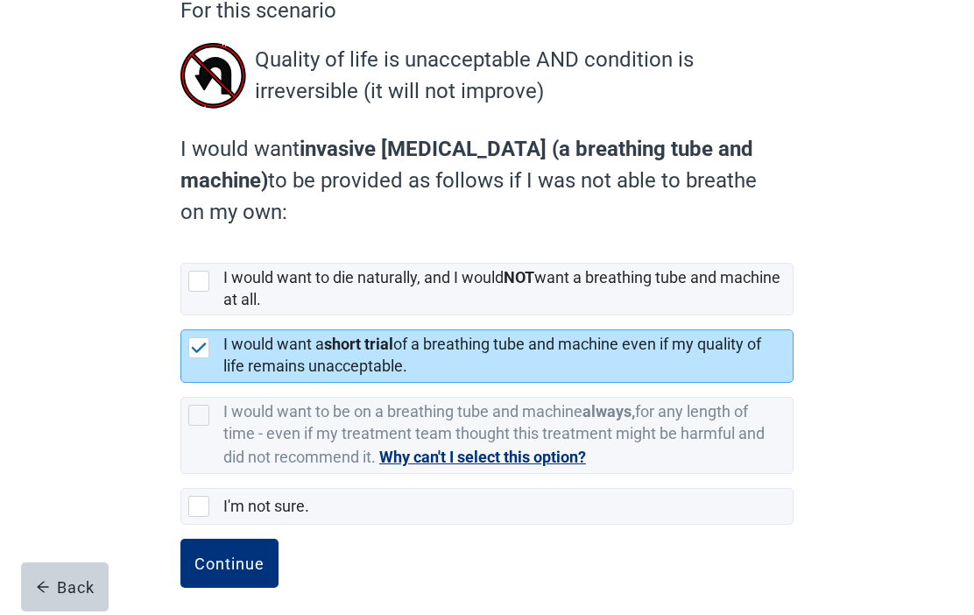
click at [238, 558] on div "Continue" at bounding box center [230, 564] width 70 height 18
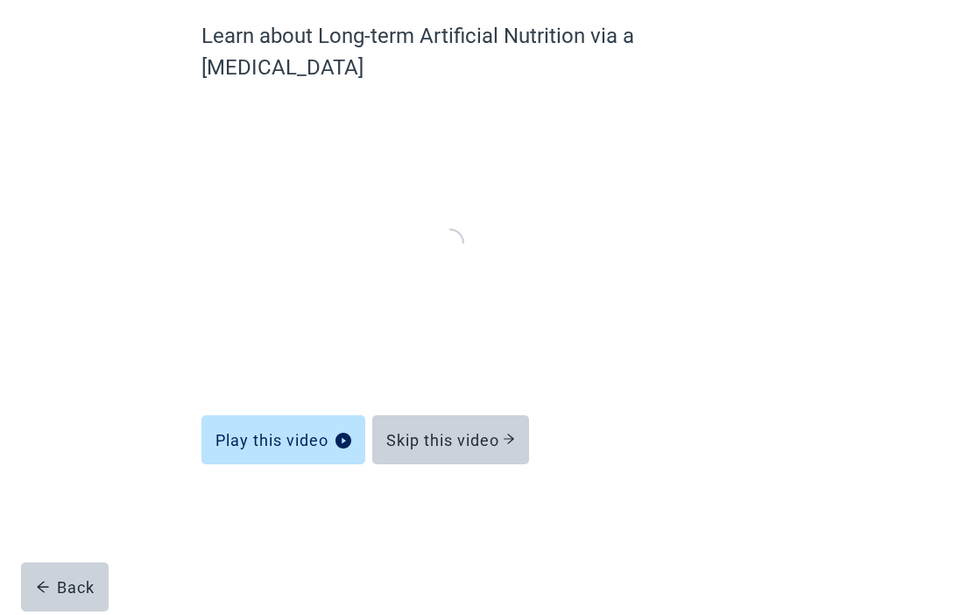
scroll to position [60, 0]
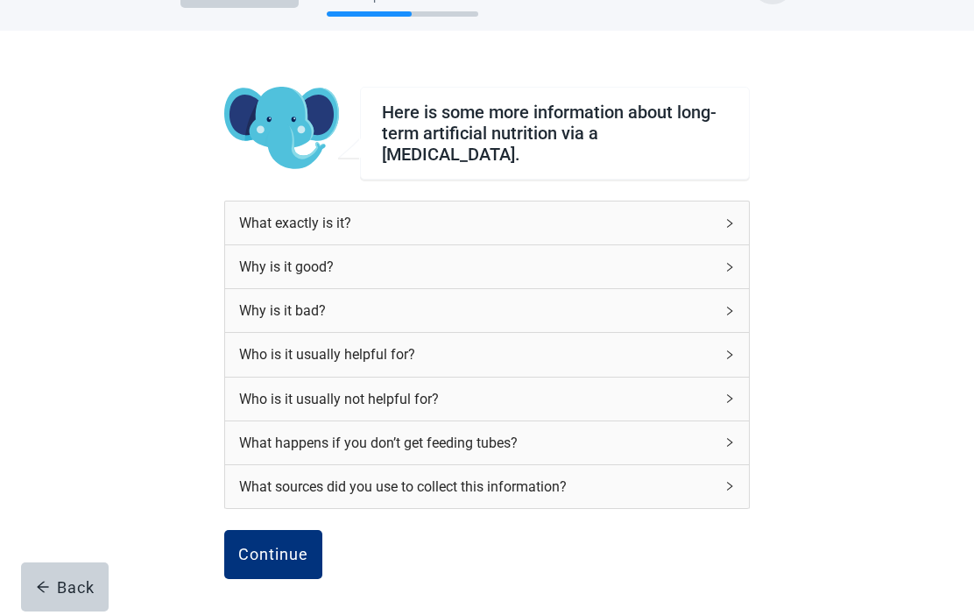
click at [286, 548] on div "Continue" at bounding box center [273, 555] width 70 height 18
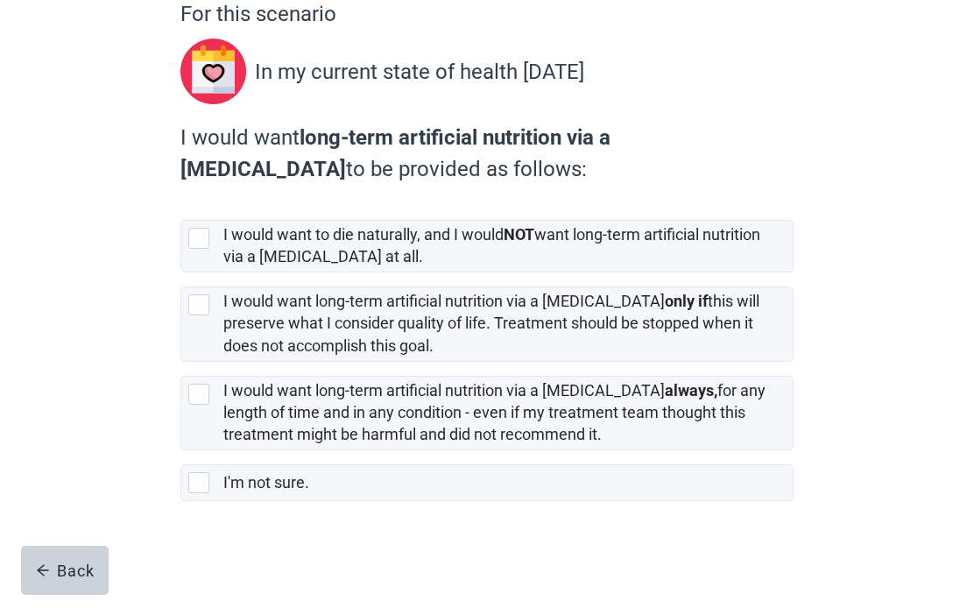
scroll to position [157, 0]
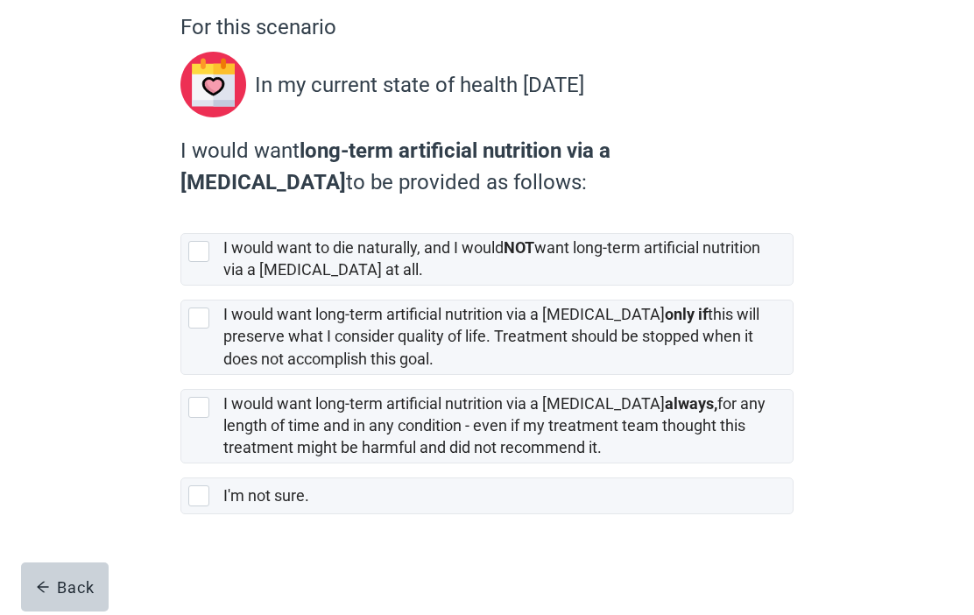
click at [198, 328] on div "[object Object], checkbox, not selected" at bounding box center [198, 318] width 21 height 21
click at [181, 287] on input "I would want long-term artificial nutrition via a [MEDICAL_DATA] only if this w…" at bounding box center [180, 286] width 1 height 1
checkbox input "true"
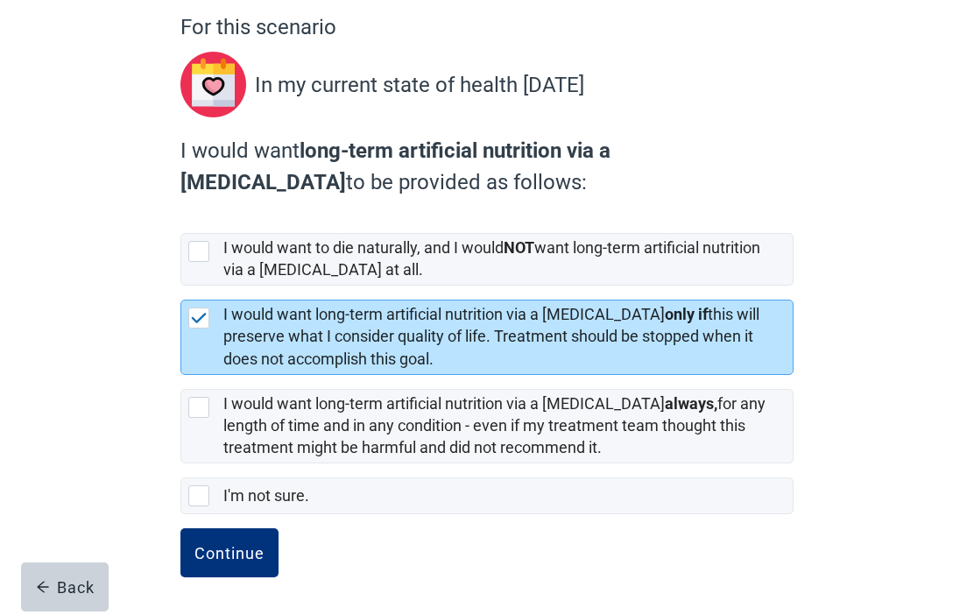
click at [229, 555] on div "Continue" at bounding box center [230, 553] width 70 height 18
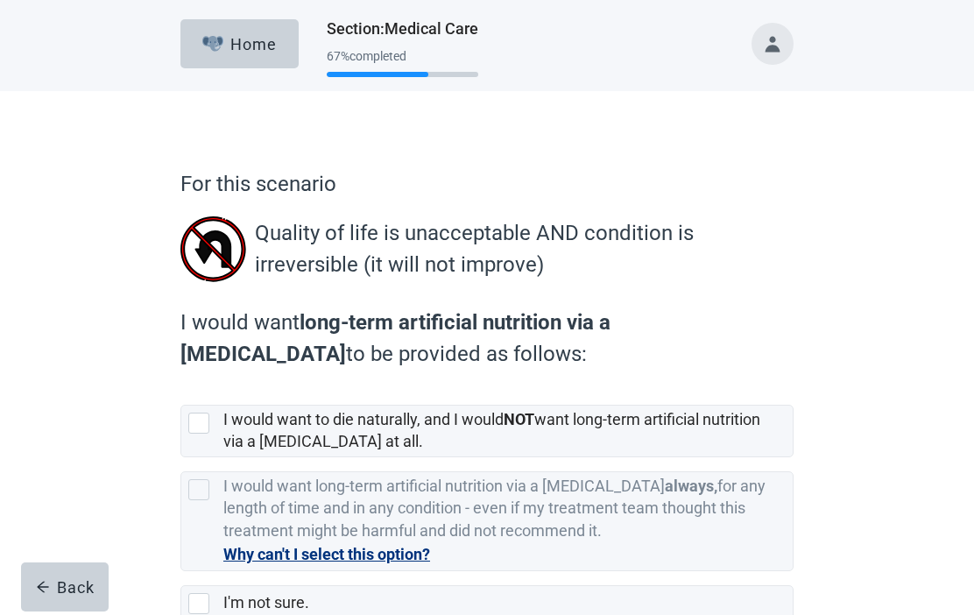
scroll to position [108, 0]
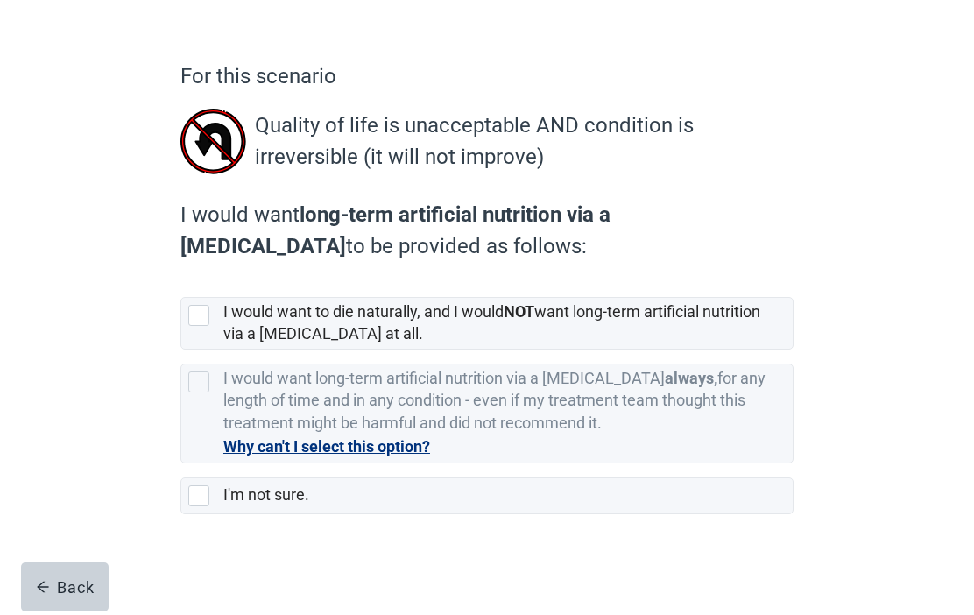
click at [200, 307] on div "[object Object], checkbox, not selected" at bounding box center [198, 315] width 21 height 21
click at [181, 284] on input "I would want to die naturally, and I would NOT want long-term artificial nutrit…" at bounding box center [180, 283] width 1 height 1
checkbox input "true"
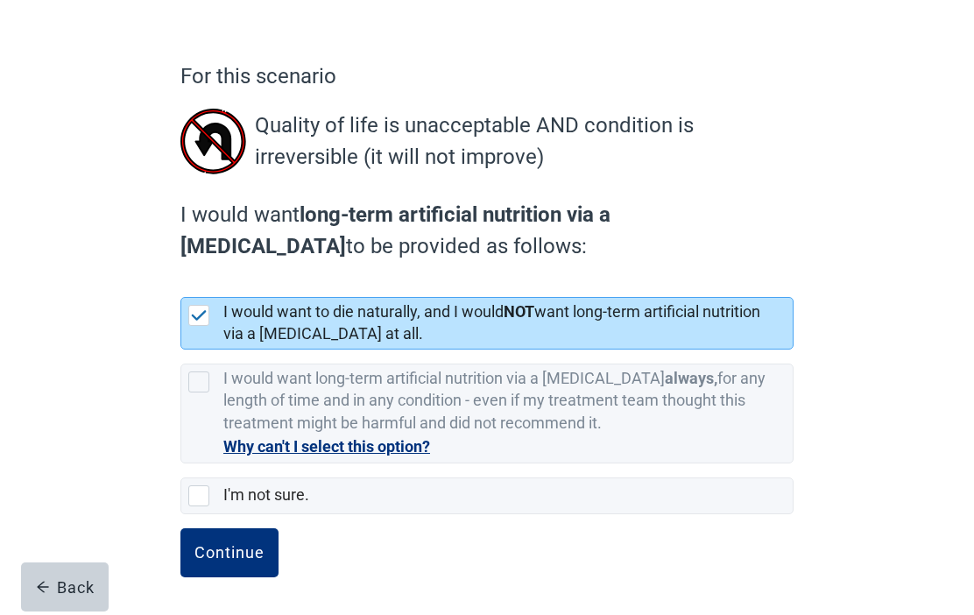
click at [225, 563] on button "Continue" at bounding box center [229, 552] width 98 height 49
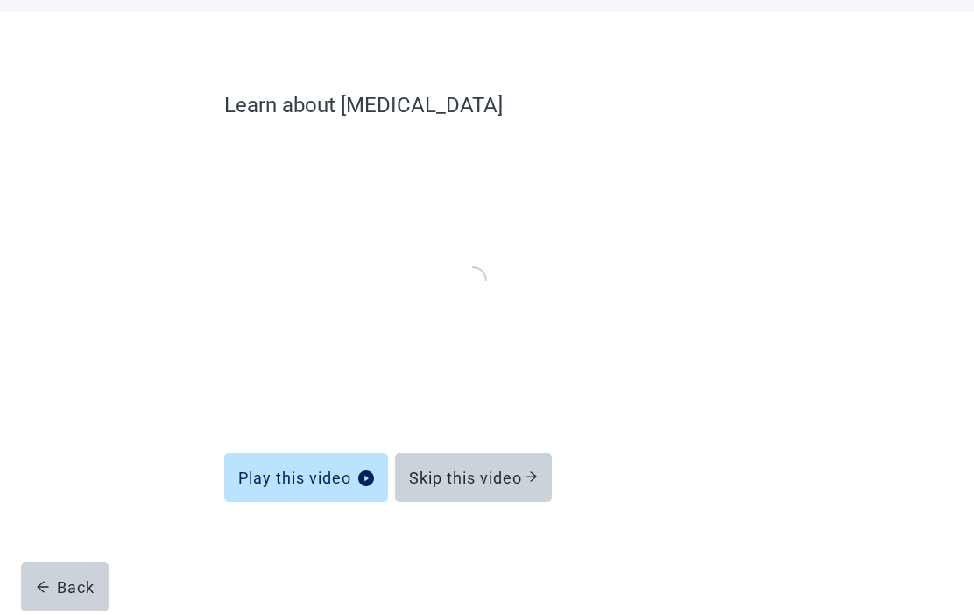
scroll to position [60, 0]
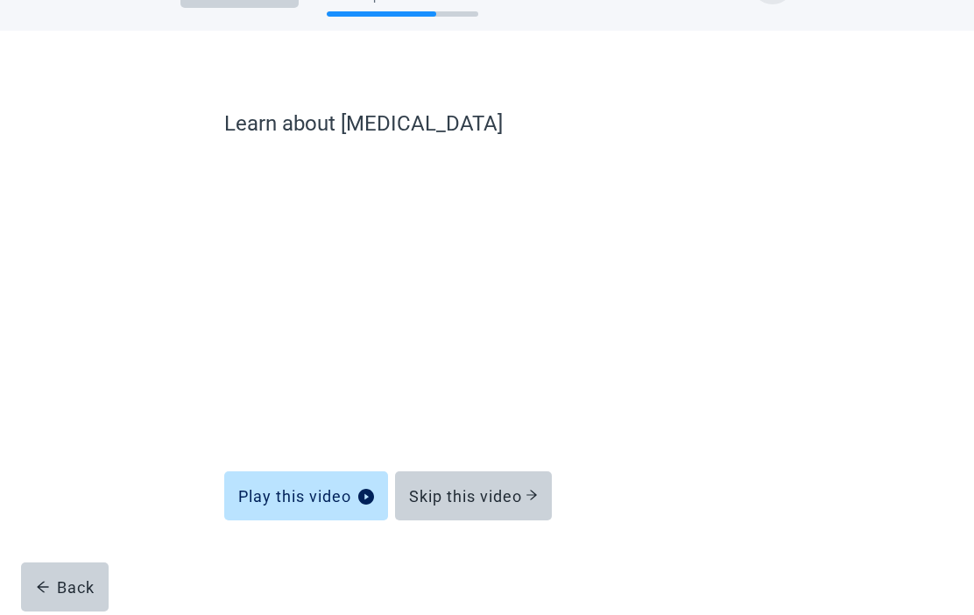
click at [487, 489] on div "Skip this video" at bounding box center [473, 496] width 129 height 18
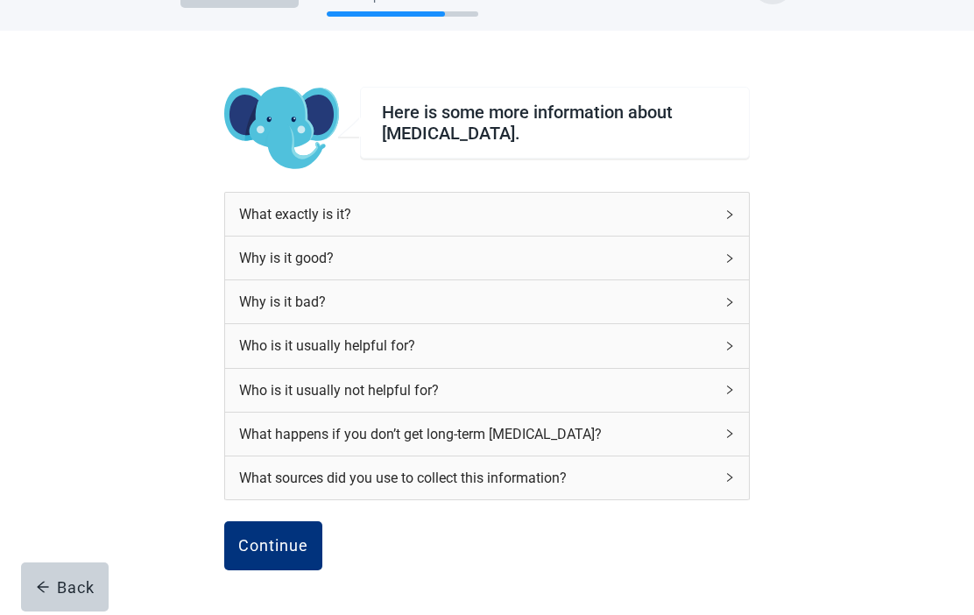
click at [278, 540] on div "Continue" at bounding box center [273, 546] width 70 height 18
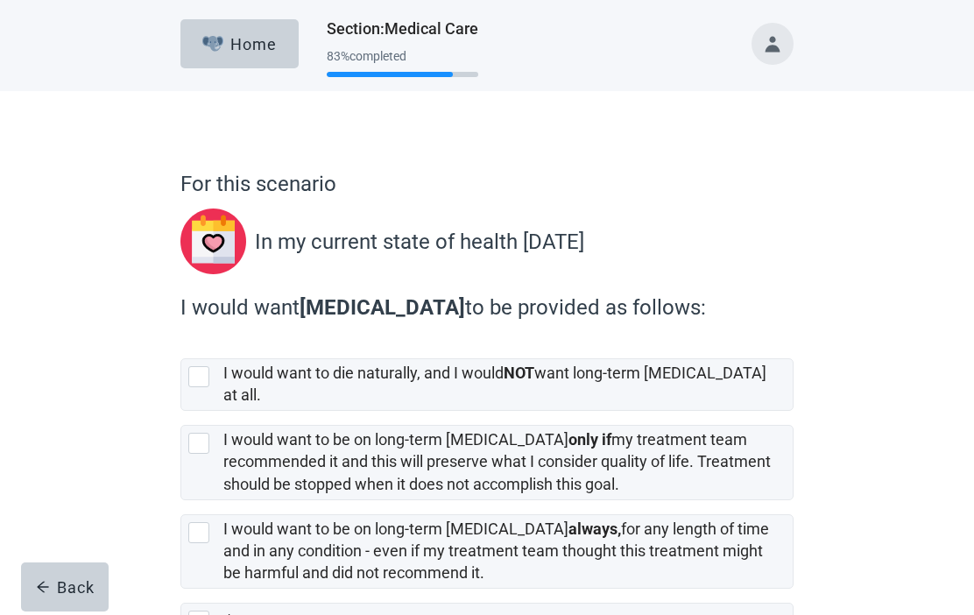
click at [195, 440] on div "I would want to be on long-term [MEDICAL_DATA] only if my treatment team recomm…" at bounding box center [487, 462] width 612 height 73
click at [181, 412] on input "I would want to be on long-term [MEDICAL_DATA] only if my treatment team recomm…" at bounding box center [180, 411] width 1 height 1
checkbox input "true"
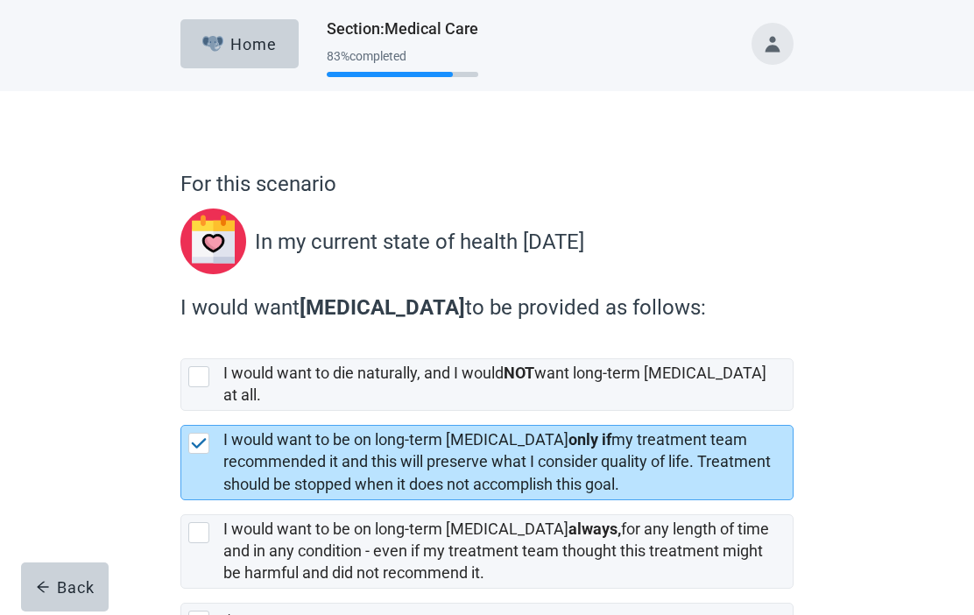
scroll to position [110, 0]
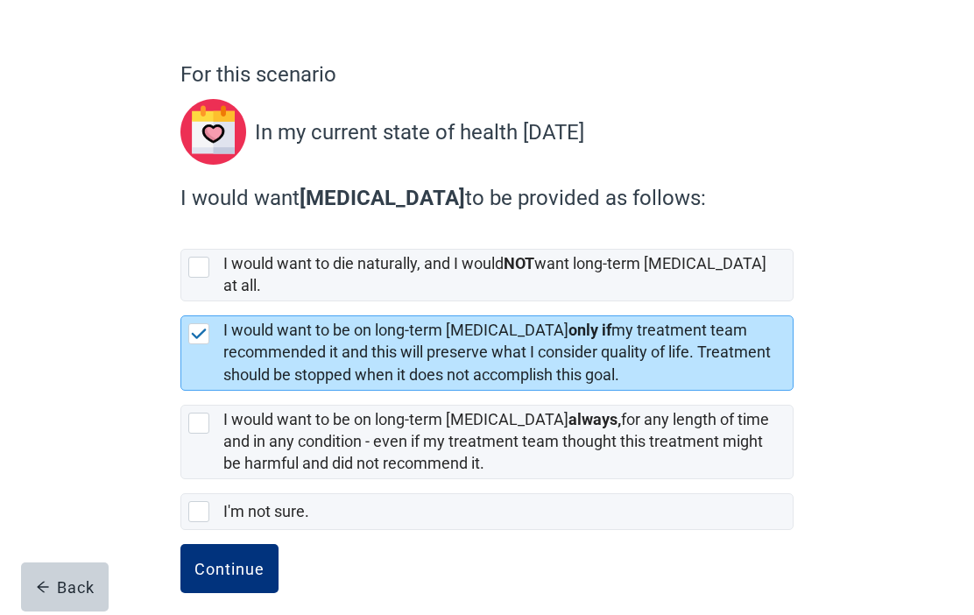
click at [231, 560] on div "Continue" at bounding box center [230, 569] width 70 height 18
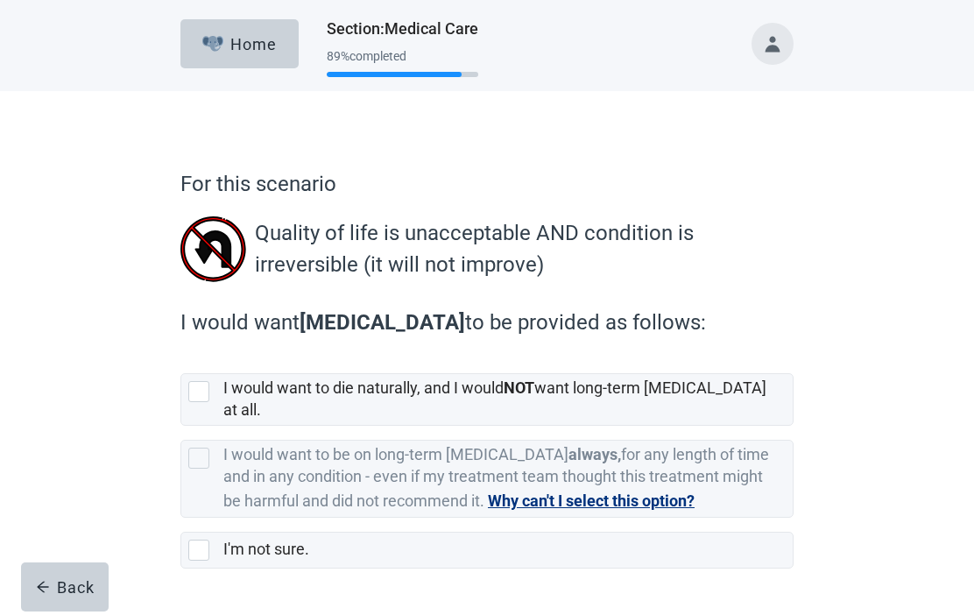
scroll to position [39, 0]
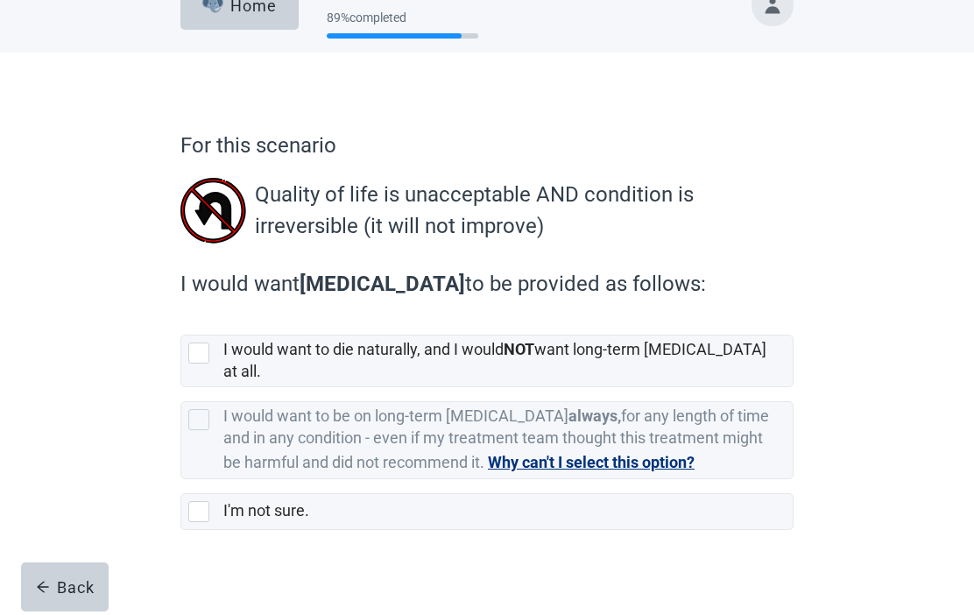
click at [202, 501] on div "I'm not sure., checkbox, not selected" at bounding box center [198, 511] width 21 height 21
click at [181, 480] on input "I'm not sure." at bounding box center [180, 479] width 1 height 1
checkbox input "true"
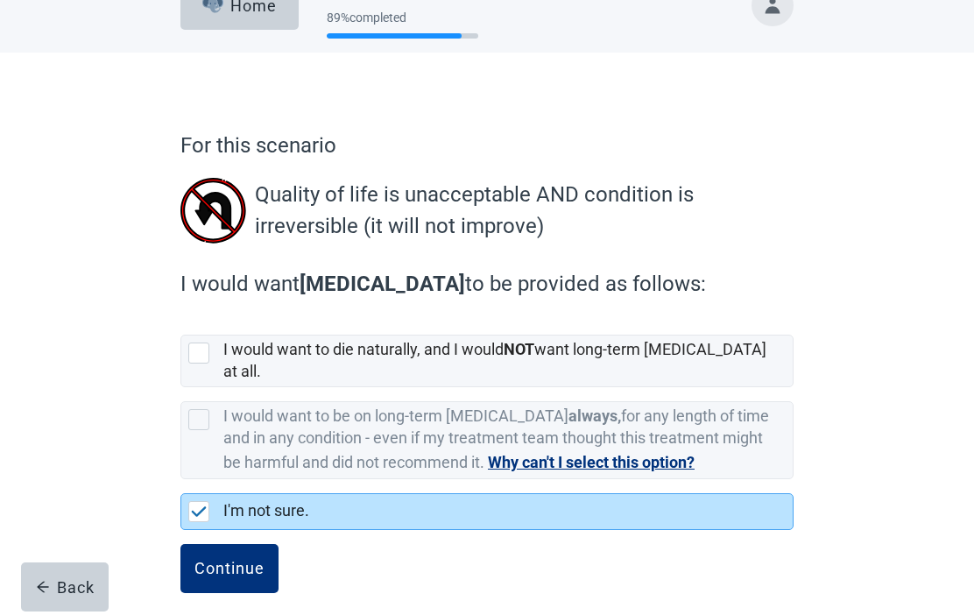
click at [236, 560] on div "Continue" at bounding box center [230, 569] width 70 height 18
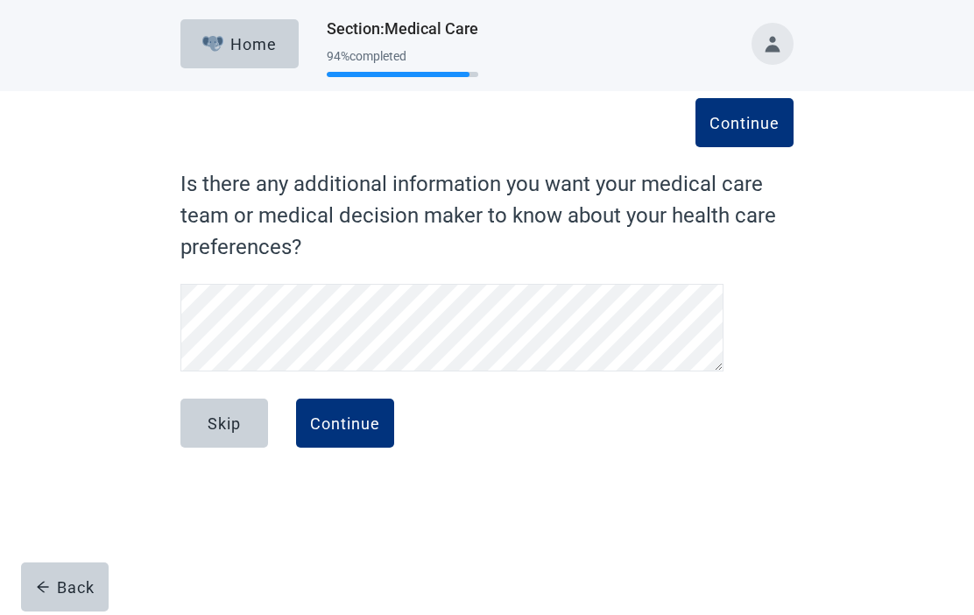
click at [340, 418] on div "Continue" at bounding box center [345, 423] width 70 height 18
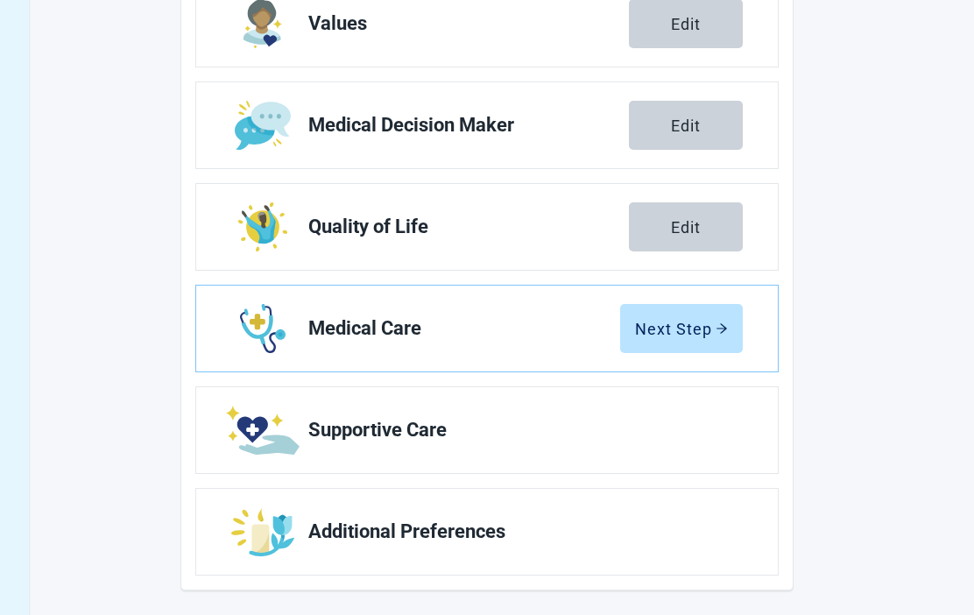
scroll to position [325, 0]
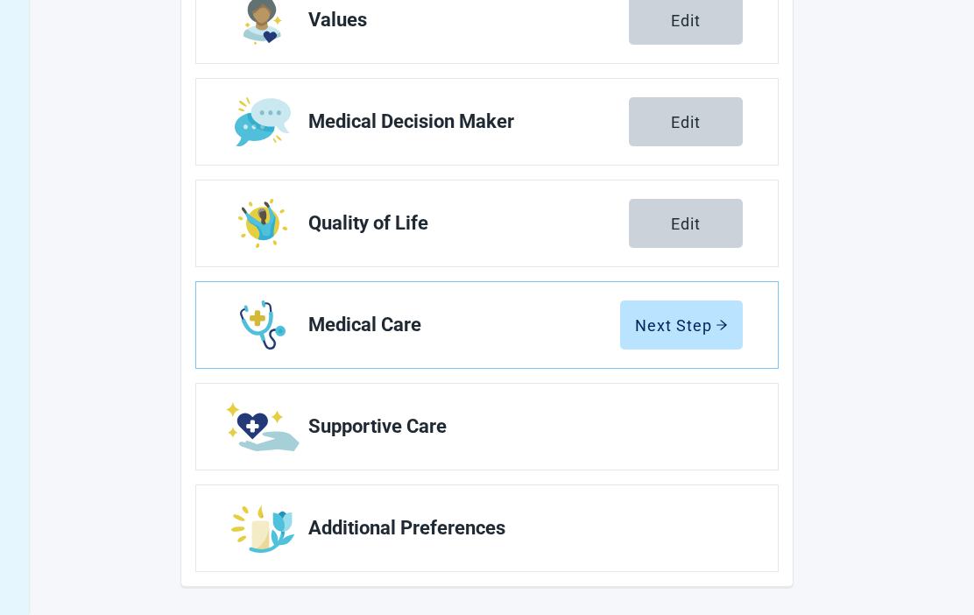
click at [691, 320] on div "Next Step" at bounding box center [681, 325] width 93 height 18
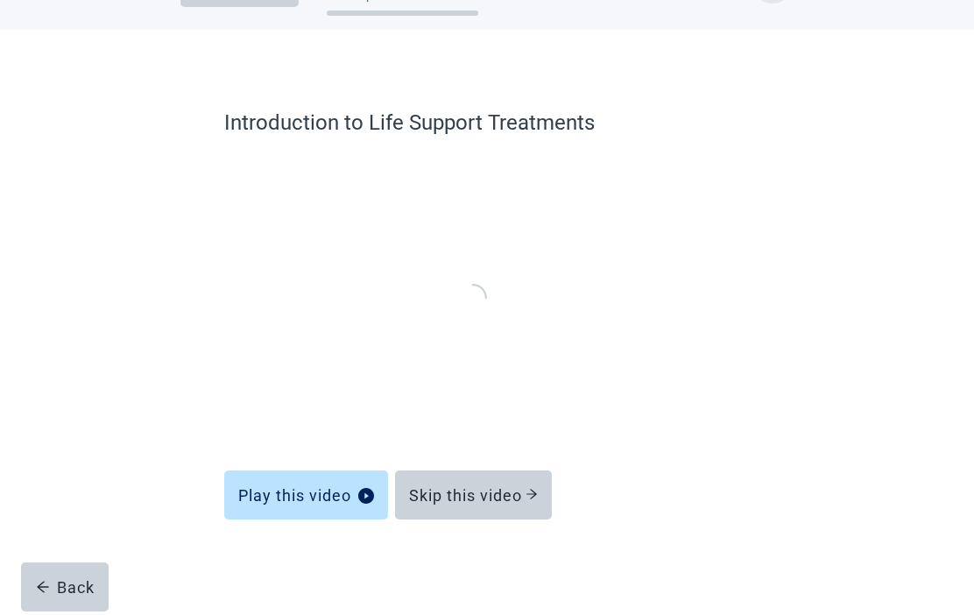
scroll to position [60, 0]
click at [475, 500] on div "Skip this video" at bounding box center [473, 496] width 129 height 18
click at [491, 497] on div "Skip this video" at bounding box center [473, 496] width 129 height 18
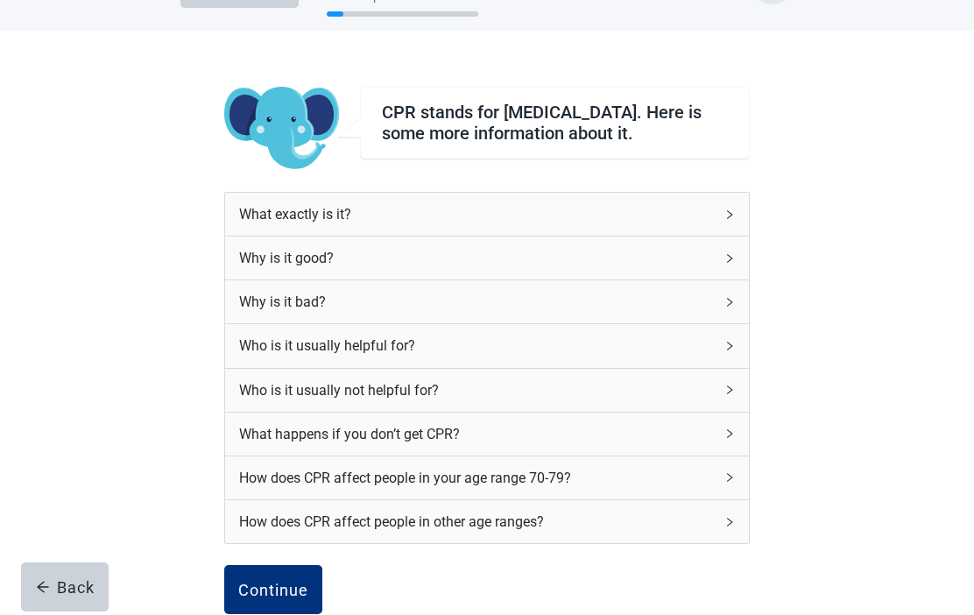
click at [282, 581] on button "Continue" at bounding box center [273, 589] width 98 height 49
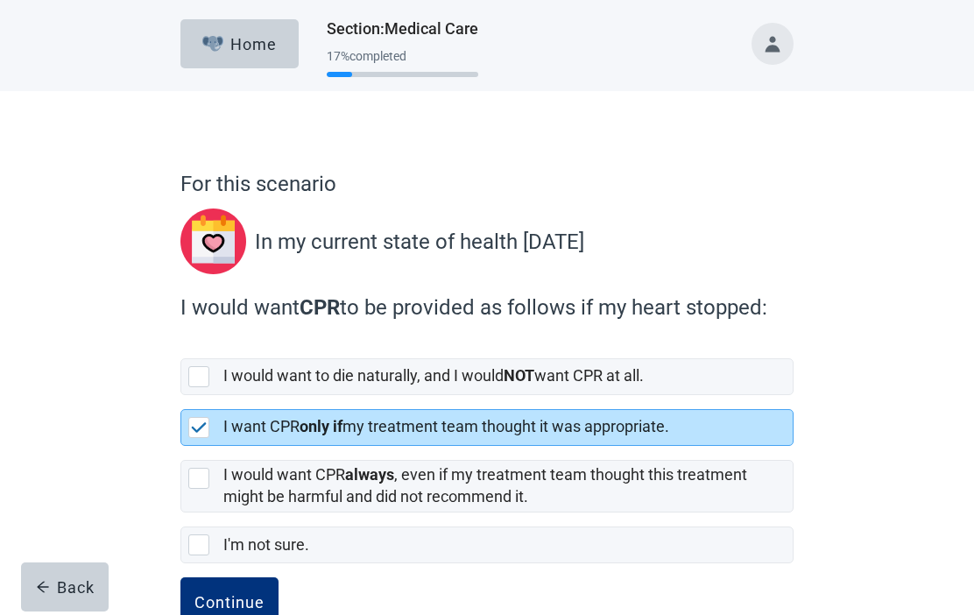
click at [231, 593] on div "Continue" at bounding box center [230, 602] width 70 height 18
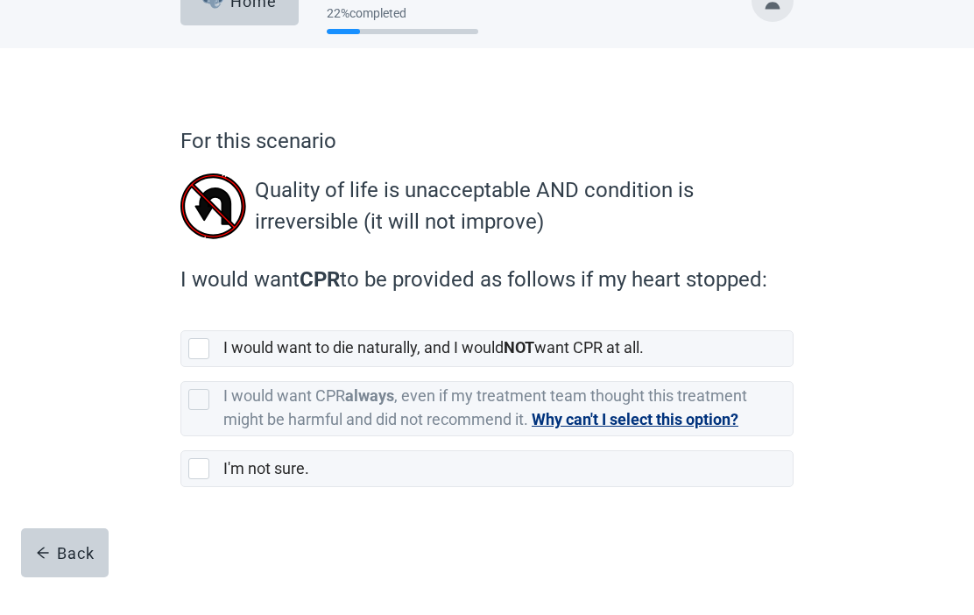
scroll to position [17, 0]
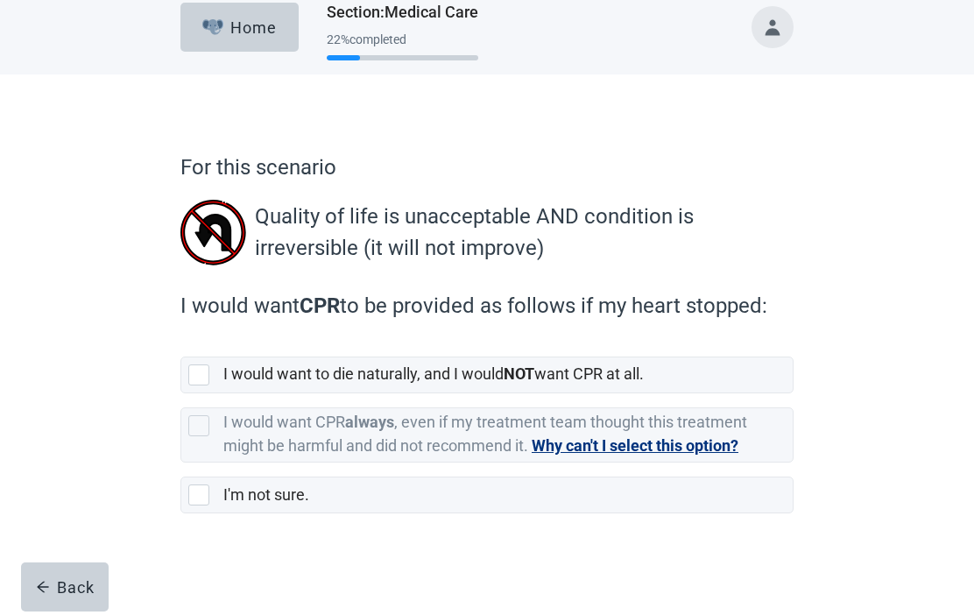
click at [207, 505] on div "I'm not sure., checkbox, not selected" at bounding box center [198, 495] width 21 height 21
click at [181, 464] on input "I'm not sure." at bounding box center [180, 463] width 1 height 1
checkbox input "true"
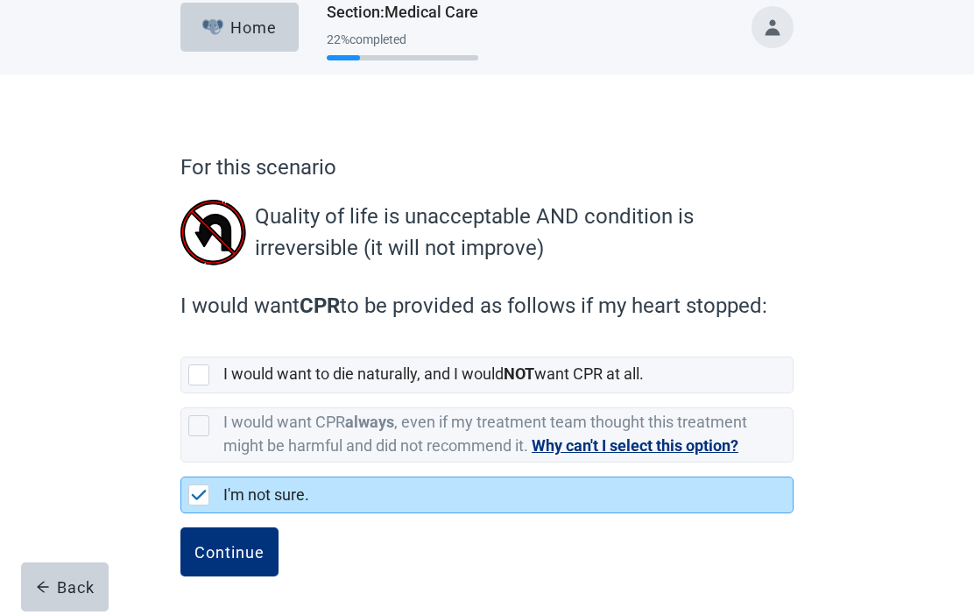
click at [237, 550] on div "Continue" at bounding box center [230, 552] width 70 height 18
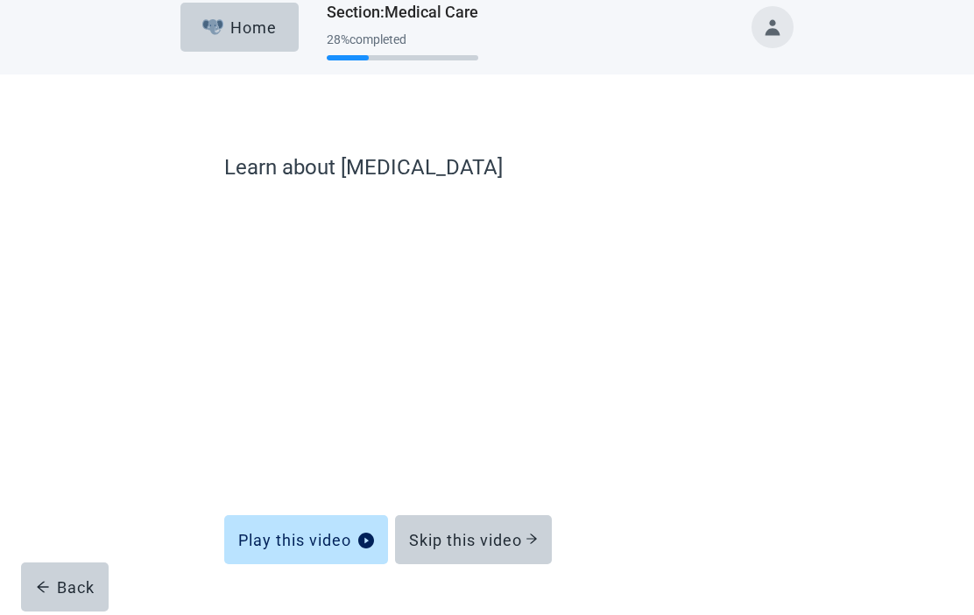
click at [474, 544] on div "Skip this video" at bounding box center [473, 540] width 129 height 18
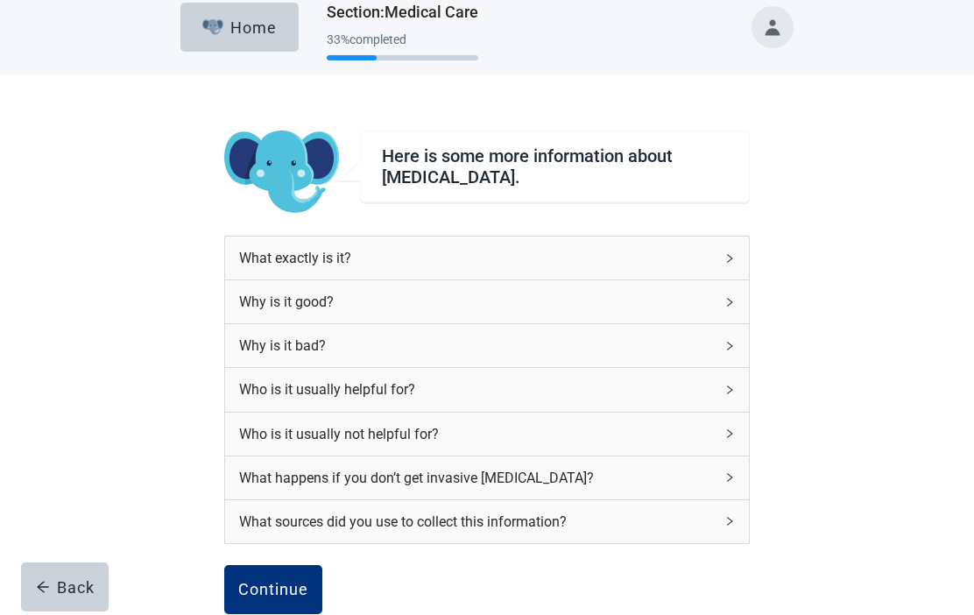
click at [465, 529] on div "What sources did you use to collect this information?" at bounding box center [476, 522] width 475 height 22
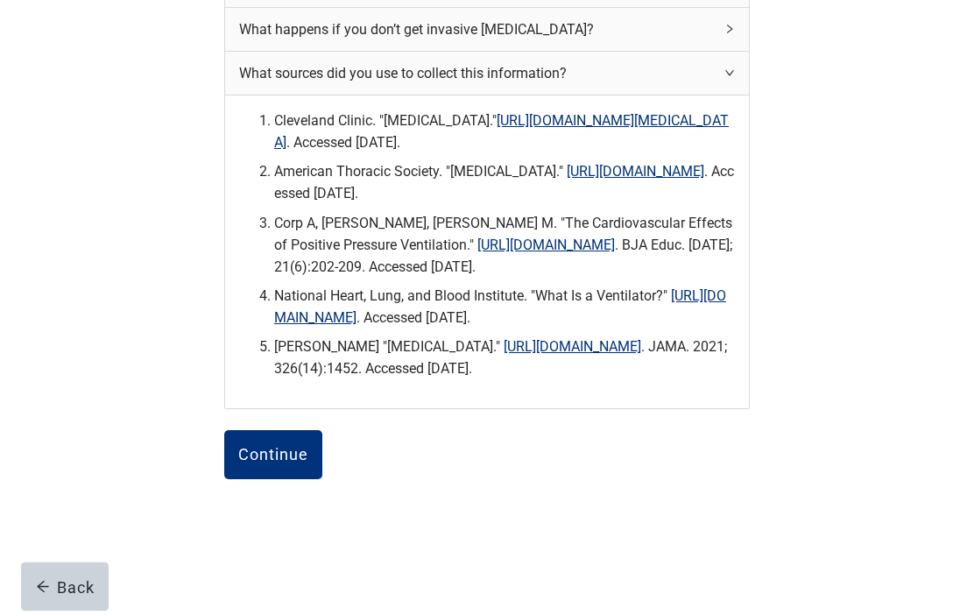
scroll to position [498, 0]
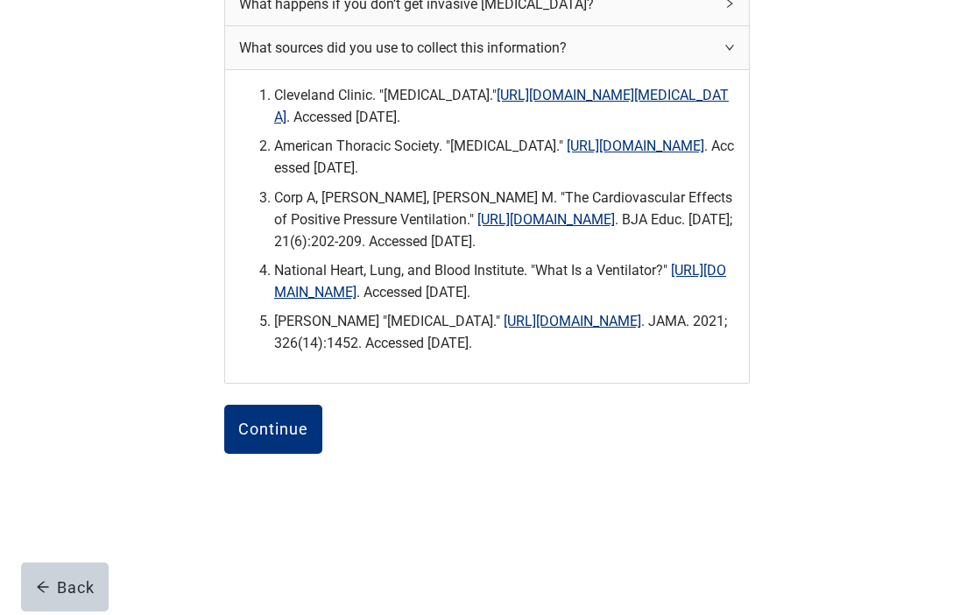
click at [275, 438] on div "Continue" at bounding box center [273, 430] width 70 height 18
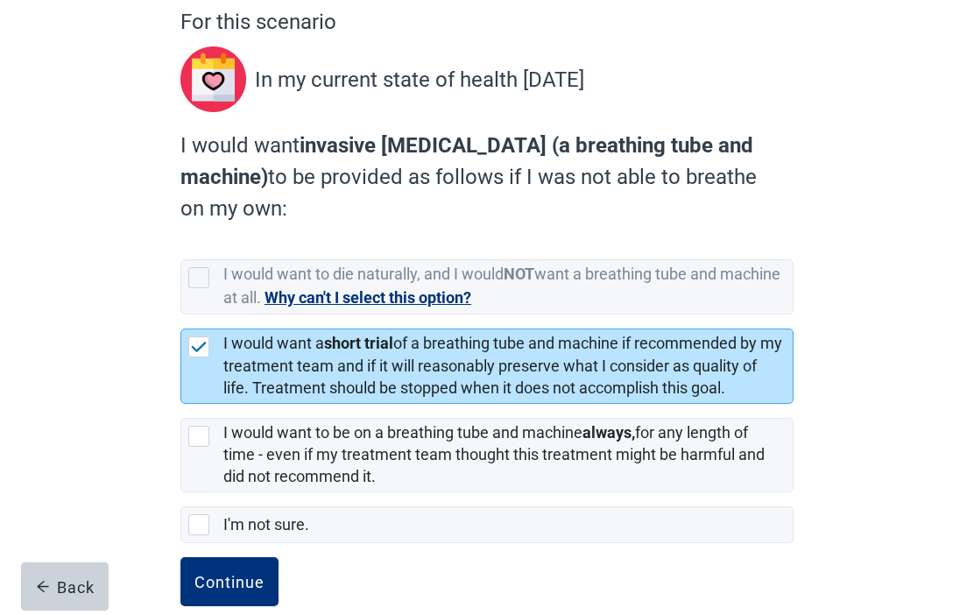
scroll to position [191, 0]
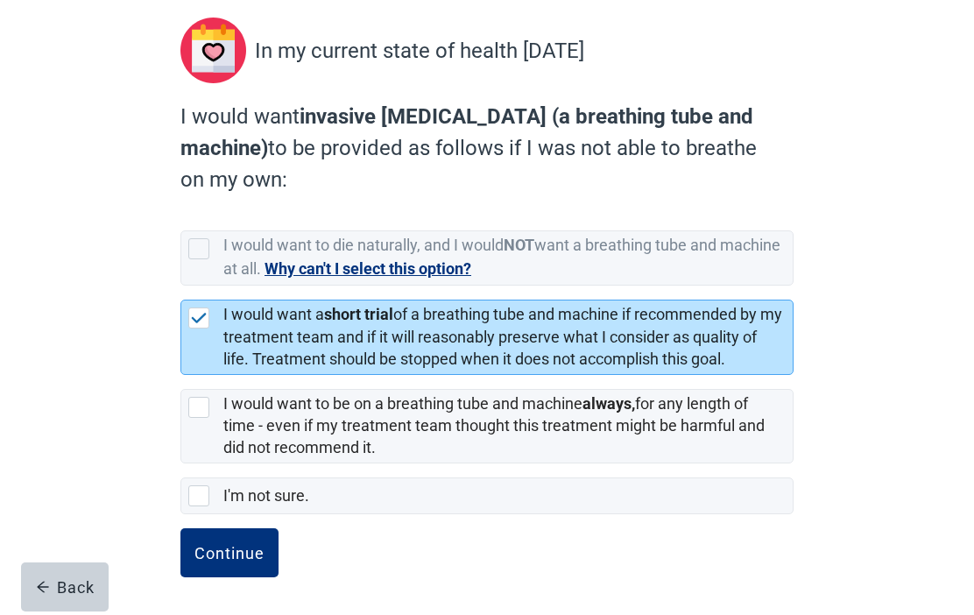
click at [230, 551] on div "Continue" at bounding box center [230, 553] width 70 height 18
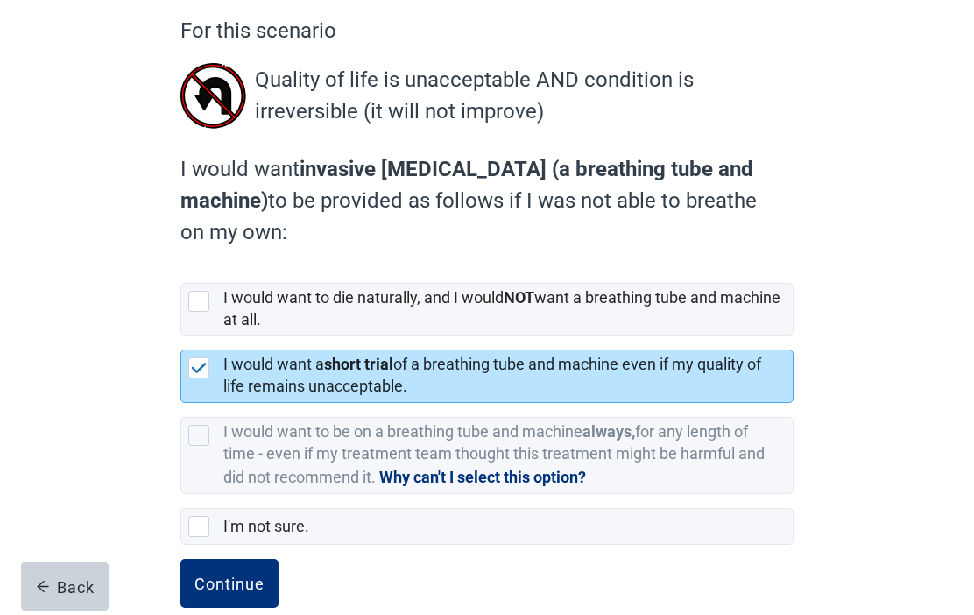
scroll to position [184, 0]
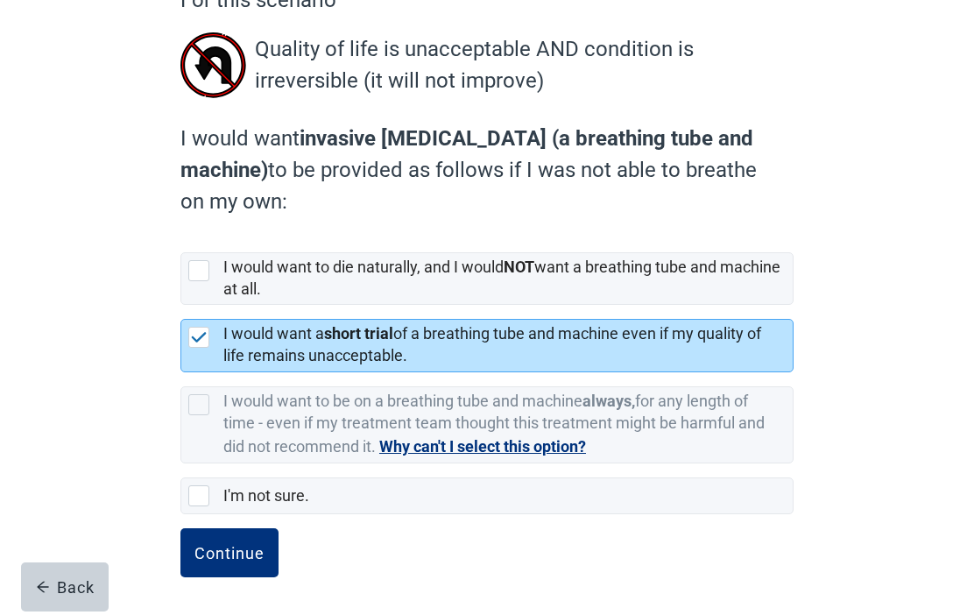
click at [234, 555] on div "Continue" at bounding box center [230, 553] width 70 height 18
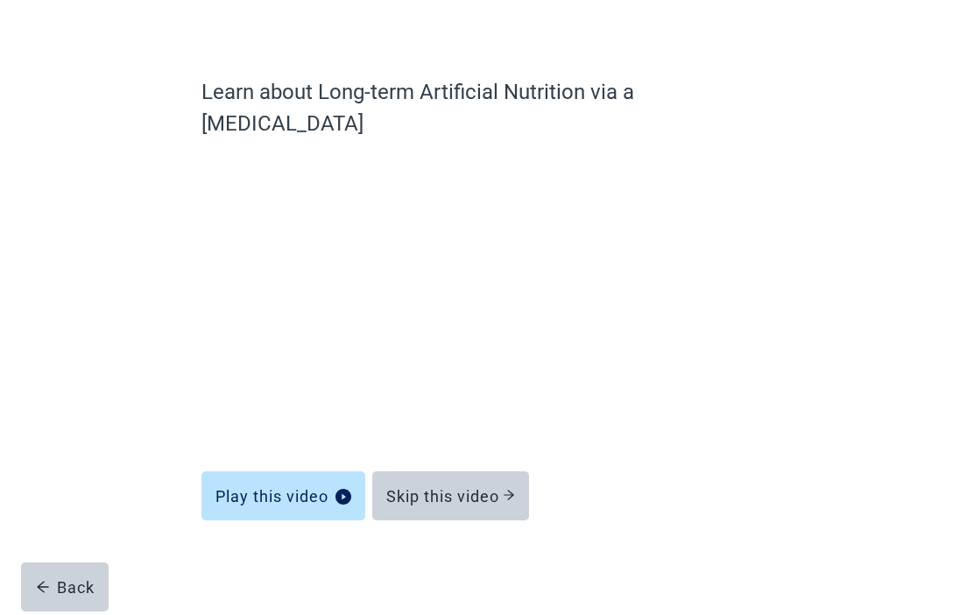
scroll to position [60, 0]
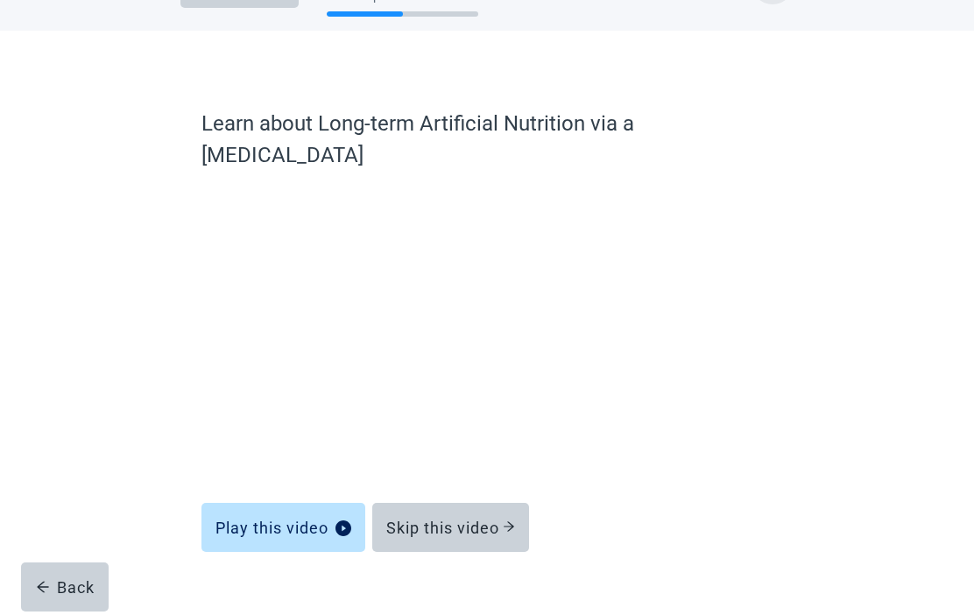
click at [464, 519] on div "Skip this video" at bounding box center [450, 528] width 129 height 18
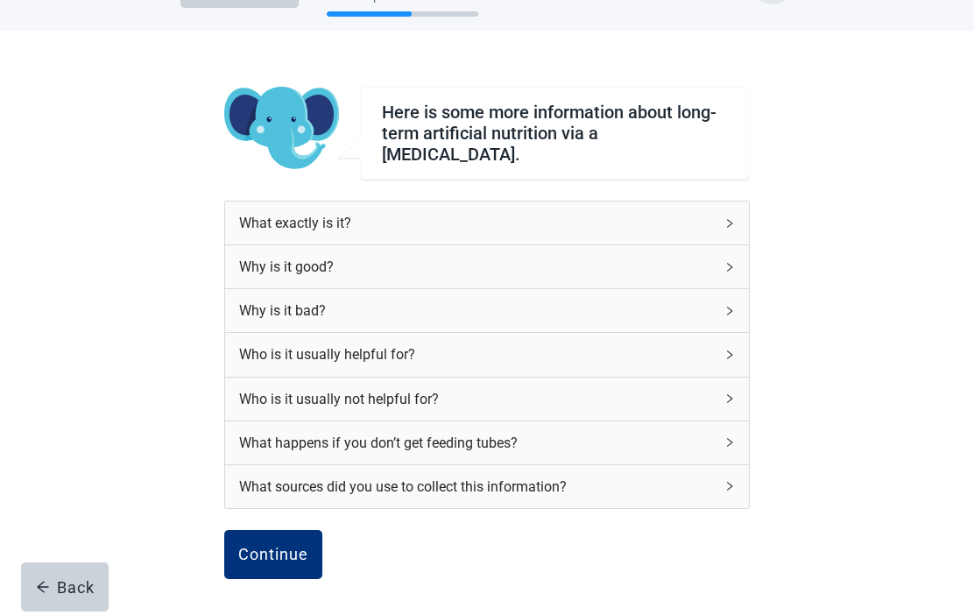
click at [264, 548] on div "Continue" at bounding box center [273, 555] width 70 height 18
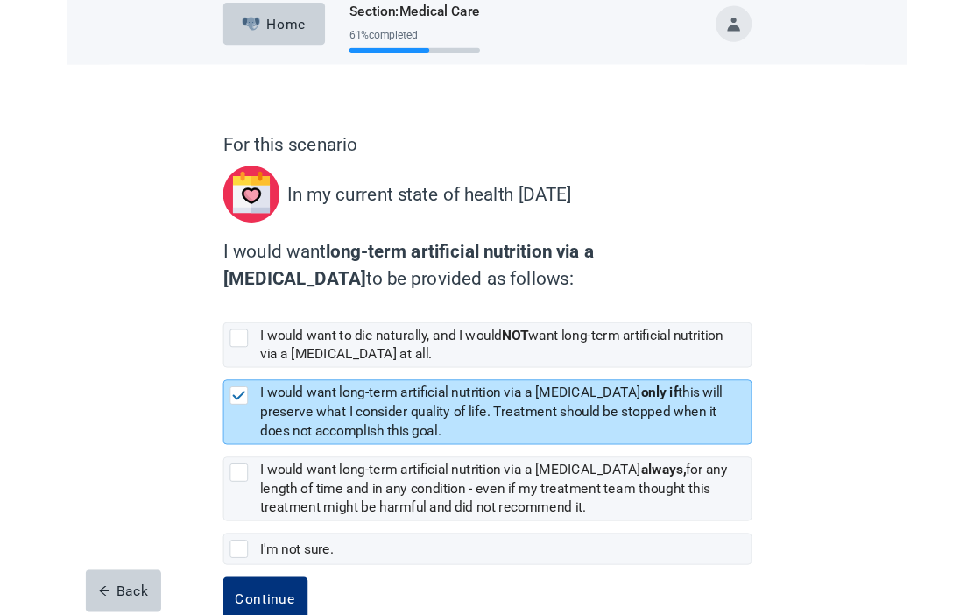
scroll to position [157, 0]
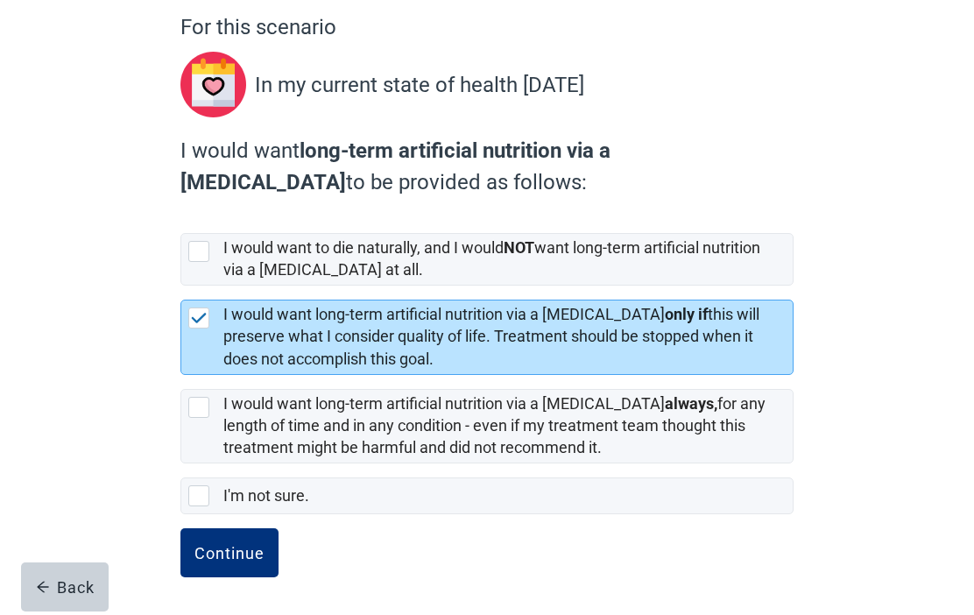
click at [234, 553] on div "Continue" at bounding box center [230, 553] width 70 height 18
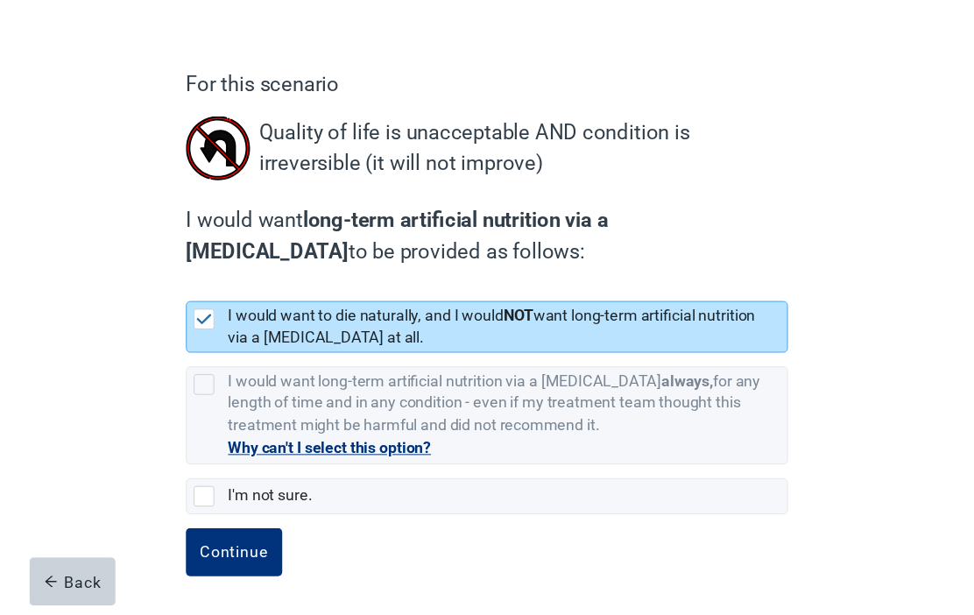
scroll to position [108, 0]
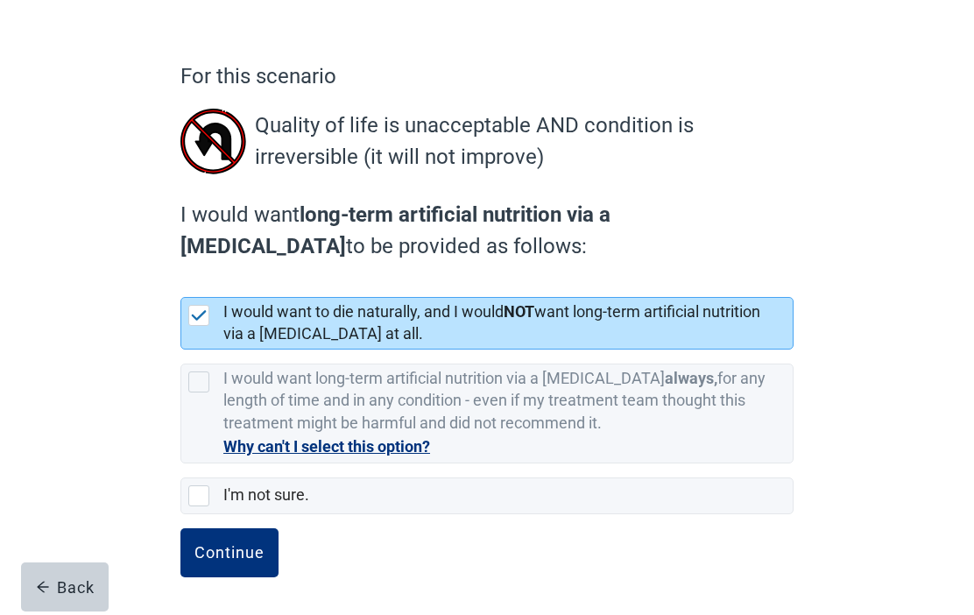
click at [221, 541] on button "Continue" at bounding box center [229, 552] width 98 height 49
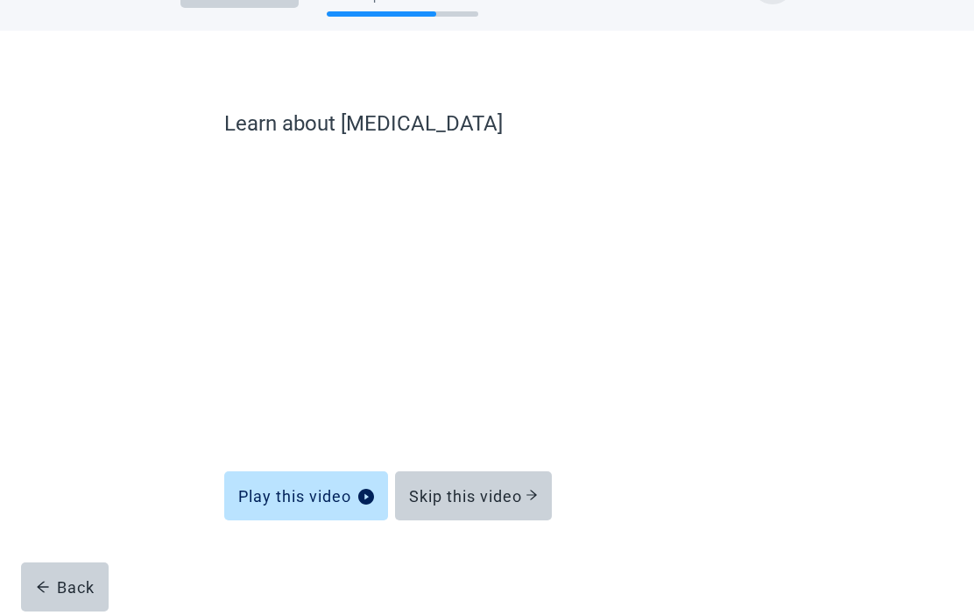
scroll to position [60, 0]
click at [489, 495] on div "Skip this video" at bounding box center [473, 496] width 129 height 18
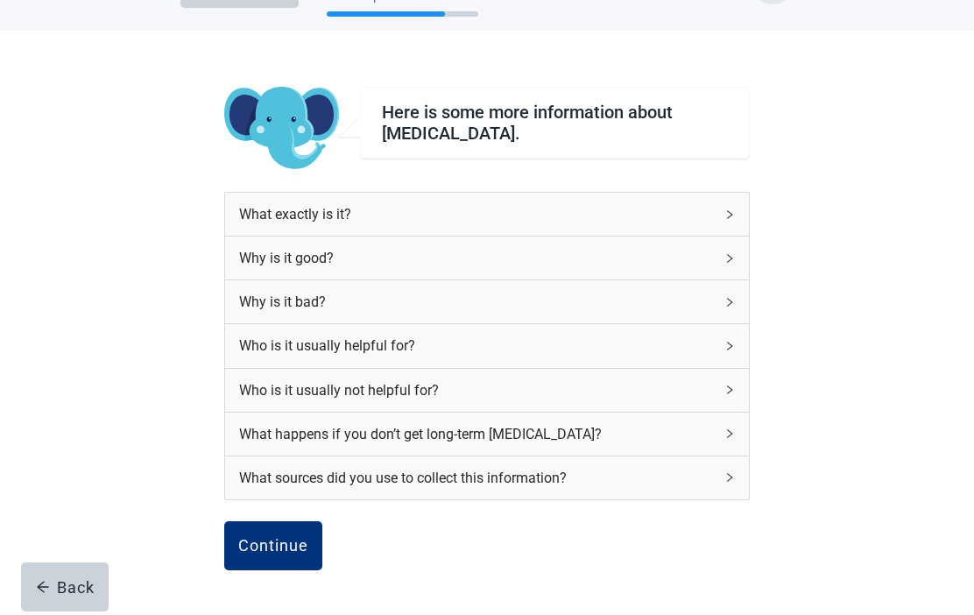
click at [273, 547] on div "Continue" at bounding box center [273, 546] width 70 height 18
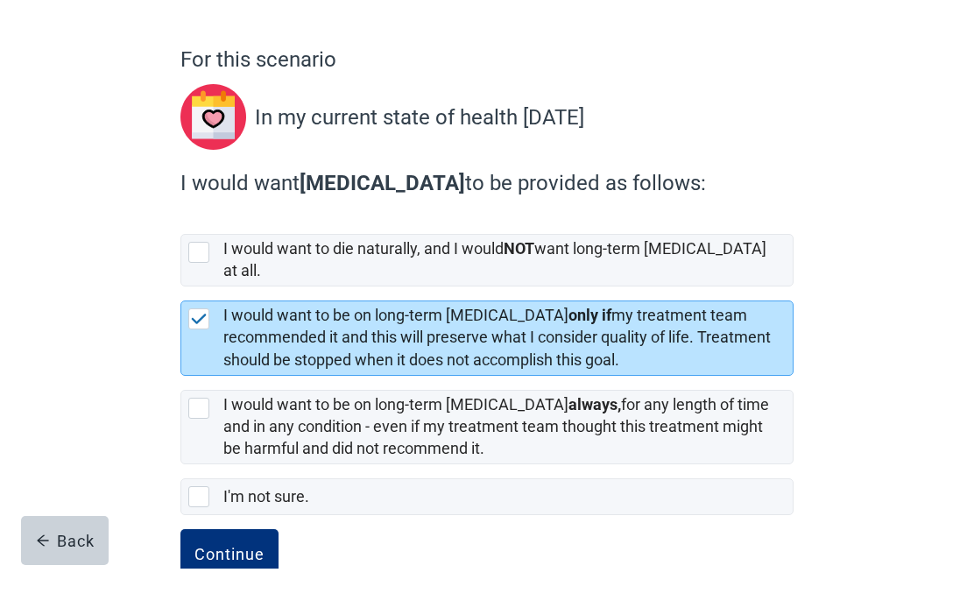
scroll to position [110, 0]
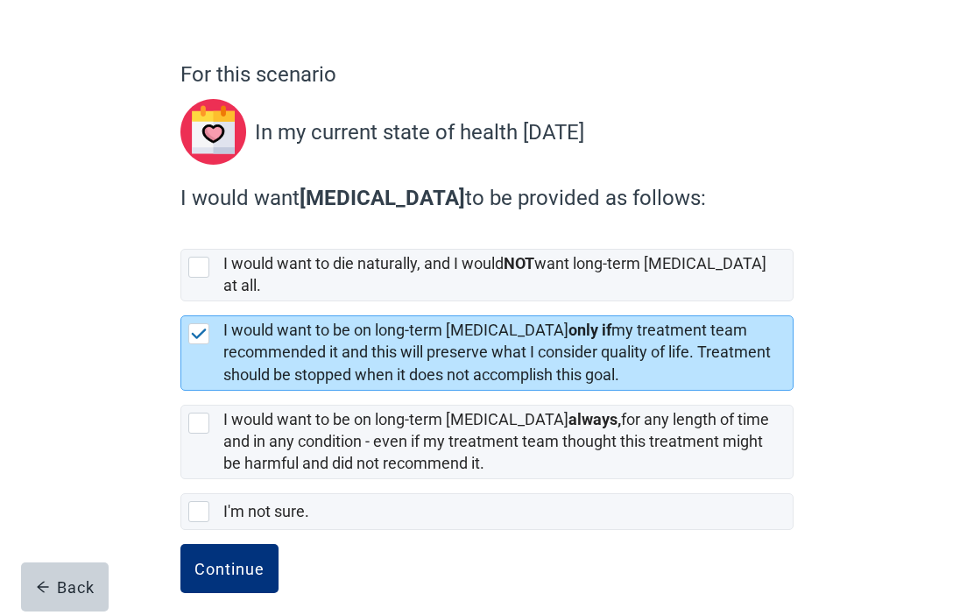
click at [227, 560] on div "Continue" at bounding box center [230, 569] width 70 height 18
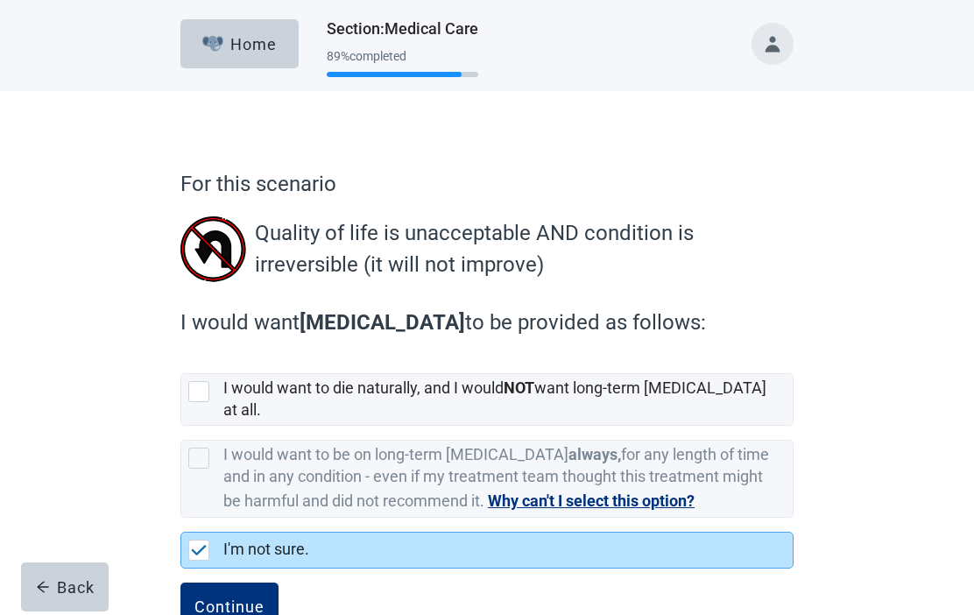
click at [228, 583] on button "Continue" at bounding box center [229, 607] width 98 height 49
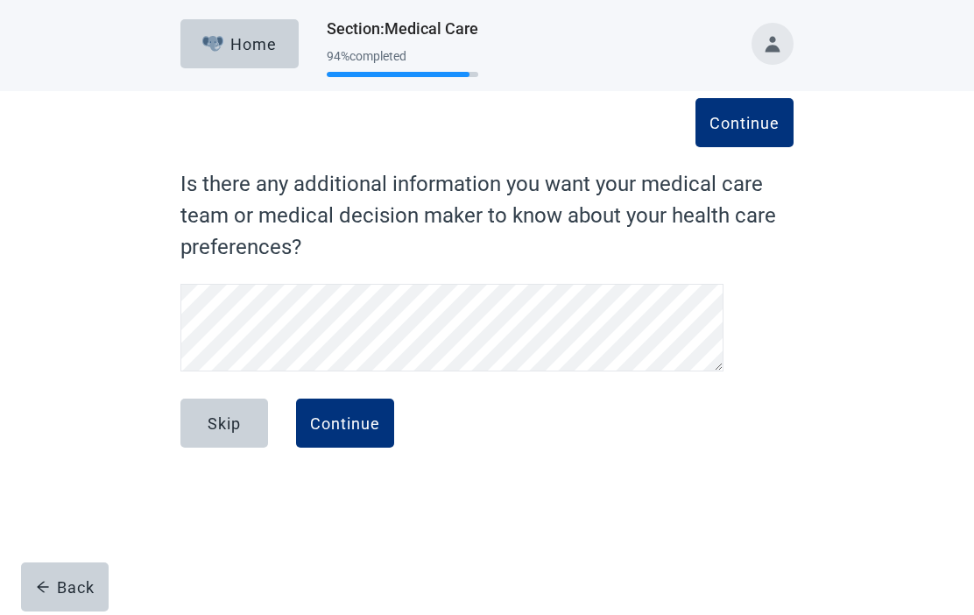
click at [225, 419] on div "Skip" at bounding box center [224, 423] width 33 height 18
click at [338, 430] on div "Continue" at bounding box center [345, 423] width 70 height 18
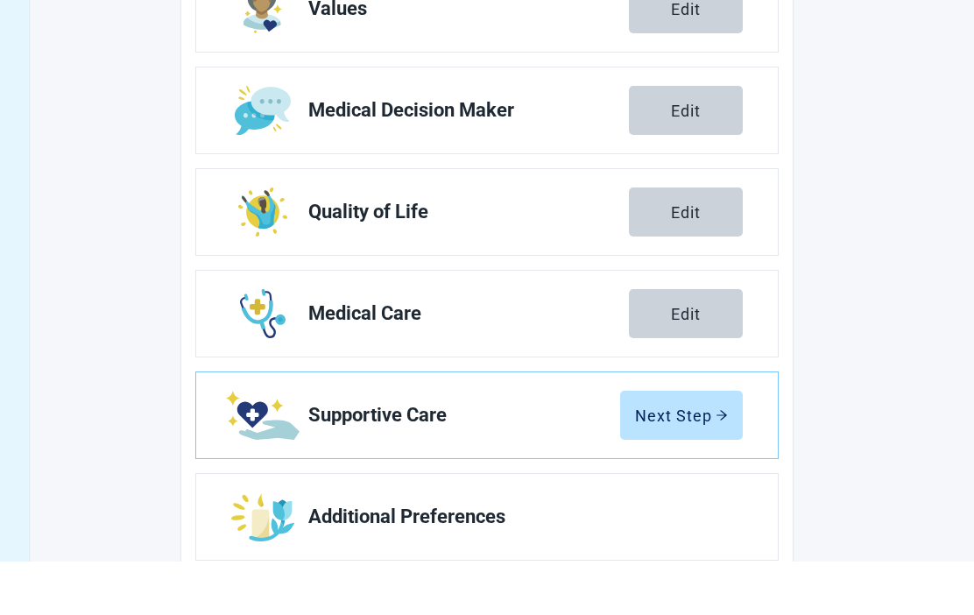
scroll to position [316, 0]
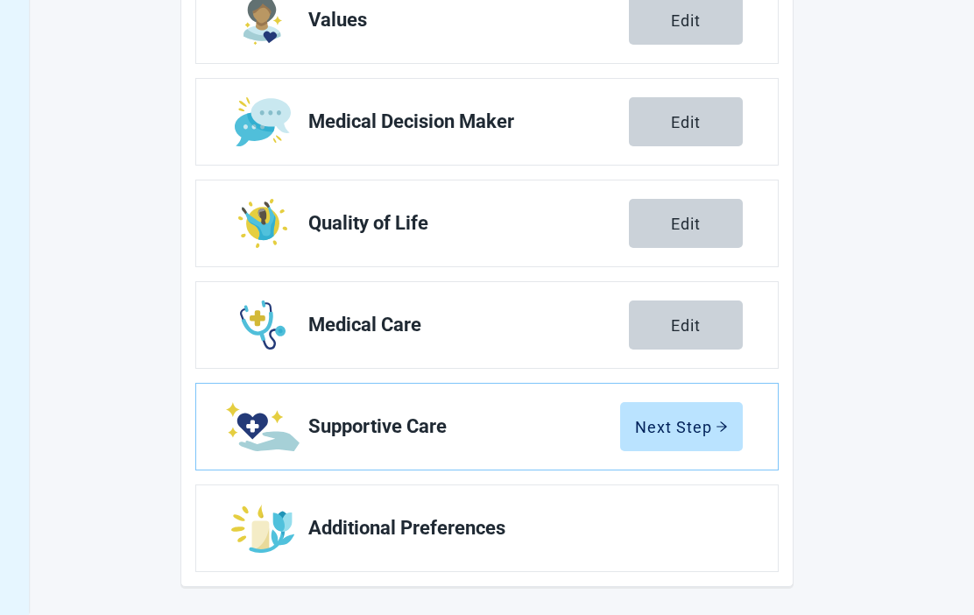
click at [688, 423] on div "Next Step" at bounding box center [681, 427] width 93 height 18
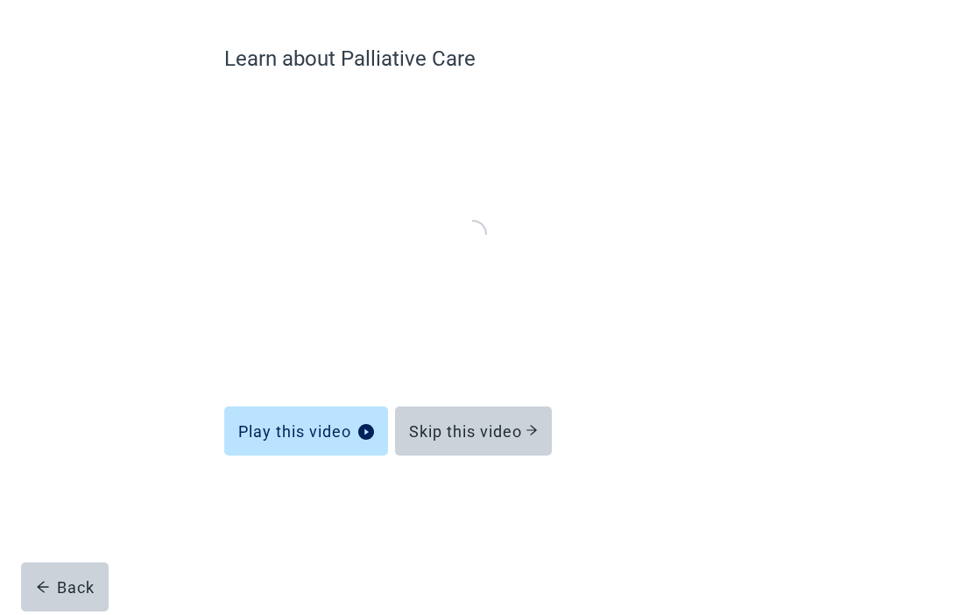
scroll to position [60, 0]
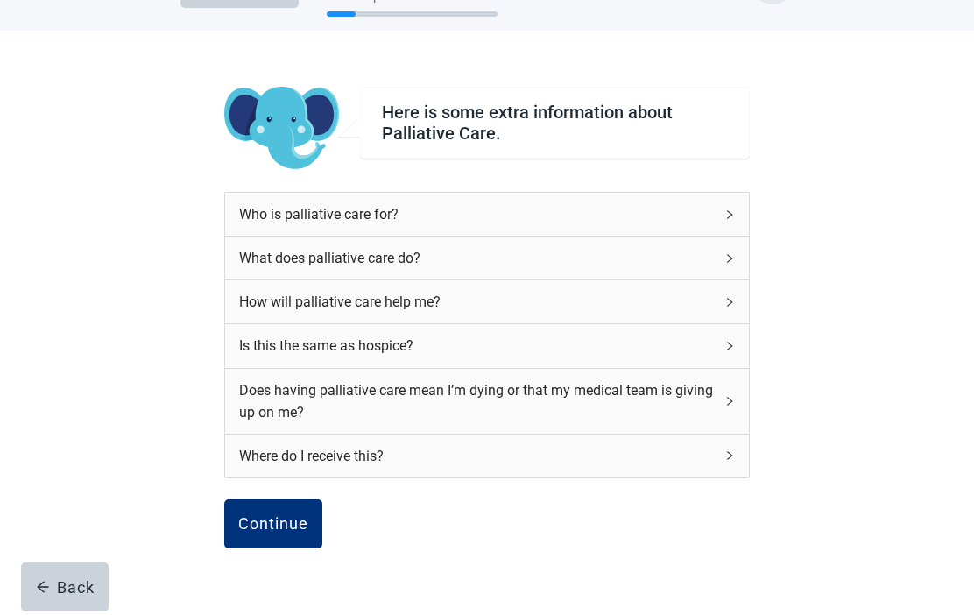
click at [275, 523] on div "Continue" at bounding box center [273, 524] width 70 height 18
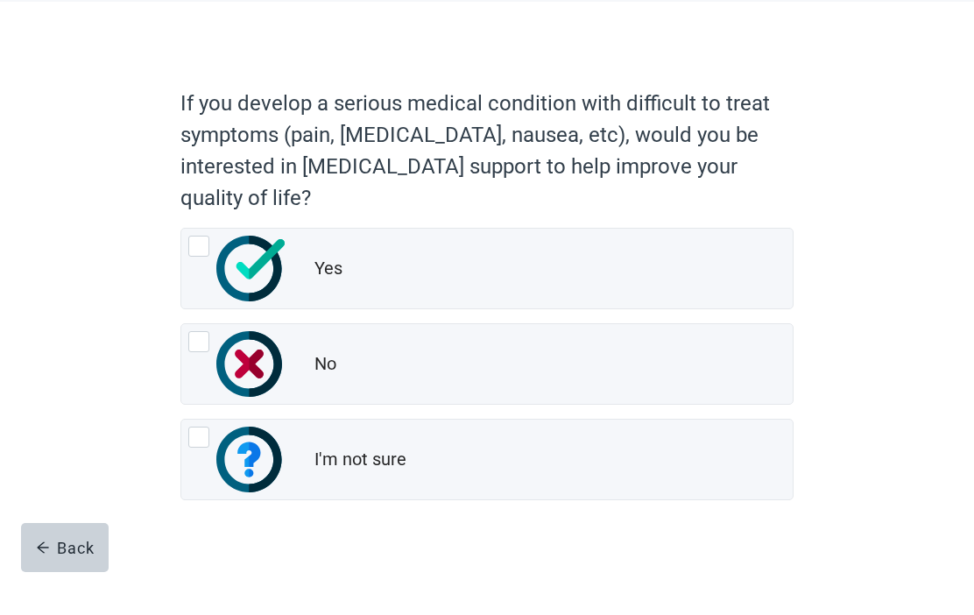
scroll to position [83, 0]
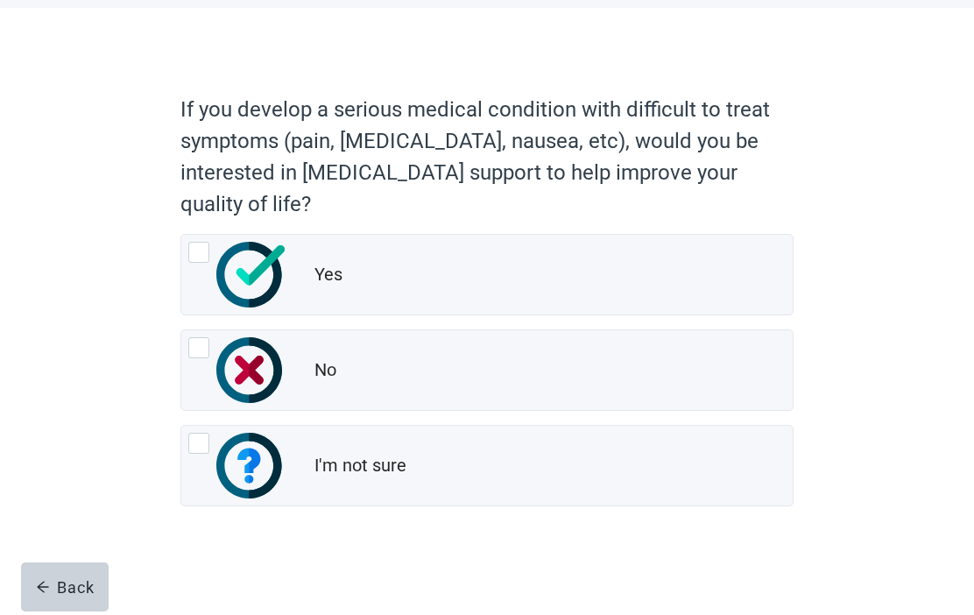
click at [190, 267] on div "Yes, radio button, not checked" at bounding box center [237, 275] width 98 height 66
click at [181, 235] on input "Yes" at bounding box center [180, 234] width 1 height 1
radio input "true"
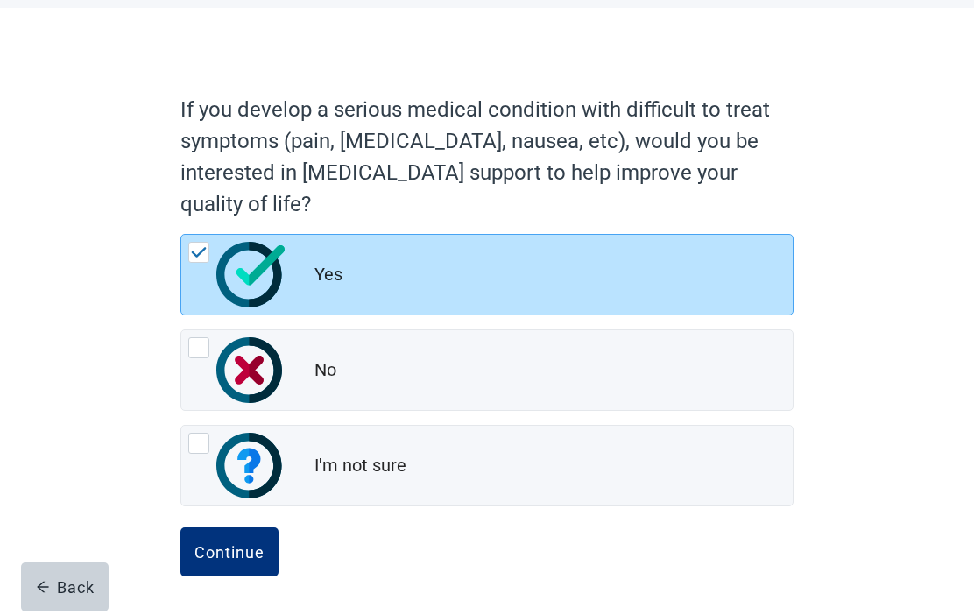
click at [240, 551] on div "Continue" at bounding box center [230, 552] width 70 height 18
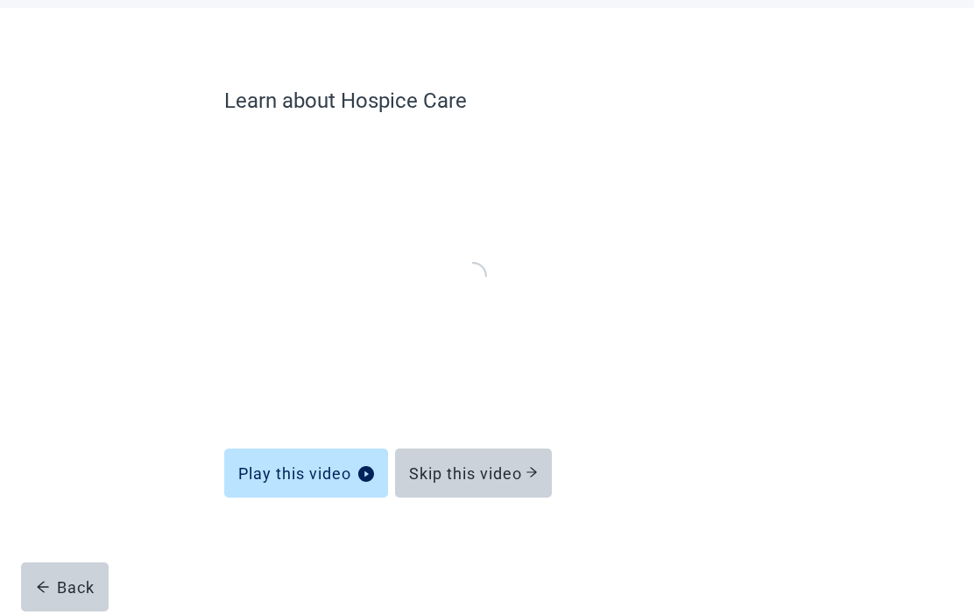
scroll to position [60, 0]
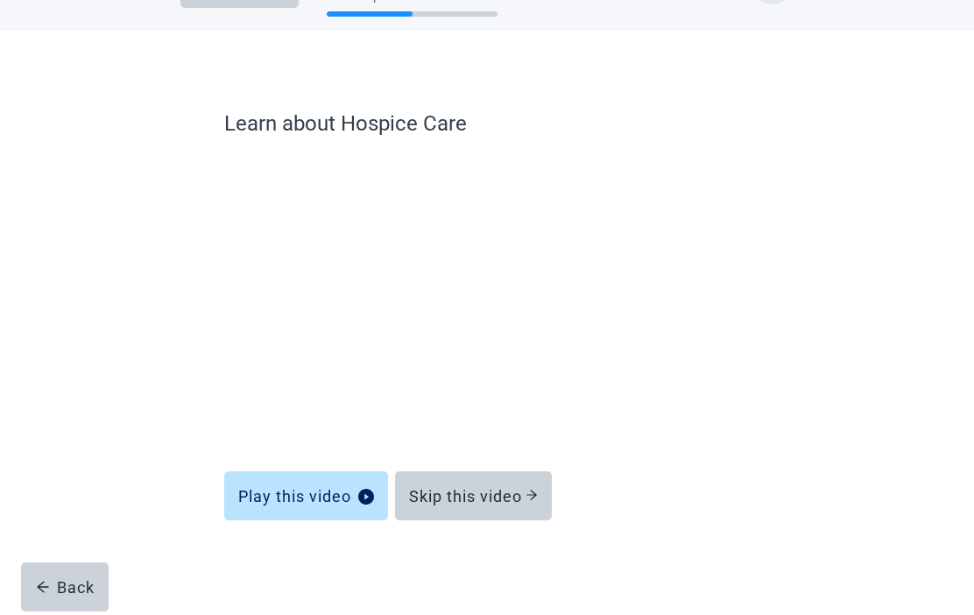
click at [486, 487] on div "Skip this video" at bounding box center [473, 496] width 129 height 18
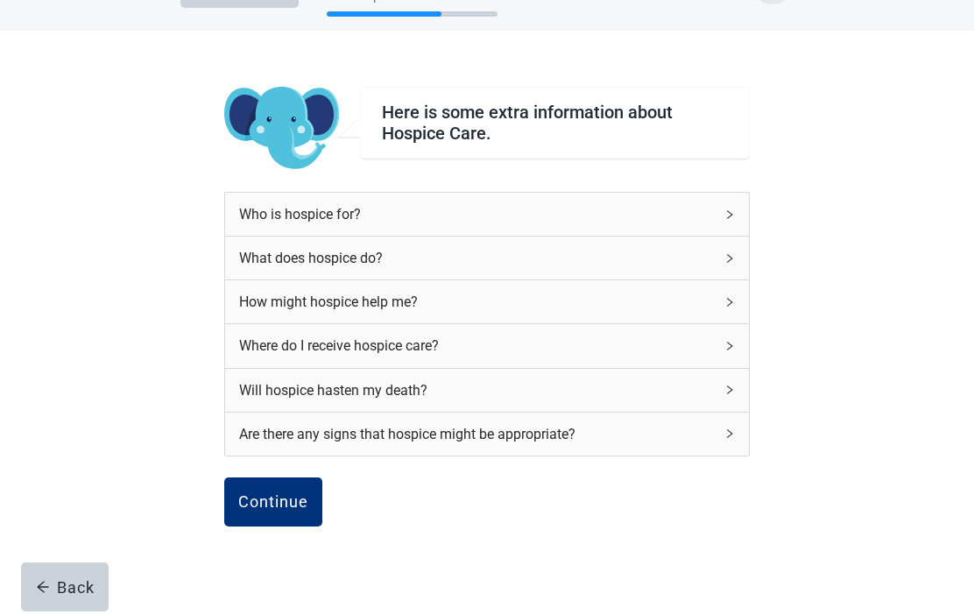
click at [271, 502] on div "Continue" at bounding box center [273, 502] width 70 height 18
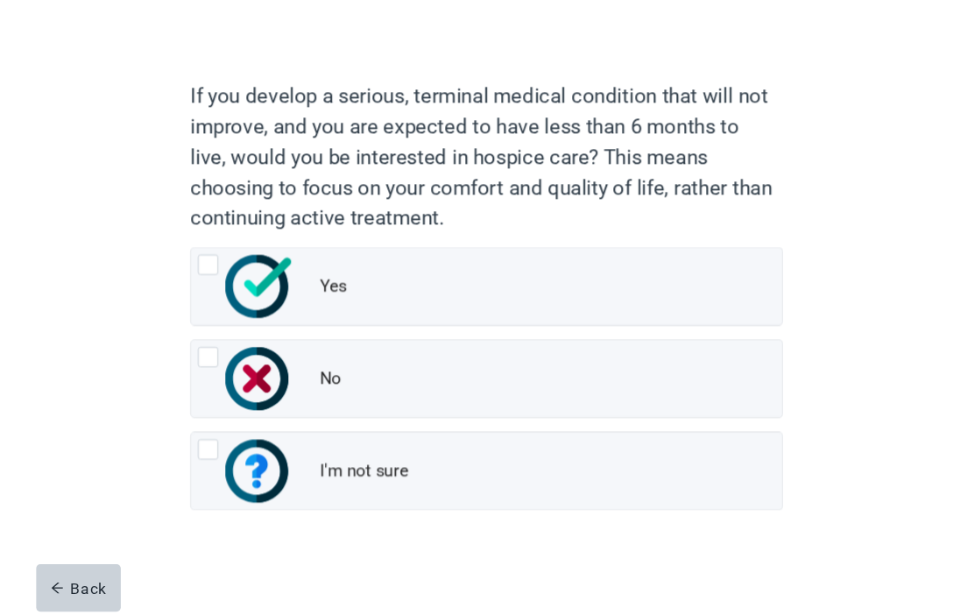
scroll to position [106, 0]
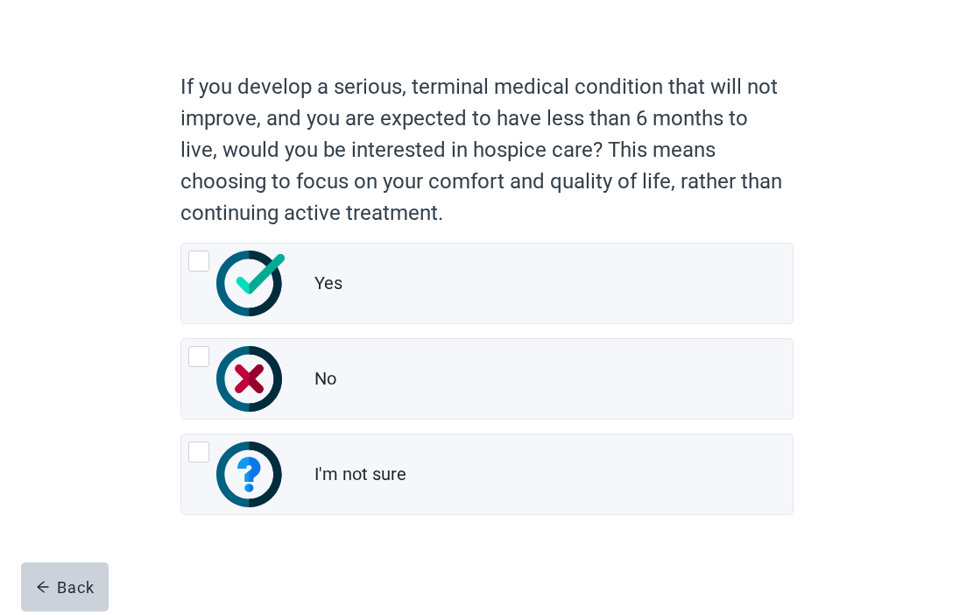
click at [199, 258] on div "Yes, radio button, not checked" at bounding box center [198, 261] width 21 height 21
click at [181, 244] on input "Yes" at bounding box center [180, 243] width 1 height 1
radio input "true"
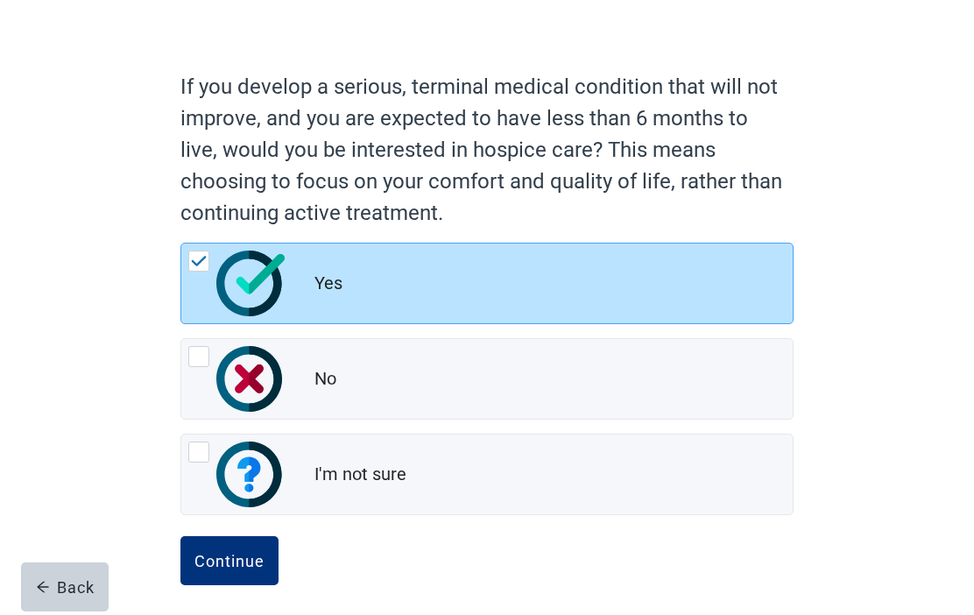
click at [232, 564] on div "Continue" at bounding box center [230, 561] width 70 height 18
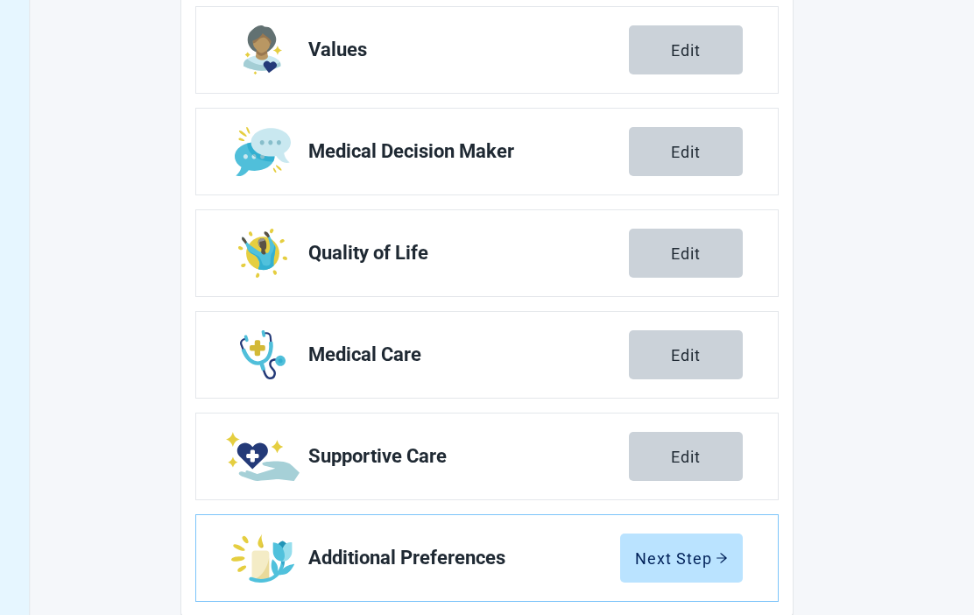
scroll to position [316, 0]
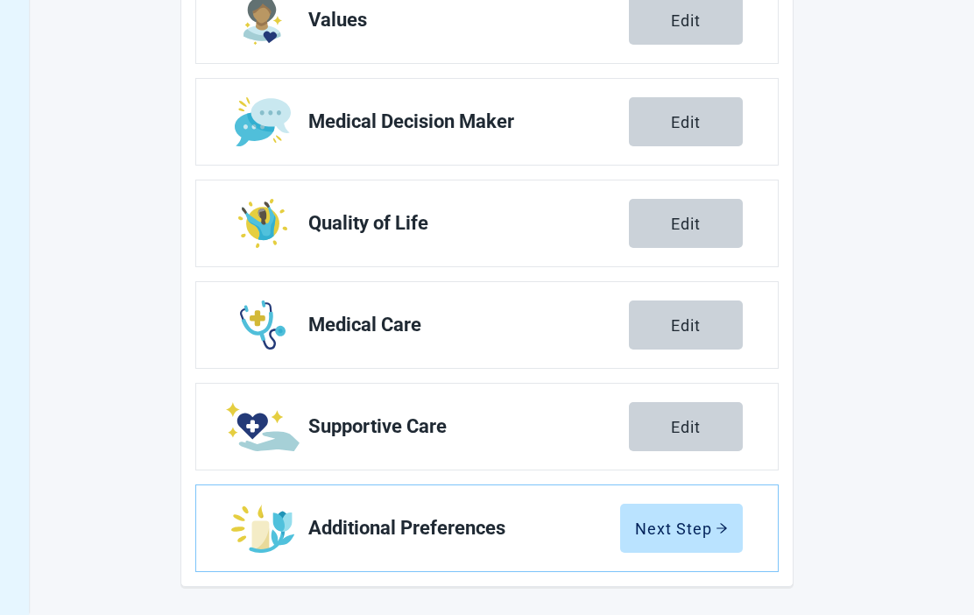
click at [683, 520] on div "Next Step" at bounding box center [681, 529] width 93 height 18
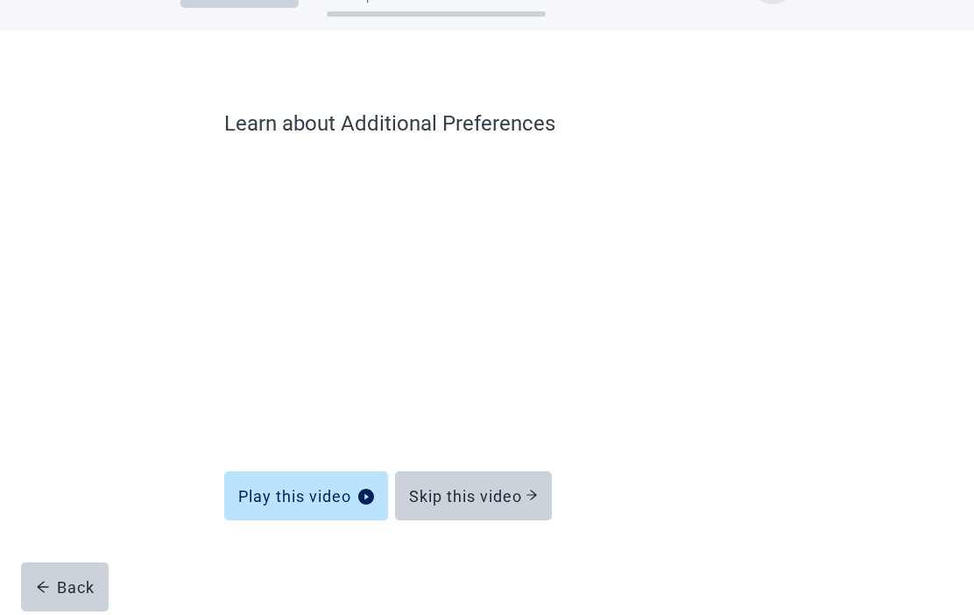
scroll to position [60, 0]
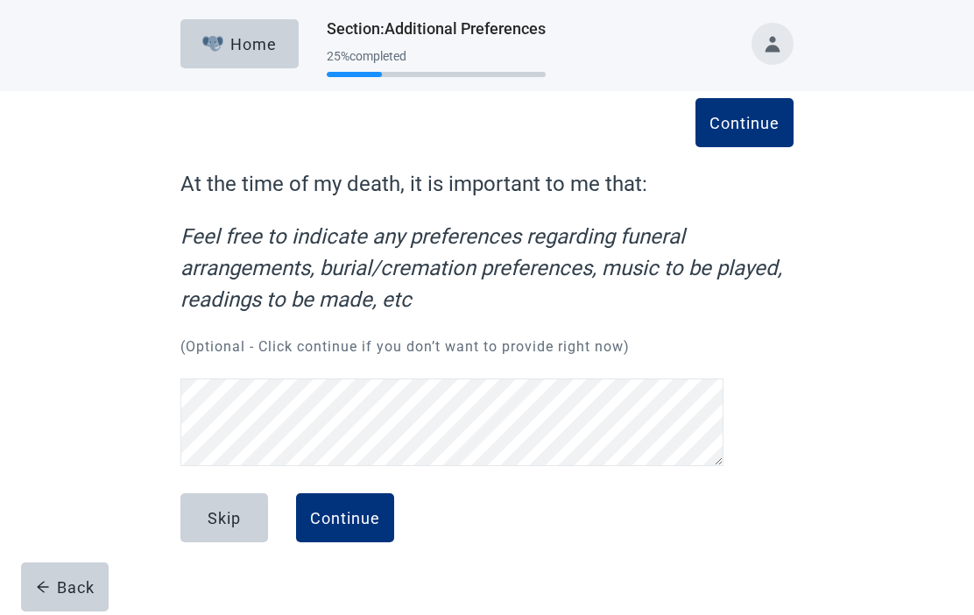
click at [343, 509] on div "Continue" at bounding box center [345, 518] width 70 height 18
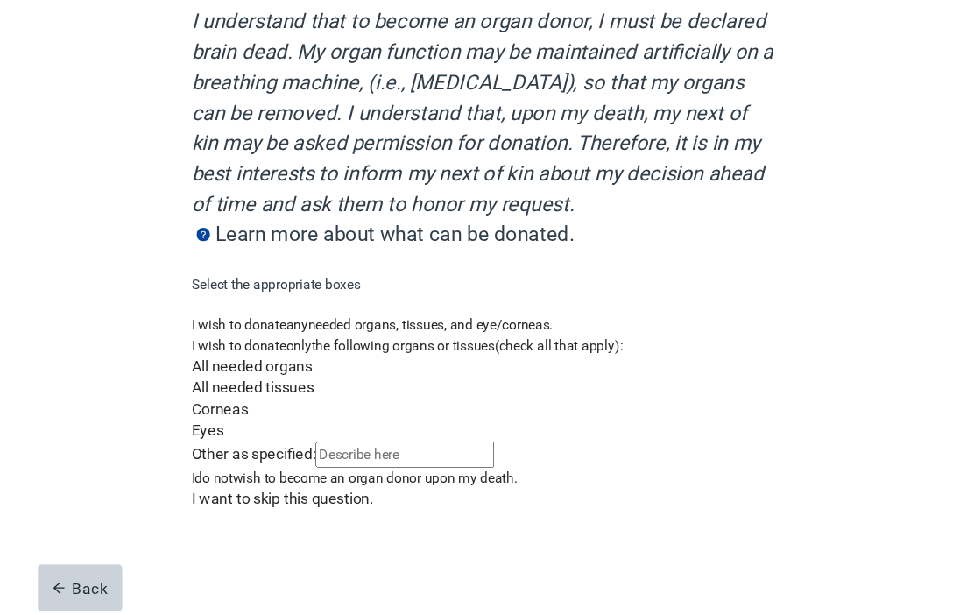
scroll to position [461, 0]
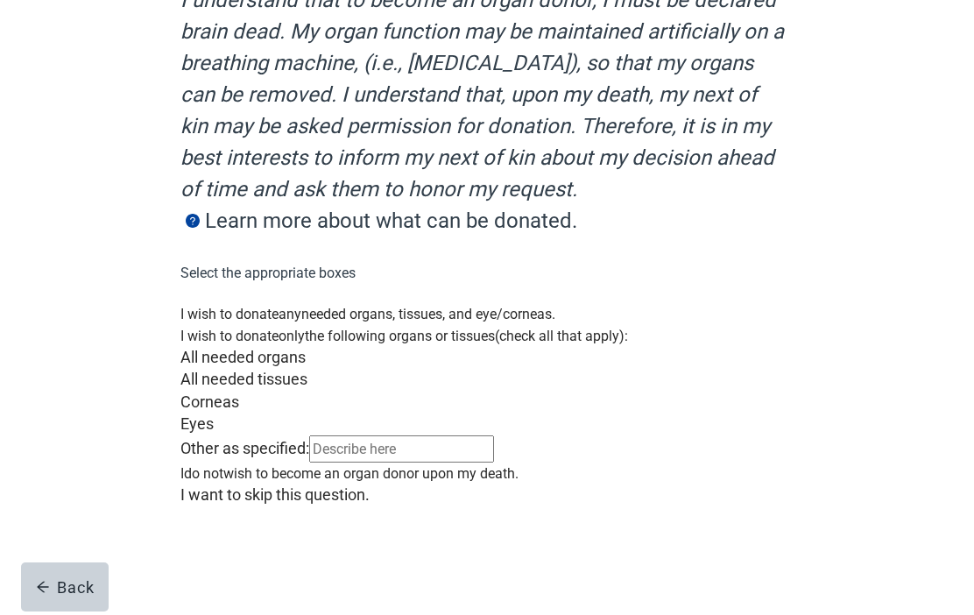
click at [198, 303] on div "Main content" at bounding box center [486, 303] width 613 height 0
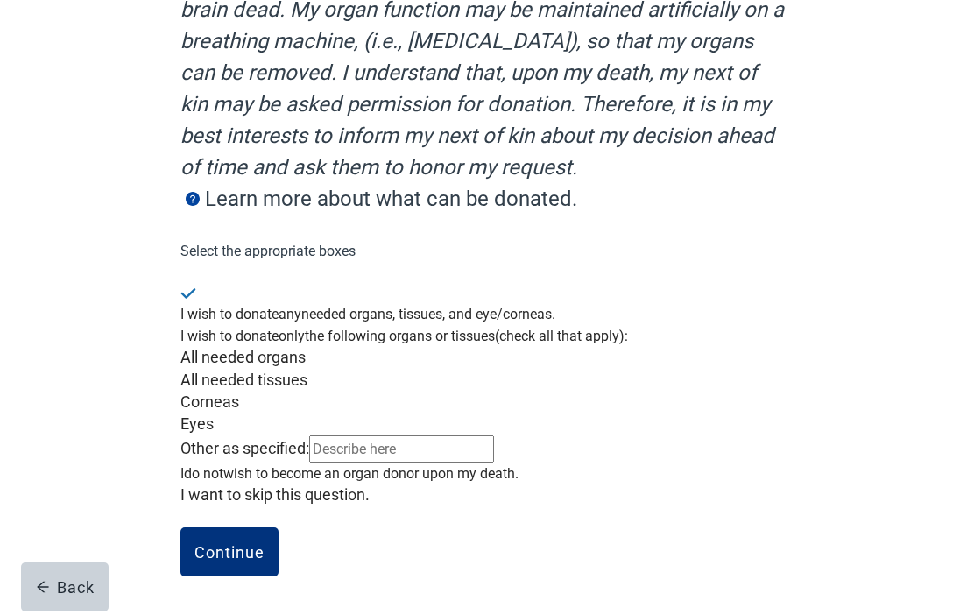
click at [226, 561] on div "Continue" at bounding box center [230, 552] width 70 height 18
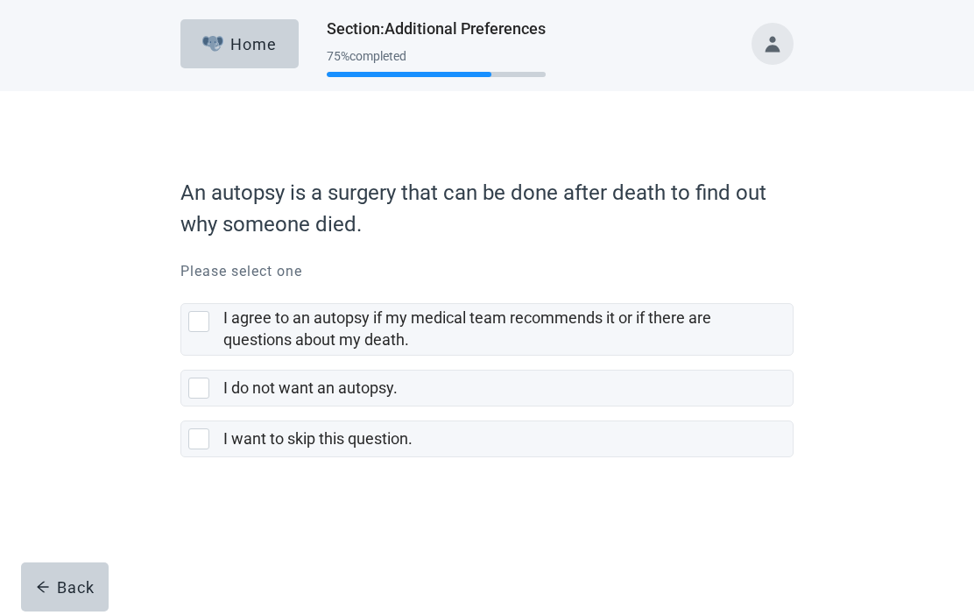
click at [209, 387] on div "I do not want an autopsy., checkbox, not selected" at bounding box center [202, 388] width 28 height 21
click at [181, 357] on input "I do not want an autopsy." at bounding box center [180, 356] width 1 height 1
checkbox input "true"
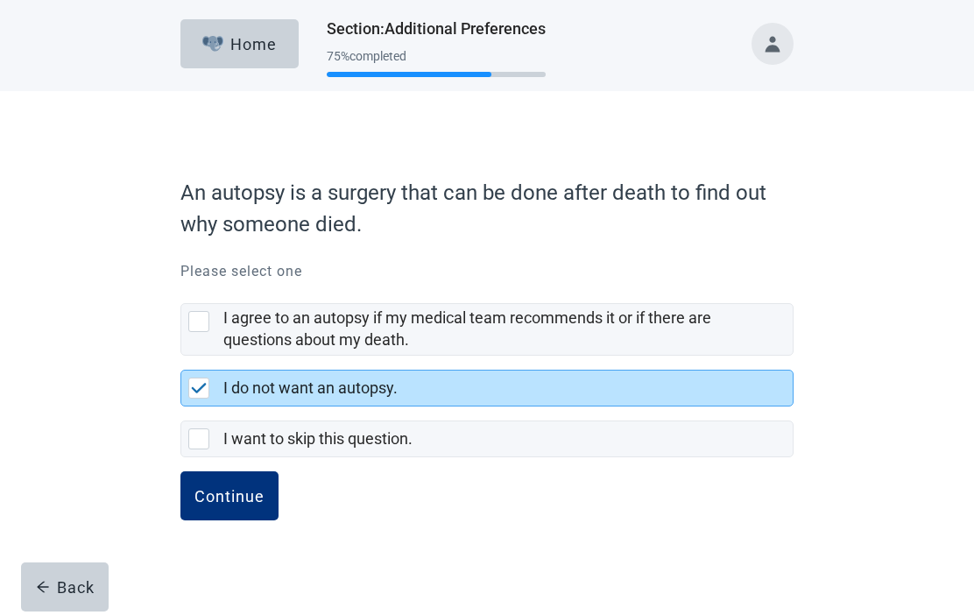
click at [230, 495] on div "Continue" at bounding box center [230, 496] width 70 height 18
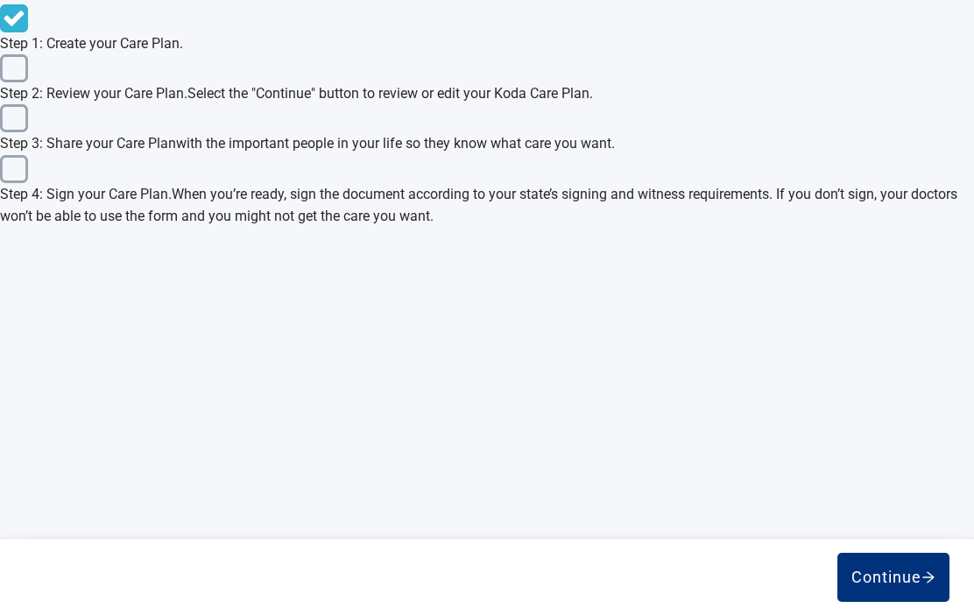
scroll to position [743, 0]
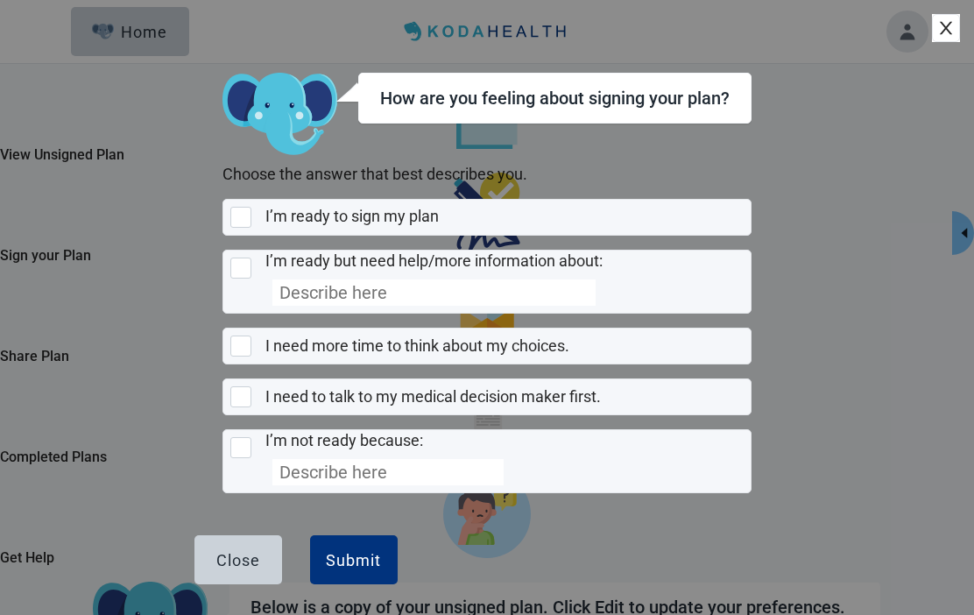
scroll to position [175, 0]
click at [251, 207] on div "I’m ready to sign my plan, checkbox, not selected" at bounding box center [240, 217] width 21 height 21
click at [223, 199] on input "I’m ready to sign my plan" at bounding box center [223, 199] width 1 height 1
checkbox input "true"
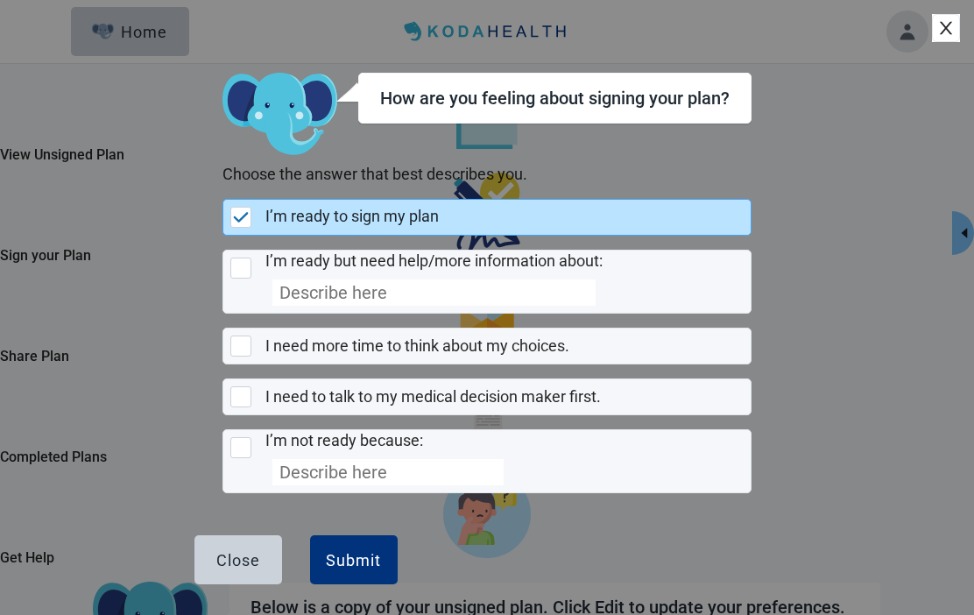
click at [381, 569] on div "Submit" at bounding box center [353, 560] width 55 height 18
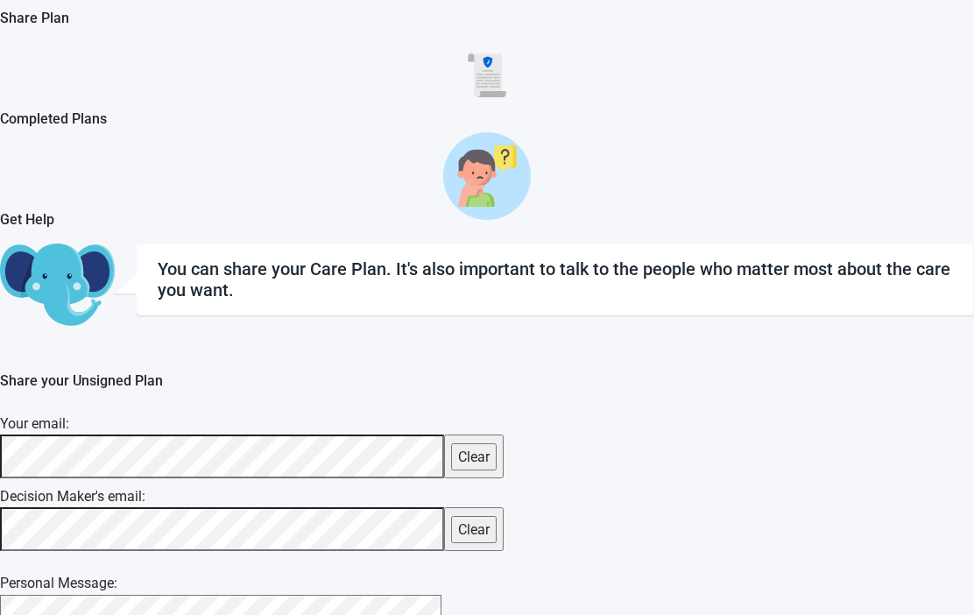
scroll to position [341, 0]
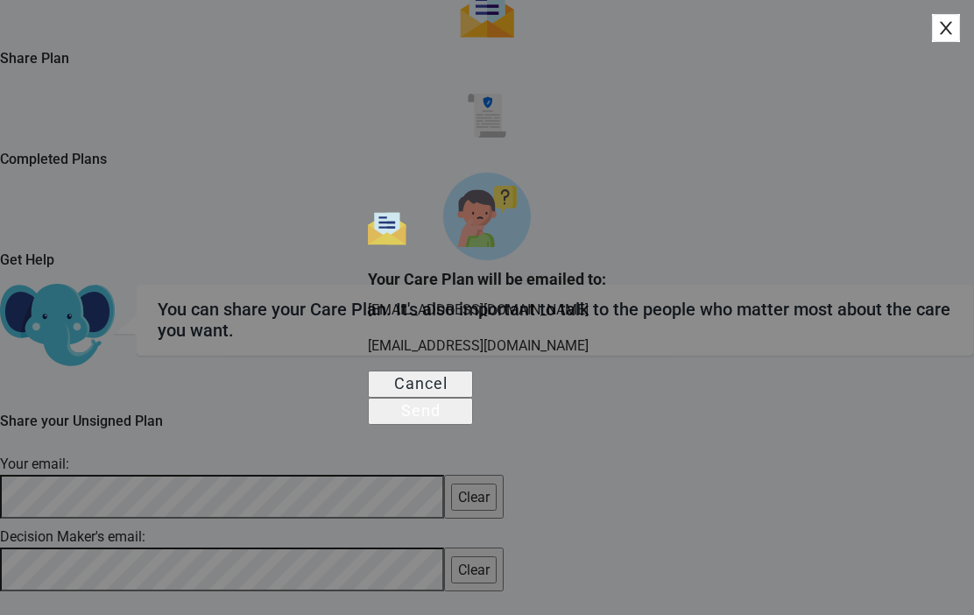
click at [441, 418] on div "Send" at bounding box center [420, 411] width 39 height 18
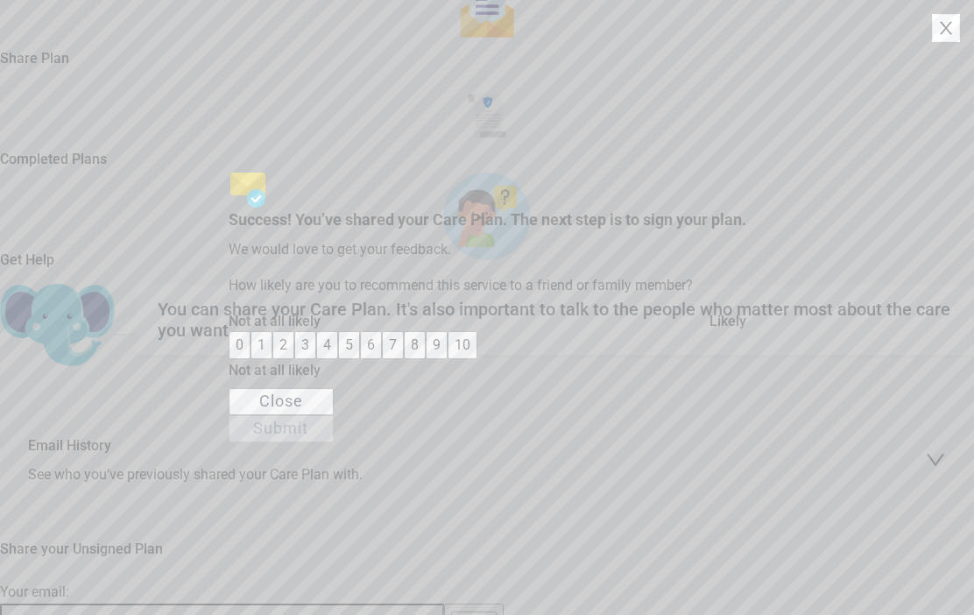
click at [404, 358] on button "7" at bounding box center [393, 344] width 22 height 27
click at [308, 436] on div "Submit" at bounding box center [280, 428] width 55 height 18
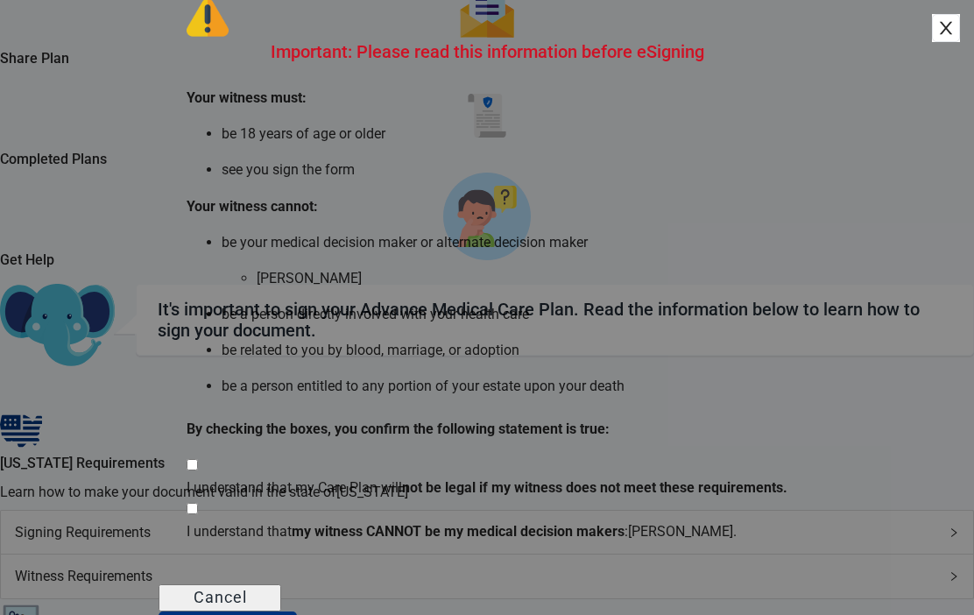
scroll to position [118, 0]
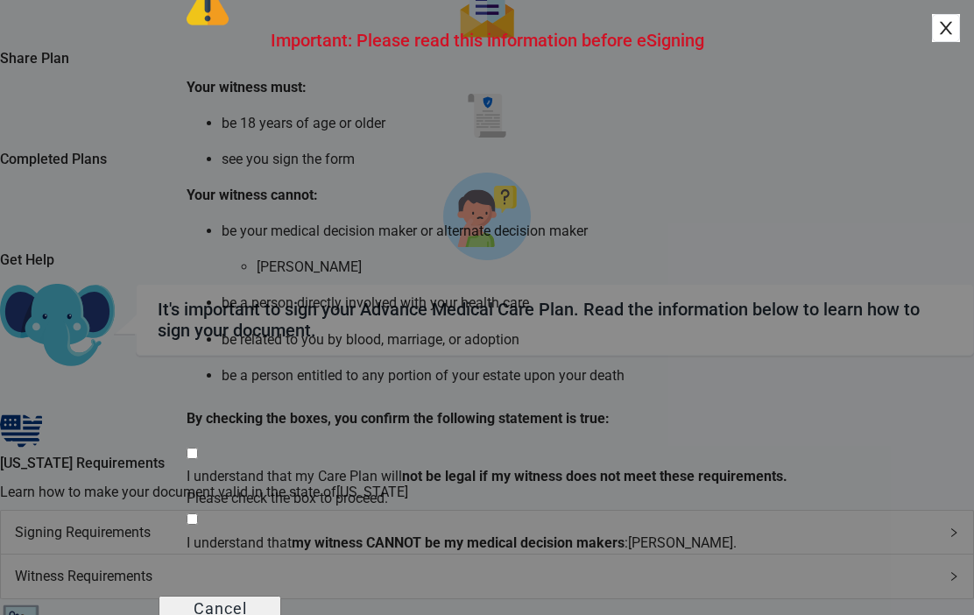
click at [322, 509] on div "I understand that my witness CANNOT be my medical decision makers : [PERSON_NAM…" at bounding box center [487, 531] width 601 height 44
click at [320, 509] on div "I understand that my witness CANNOT be my medical decision makers : [PERSON_NAM…" at bounding box center [487, 531] width 601 height 44
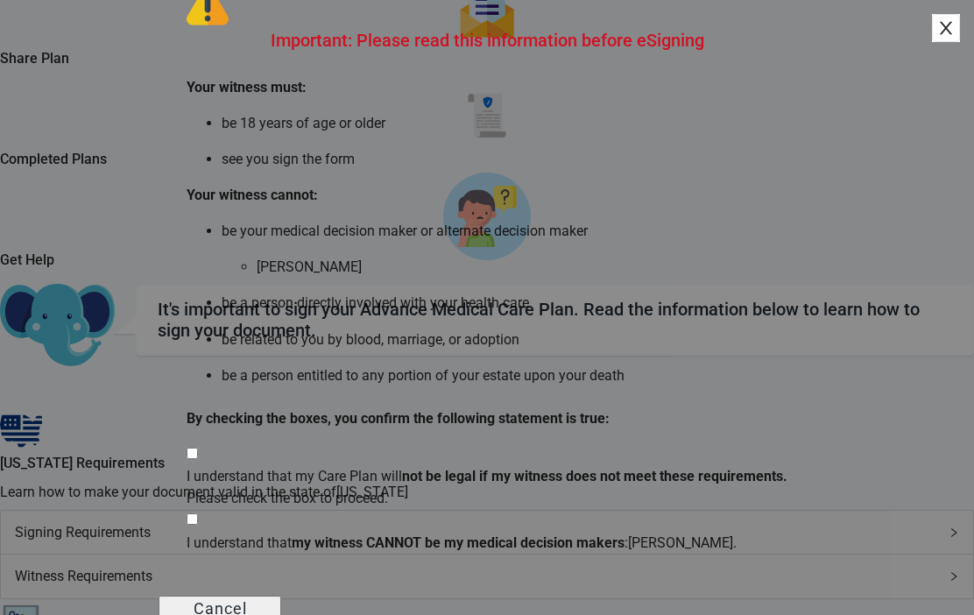
scroll to position [128, 0]
click at [315, 443] on div "Main content" at bounding box center [484, 454] width 594 height 22
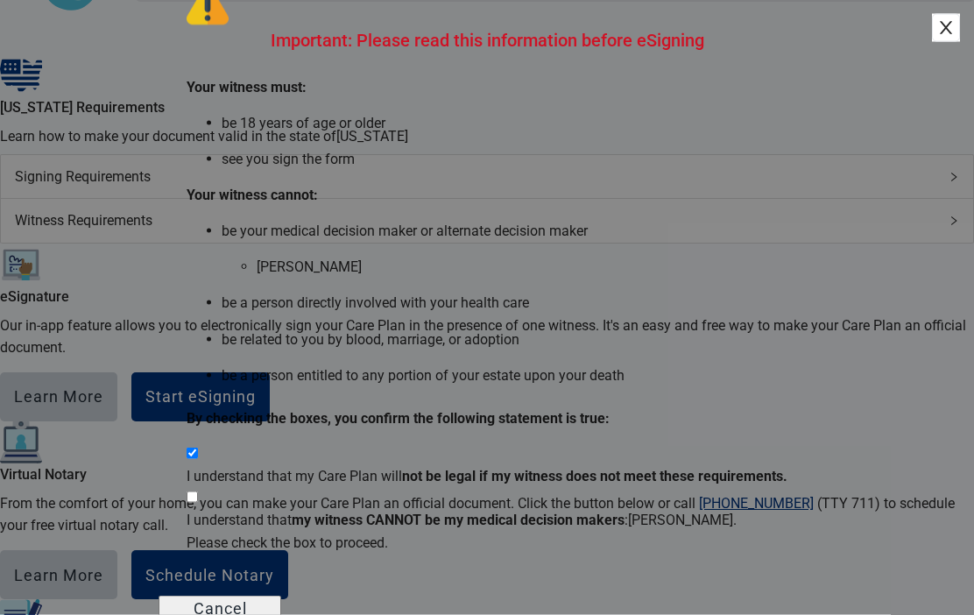
scroll to position [733, 0]
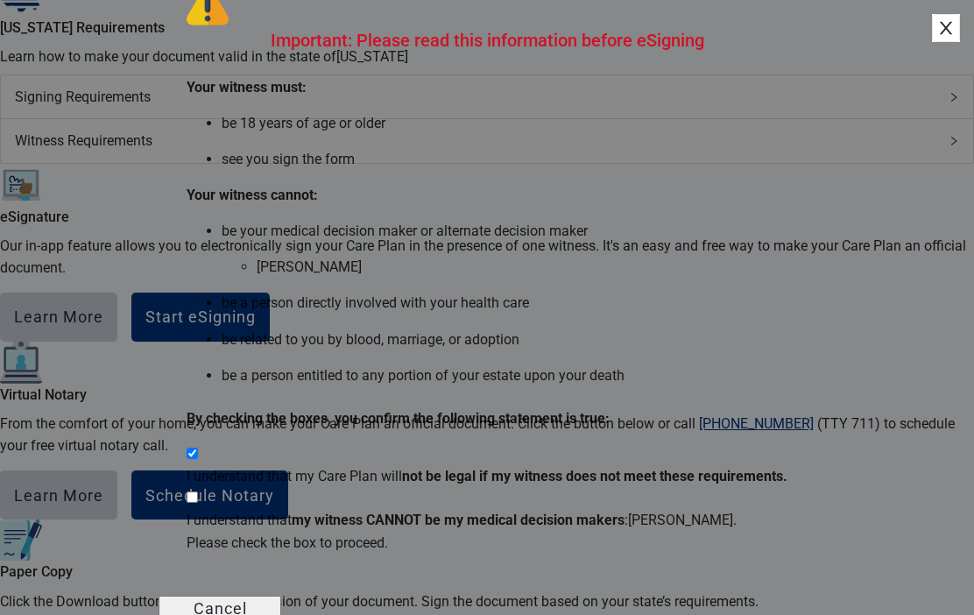
click at [322, 509] on div "Main content" at bounding box center [484, 498] width 594 height 22
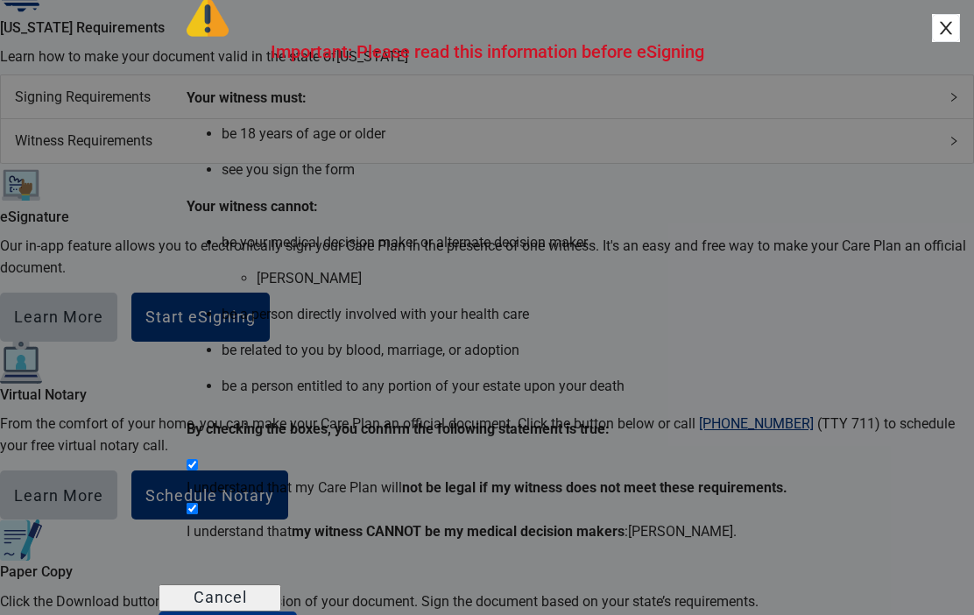
scroll to position [118, 0]
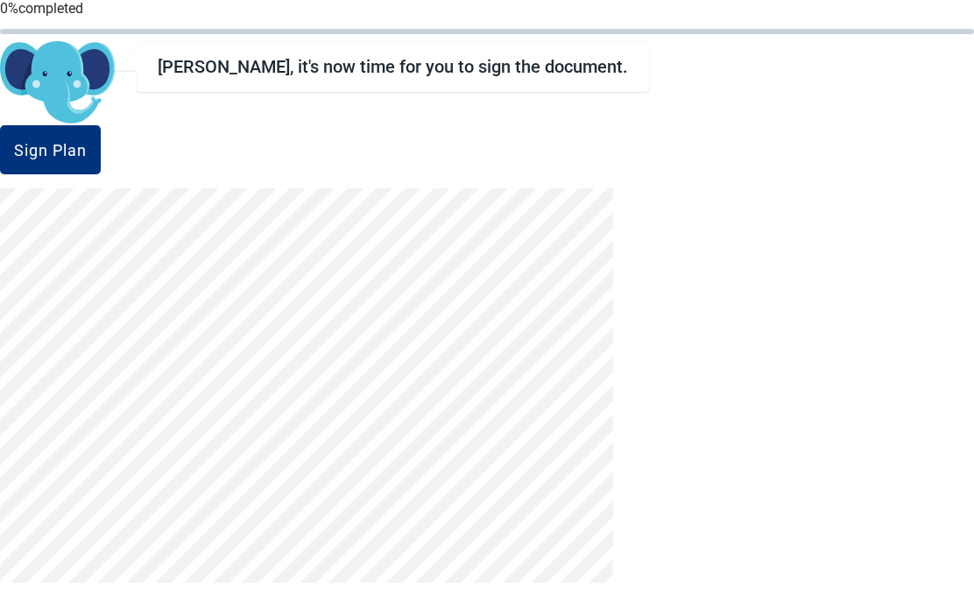
scroll to position [60, 0]
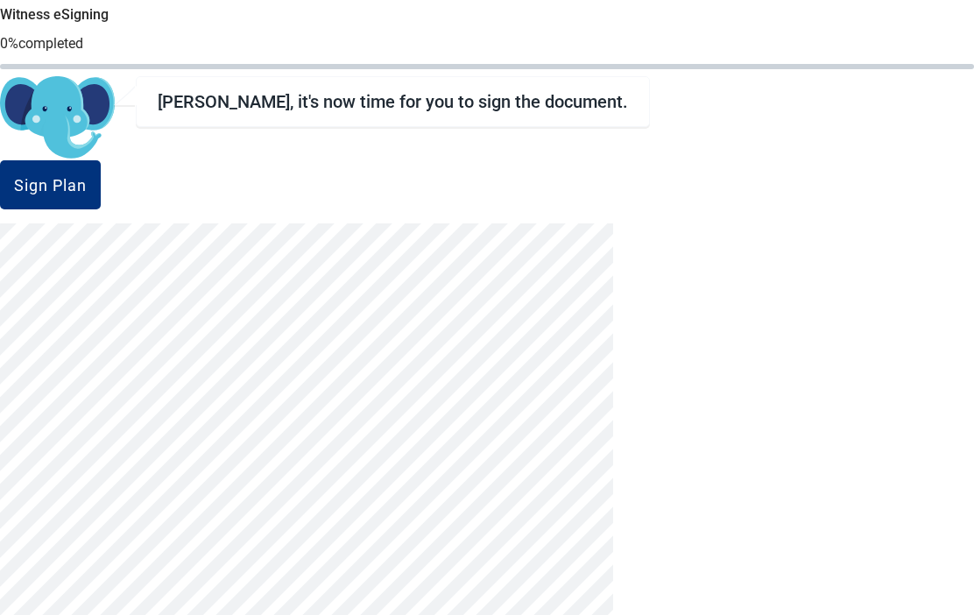
click at [87, 192] on div "Sign Plan" at bounding box center [50, 185] width 73 height 18
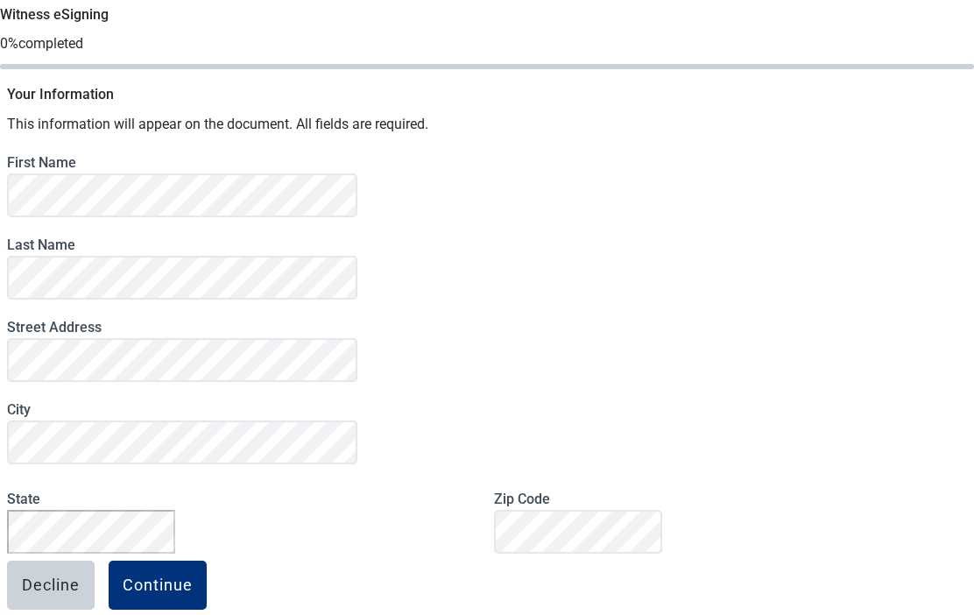
click at [207, 593] on button "Continue" at bounding box center [158, 585] width 98 height 49
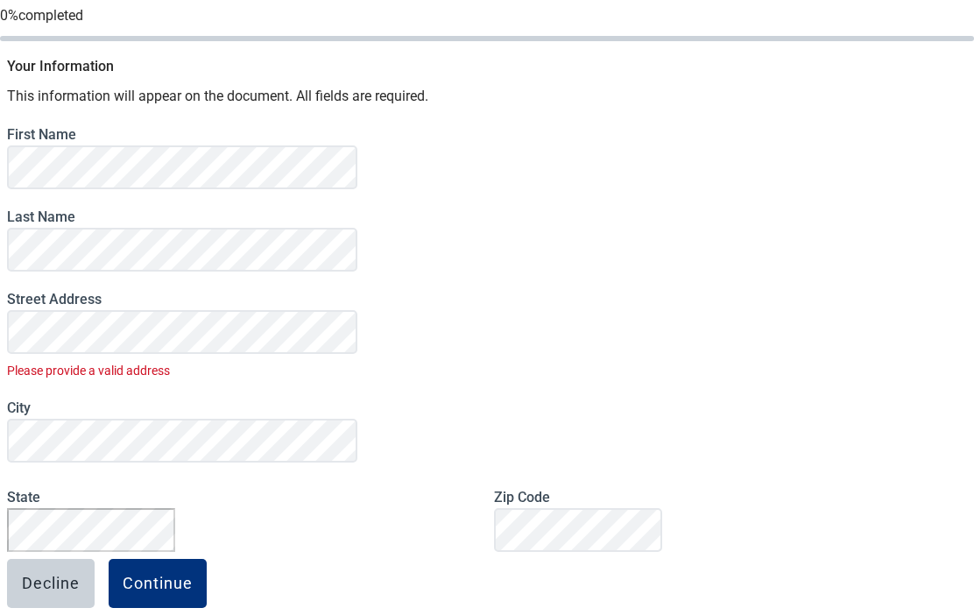
scroll to position [200, 0]
click at [193, 575] on div "Continue" at bounding box center [158, 584] width 70 height 18
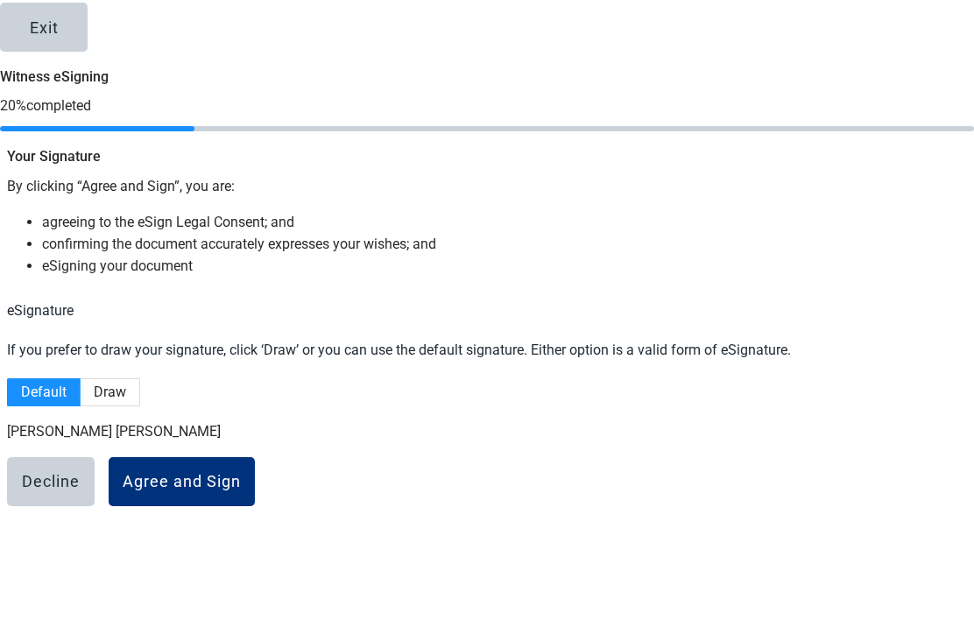
scroll to position [40, 0]
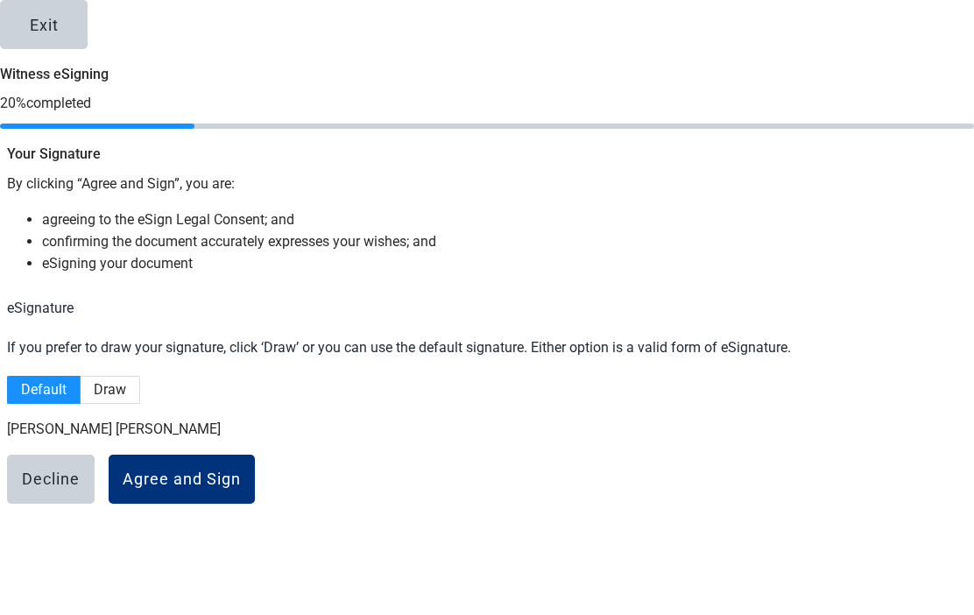
click at [241, 488] on div "Agree and Sign" at bounding box center [182, 480] width 118 height 18
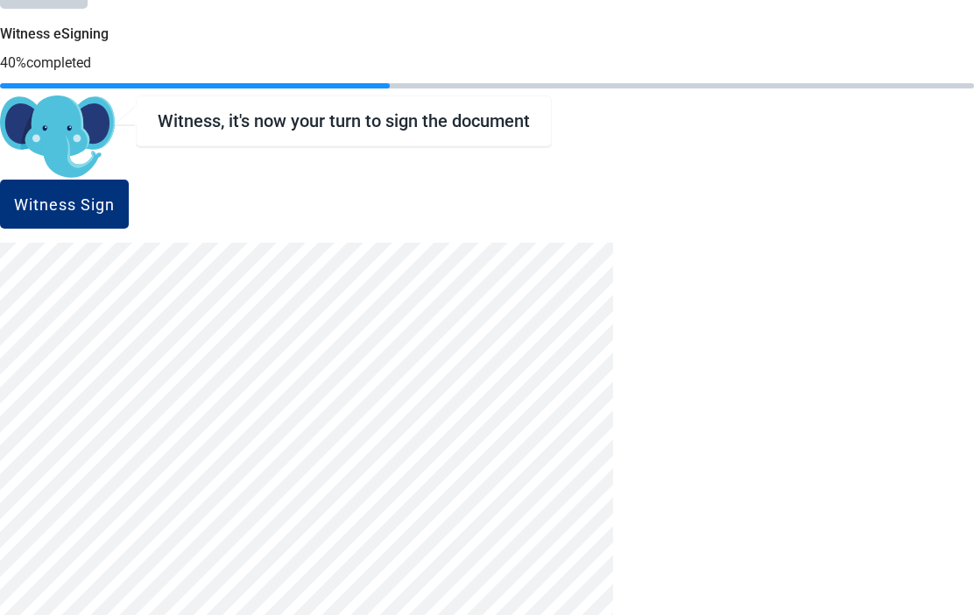
click at [115, 213] on div "Witness Sign" at bounding box center [64, 204] width 101 height 18
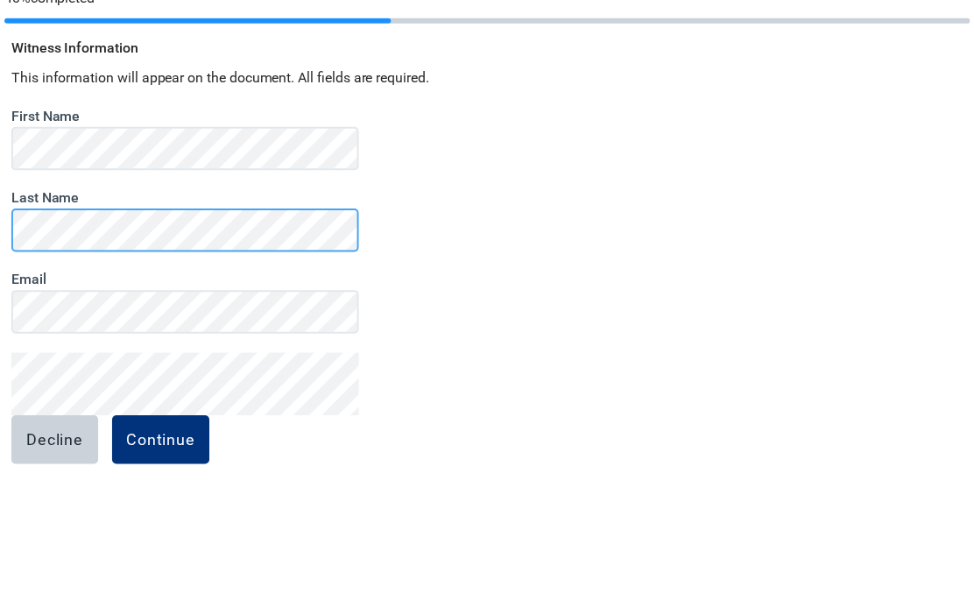
scroll to position [72, 0]
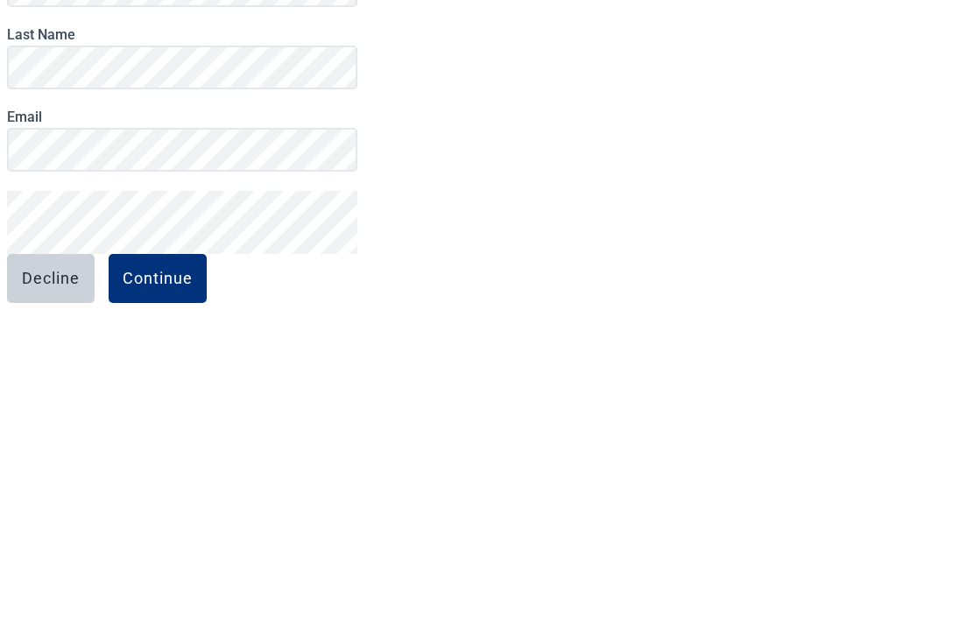
click at [193, 540] on div "Continue" at bounding box center [158, 549] width 70 height 18
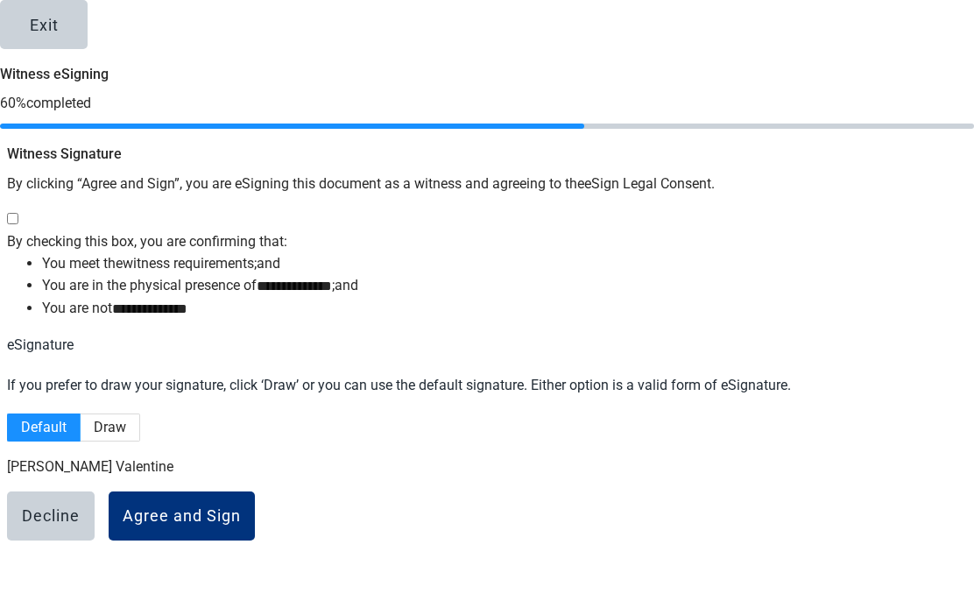
click at [196, 209] on div at bounding box center [483, 220] width 953 height 22
click at [241, 507] on div "Agree and Sign" at bounding box center [182, 516] width 118 height 18
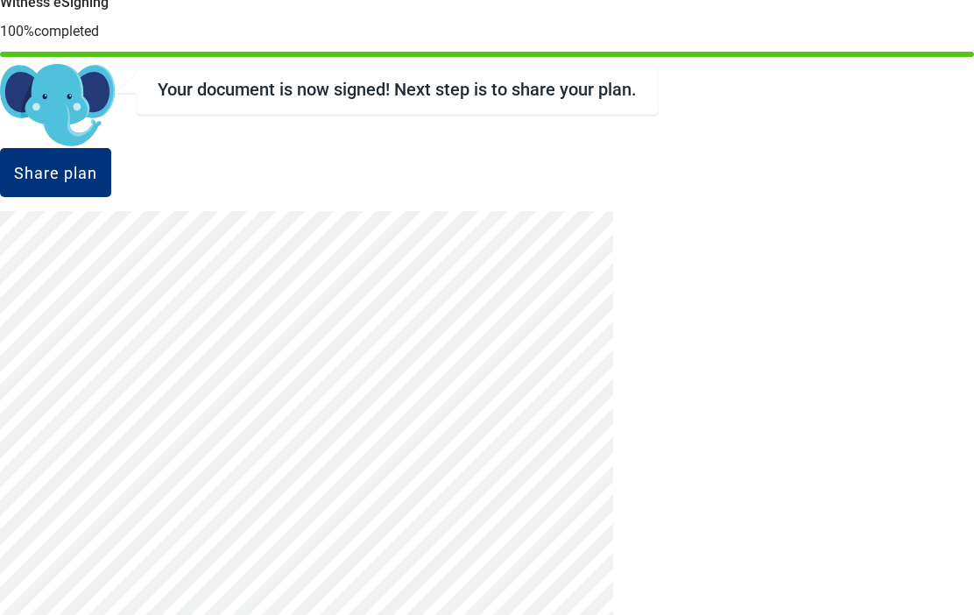
click at [97, 181] on div "Share plan" at bounding box center [55, 173] width 83 height 18
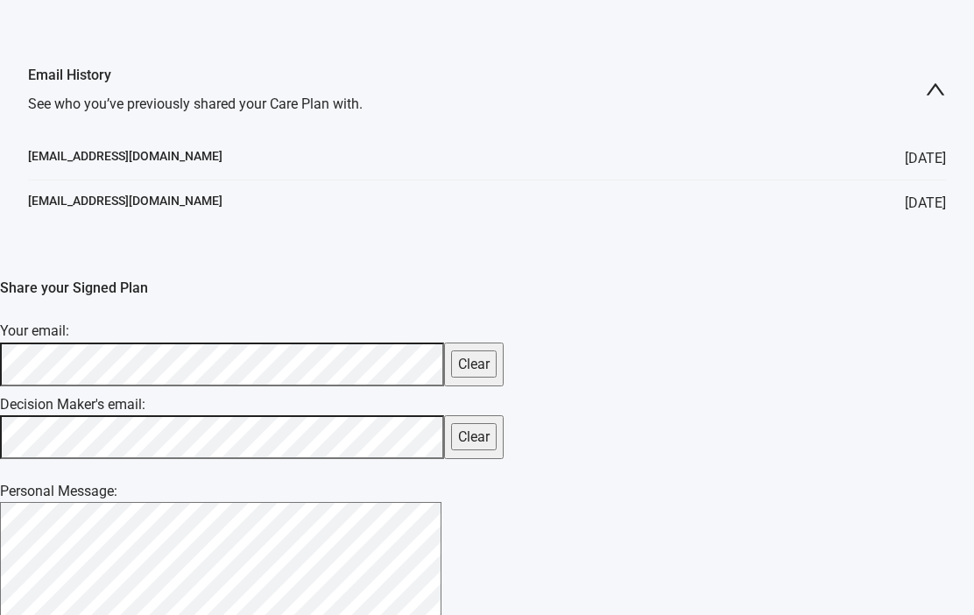
scroll to position [696, 0]
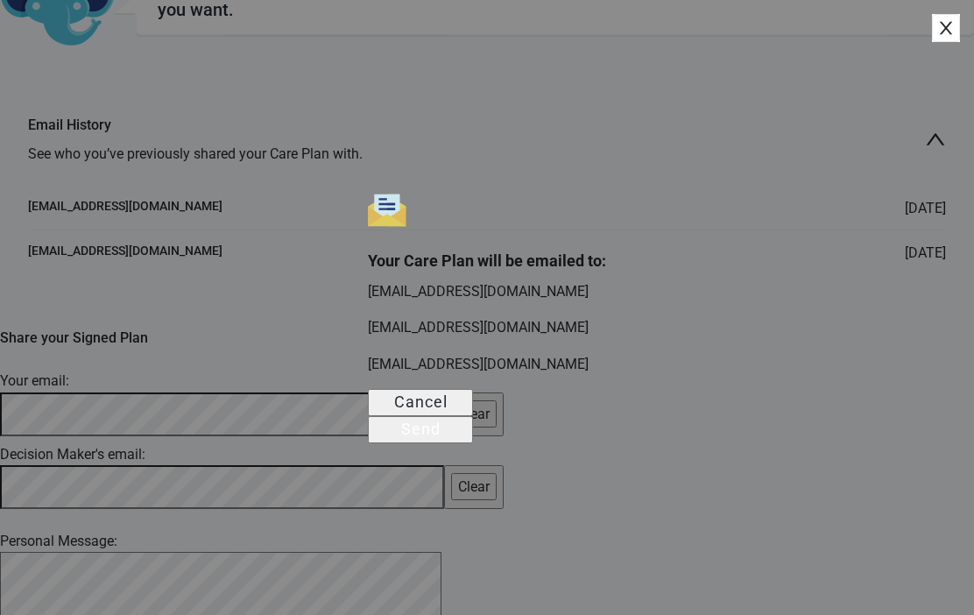
click at [441, 436] on div "Send" at bounding box center [420, 429] width 39 height 18
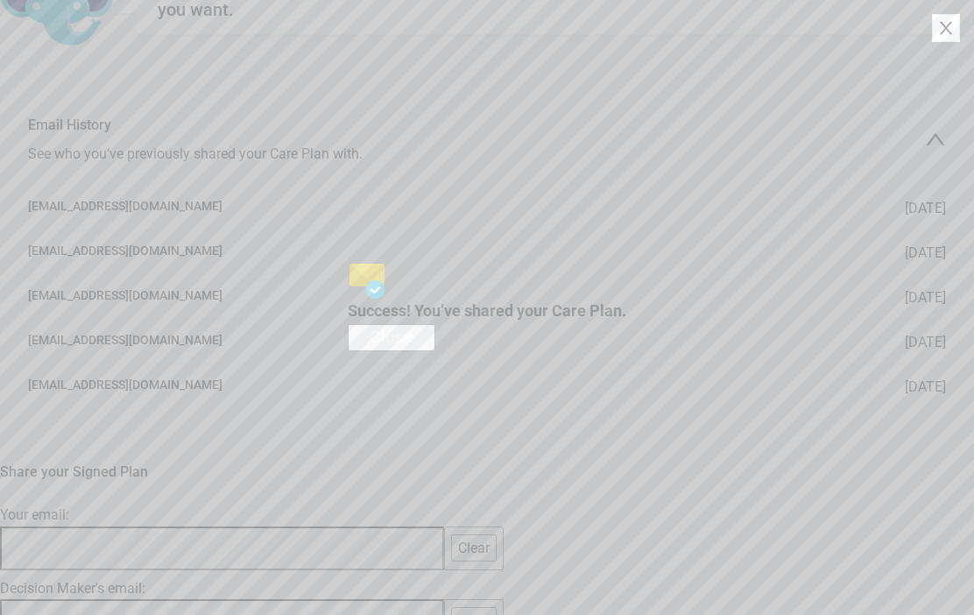
click at [414, 345] on div "Close" at bounding box center [392, 337] width 44 height 18
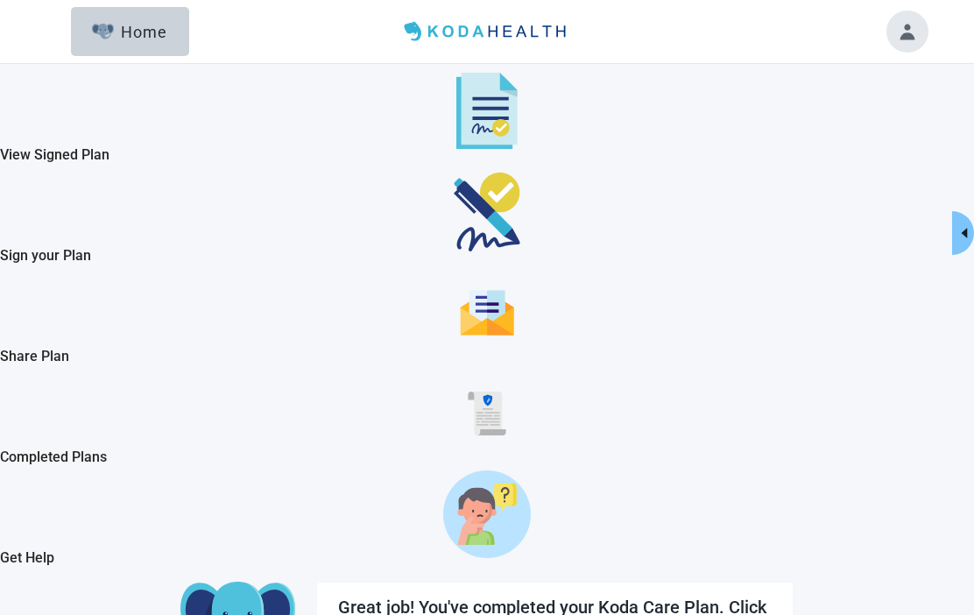
click at [162, 44] on button "Home" at bounding box center [130, 31] width 118 height 49
click at [126, 24] on div "Home" at bounding box center [129, 32] width 75 height 18
